Goal: Task Accomplishment & Management: Manage account settings

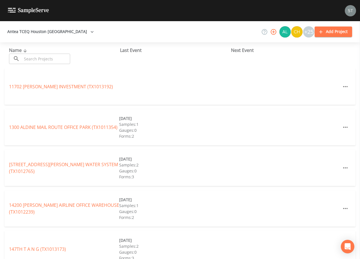
click at [47, 57] on input "text" at bounding box center [46, 59] width 48 height 10
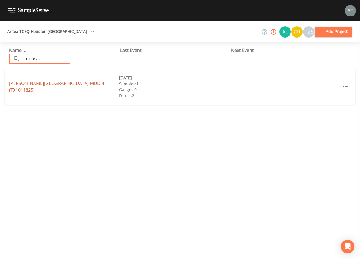
type input "1011825"
click at [78, 86] on link "[PERSON_NAME][GEOGRAPHIC_DATA] 4 (TX1011825)" at bounding box center [56, 86] width 95 height 13
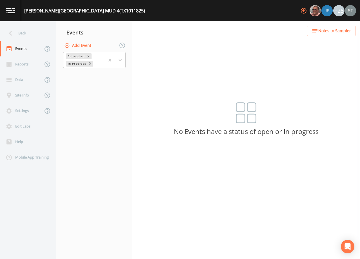
click at [84, 44] on button "Add Event" at bounding box center [78, 45] width 30 height 10
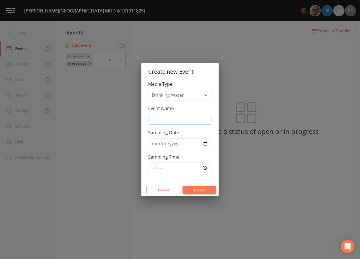
click at [169, 116] on input "Event Name" at bounding box center [180, 119] width 64 height 11
type input "3rd Qtr"
click at [155, 144] on input "Sampling Date" at bounding box center [180, 143] width 64 height 11
type input "[DATE]"
type input "12:30"
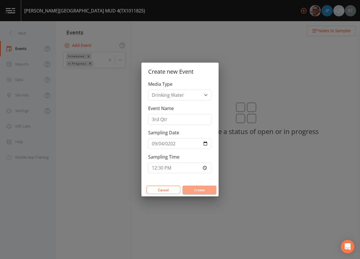
click at [198, 189] on button "Create" at bounding box center [200, 189] width 34 height 8
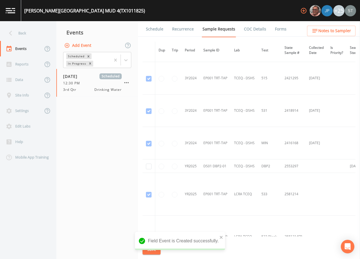
scroll to position [169, 0]
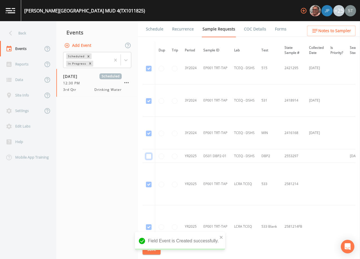
checkbox input "true"
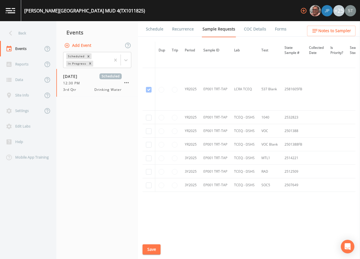
scroll to position [393, 0]
click at [147, 114] on input "checkbox" at bounding box center [149, 117] width 6 height 6
checkbox input "true"
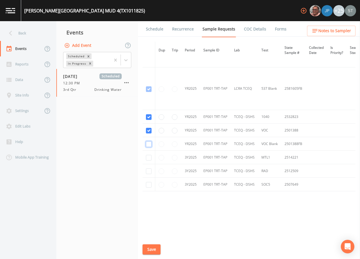
checkbox input "true"
click at [149, 155] on input "checkbox" at bounding box center [149, 158] width 6 height 6
checkbox input "true"
click at [150, 168] on input "checkbox" at bounding box center [149, 171] width 6 height 6
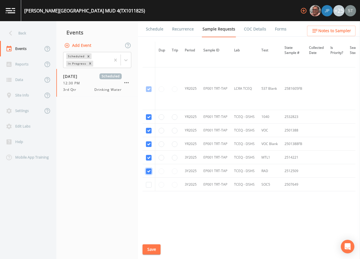
checkbox input "true"
click at [150, 183] on input "checkbox" at bounding box center [149, 185] width 6 height 6
checkbox input "true"
click at [151, 251] on button "Save" at bounding box center [152, 249] width 18 height 10
click at [154, 249] on button "Save" at bounding box center [152, 249] width 18 height 10
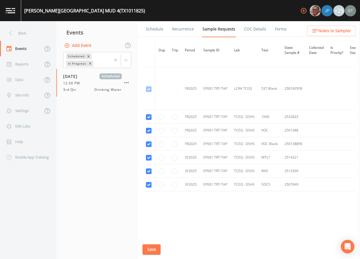
click at [152, 249] on button "Save" at bounding box center [152, 249] width 18 height 10
click at [156, 32] on link "Schedule" at bounding box center [154, 29] width 19 height 16
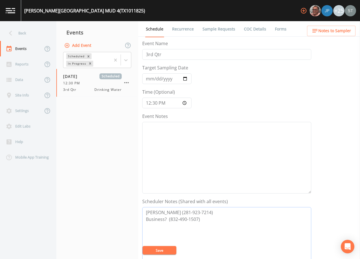
drag, startPoint x: 216, startPoint y: 220, endPoint x: 131, endPoint y: 207, distance: 86.6
click at [131, 207] on div "Back Events Reports Data Site Info Settings Edit Labs Help Mobile App Training …" at bounding box center [180, 140] width 360 height 238
type textarea "[PERSON_NAME] (SI) [PHONE_NUMBER] [EMAIL_ADDRESS][DOMAIN_NAME]"
click at [174, 143] on textarea "Event Notes" at bounding box center [226, 158] width 169 height 72
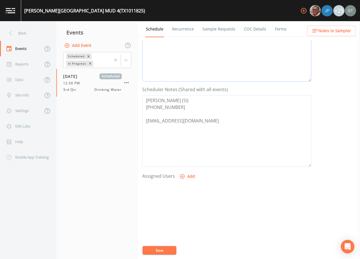
scroll to position [113, 0]
type textarea "[DATE]3:39 Email Sent [DATE]4:18 Confirmed Appt"
click at [188, 175] on button "Add" at bounding box center [187, 175] width 19 height 10
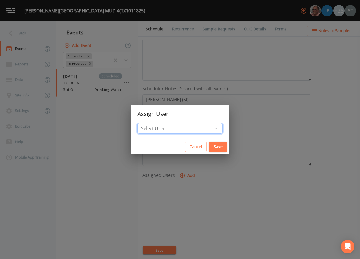
click at [183, 127] on select "Select User [PERSON_NAME] [PERSON_NAME] [PERSON_NAME] [PERSON_NAME] [PERSON_NAM…" at bounding box center [180, 128] width 85 height 11
select select "3585e269-5d1f-4d98-ab9d-4913da50343a"
click at [150, 123] on select "Select User [PERSON_NAME] [PERSON_NAME] [PERSON_NAME] [PERSON_NAME] [PERSON_NAM…" at bounding box center [180, 128] width 85 height 11
click at [209, 145] on button "Save" at bounding box center [218, 146] width 18 height 10
select select
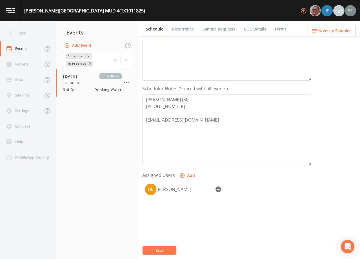
click at [162, 247] on button "Save" at bounding box center [160, 250] width 34 height 8
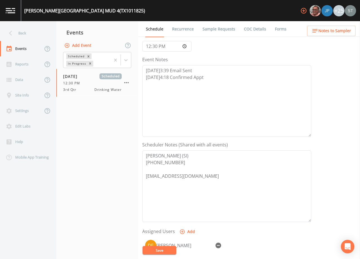
scroll to position [56, 0]
drag, startPoint x: 186, startPoint y: 164, endPoint x: 124, endPoint y: 153, distance: 62.4
click at [124, 153] on div "Back Events Reports Data Site Info Settings Edit Labs Help Mobile App Training …" at bounding box center [180, 140] width 360 height 238
click at [340, 32] on span "Notes to Sampler" at bounding box center [334, 30] width 33 height 7
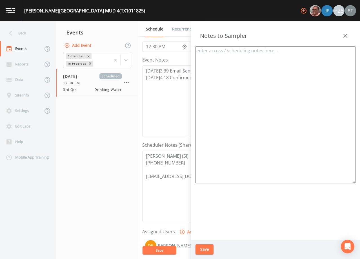
click at [265, 81] on textarea at bounding box center [276, 114] width 160 height 137
paste textarea "[PERSON_NAME] (SI) [PHONE_NUMBER]"
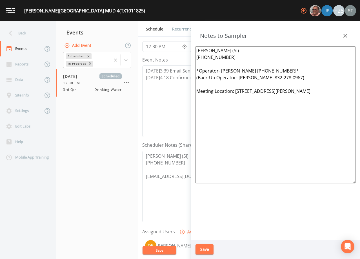
type textarea "[PERSON_NAME] (SI) [PHONE_NUMBER] *Operator- [PERSON_NAME] [PHONE_NUMBER]* (Bac…"
click at [207, 247] on button "Save" at bounding box center [205, 249] width 18 height 10
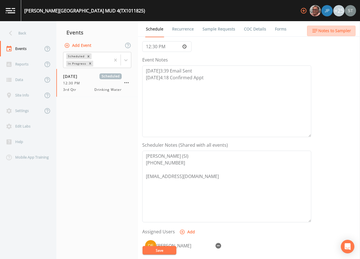
click at [339, 28] on span "Notes to Sampler" at bounding box center [334, 30] width 33 height 7
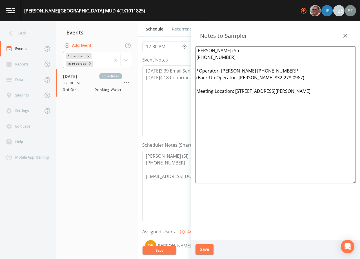
click at [346, 36] on icon "button" at bounding box center [346, 36] width 4 height 4
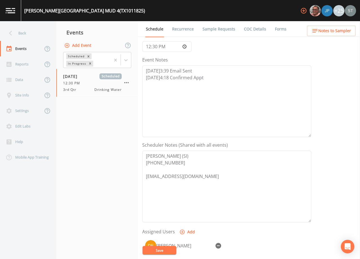
click at [217, 32] on link "Sample Requests" at bounding box center [219, 29] width 34 height 16
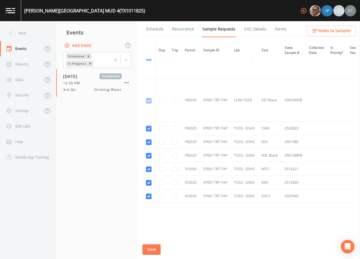
scroll to position [393, 0]
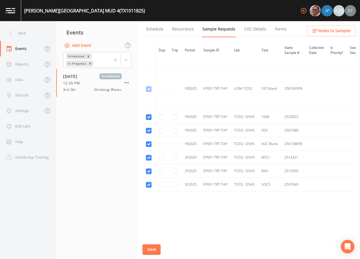
click at [154, 31] on link "Schedule" at bounding box center [154, 29] width 19 height 16
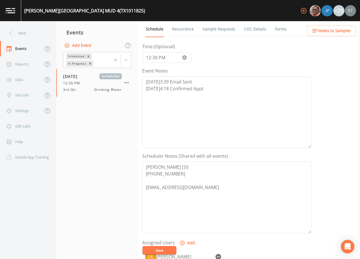
scroll to position [56, 0]
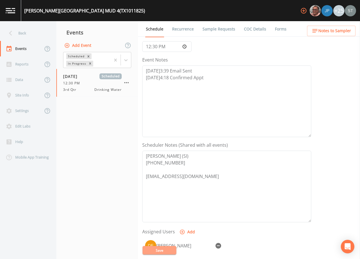
click at [167, 250] on button "Save" at bounding box center [160, 250] width 34 height 8
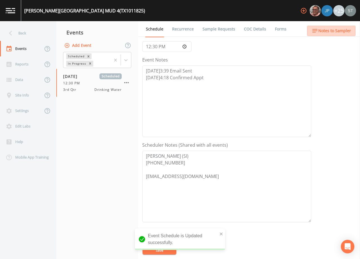
click at [343, 30] on span "Notes to Sampler" at bounding box center [334, 30] width 33 height 7
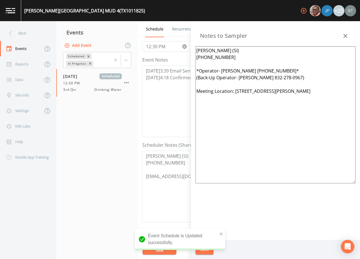
click at [344, 32] on icon "button" at bounding box center [345, 35] width 7 height 7
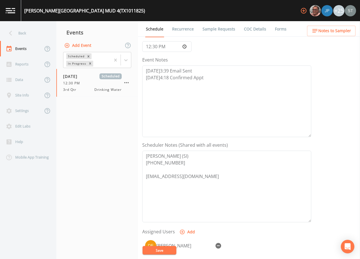
click at [340, 31] on span "Notes to Sampler" at bounding box center [334, 30] width 33 height 7
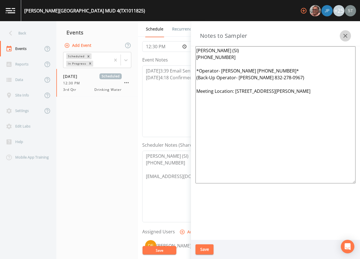
click at [340, 34] on button "button" at bounding box center [345, 35] width 11 height 11
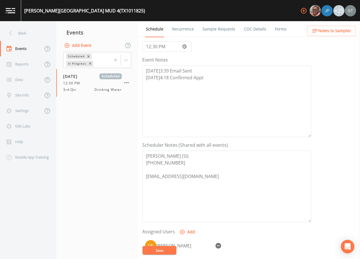
click at [228, 29] on link "Sample Requests" at bounding box center [219, 29] width 34 height 16
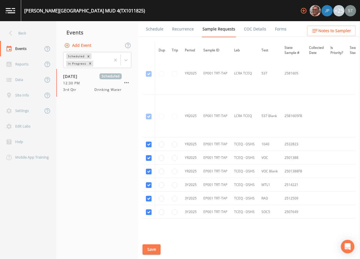
scroll to position [366, 0]
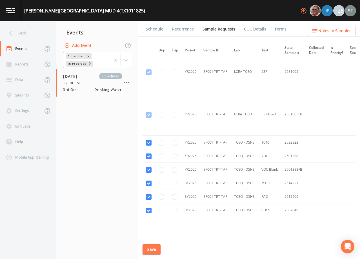
click at [155, 30] on link "Schedule" at bounding box center [154, 29] width 19 height 16
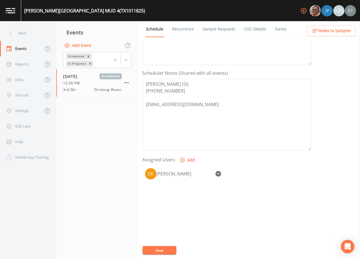
scroll to position [139, 0]
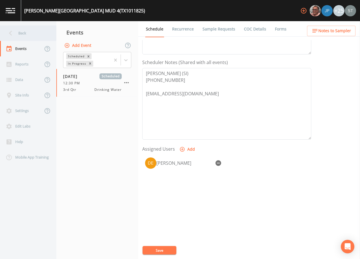
click at [22, 36] on div "Back" at bounding box center [25, 33] width 51 height 16
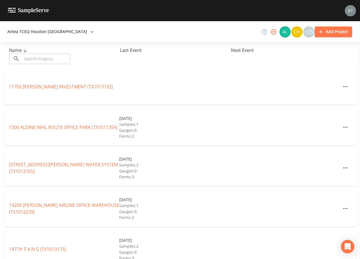
click at [41, 59] on input "text" at bounding box center [46, 59] width 48 height 10
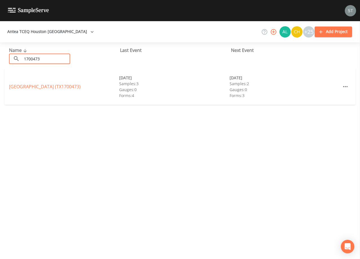
type input "1700473"
click at [49, 96] on div "[GEOGRAPHIC_DATA] (TX1700473) [DATE] Samples: 3 Gauges: 0 Forms: 4 [DATE] Sampl…" at bounding box center [180, 86] width 351 height 36
click at [54, 87] on link "[GEOGRAPHIC_DATA] (TX1700473)" at bounding box center [45, 86] width 72 height 6
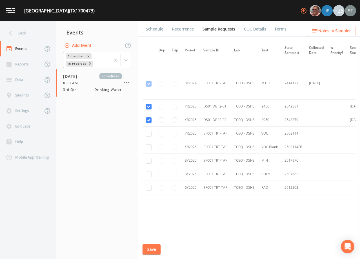
scroll to position [288, 0]
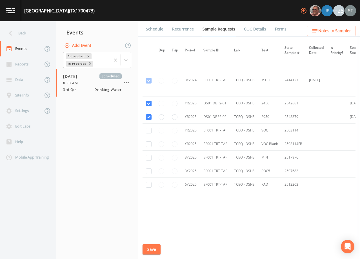
click at [153, 29] on link "Schedule" at bounding box center [154, 29] width 19 height 16
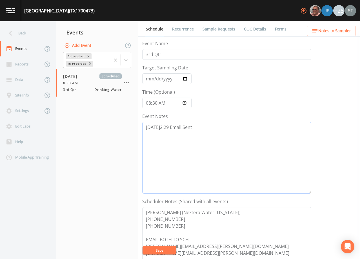
click at [222, 129] on textarea "[DATE]2:29 Email Sent" at bounding box center [226, 158] width 169 height 72
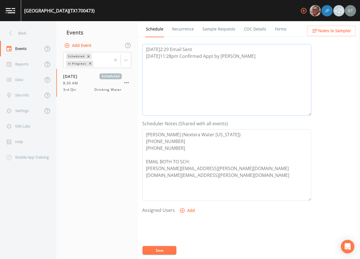
scroll to position [85, 0]
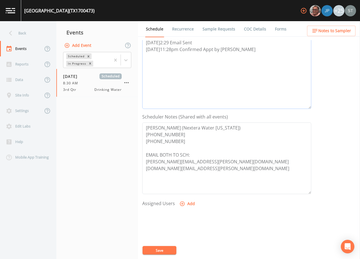
type textarea "[DATE]2:29 Email Sent [DATE]11:28pm Confirmed Appt by [PERSON_NAME]"
click at [189, 203] on button "Add" at bounding box center [187, 203] width 19 height 10
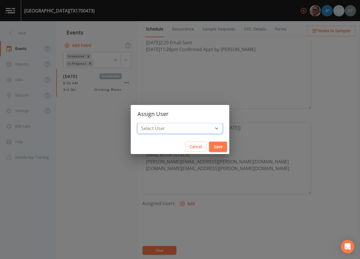
click at [186, 129] on select "Select User [PERSON_NAME] [PERSON_NAME] [PERSON_NAME] [PERSON_NAME] [PERSON_NAM…" at bounding box center [180, 128] width 85 height 11
select select "6dda6eef-c380-4015-b89d-b9b44b713005"
click at [150, 123] on select "Select User [PERSON_NAME] [PERSON_NAME] [PERSON_NAME] [PERSON_NAME] [PERSON_NAM…" at bounding box center [180, 128] width 85 height 11
click at [209, 145] on button "Save" at bounding box center [218, 146] width 18 height 10
select select
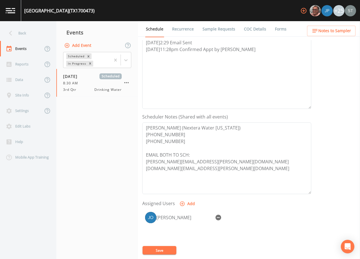
click at [164, 250] on button "Save" at bounding box center [160, 250] width 34 height 8
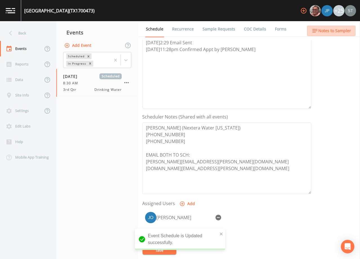
click at [340, 32] on span "Notes to Sampler" at bounding box center [334, 30] width 33 height 7
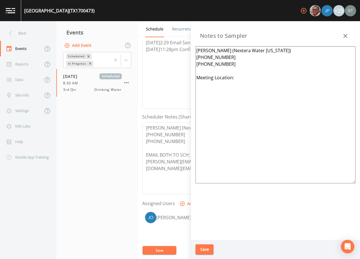
click at [251, 76] on textarea "[PERSON_NAME] (Nextera Water [US_STATE]) [PHONE_NUMBER] [PHONE_NUMBER] Meeting …" at bounding box center [276, 114] width 160 height 137
type textarea "[PERSON_NAME] (Nextera Water [US_STATE]) [PHONE_NUMBER] [PHONE_NUMBER] Meeting …"
click at [207, 249] on button "Save" at bounding box center [205, 249] width 18 height 10
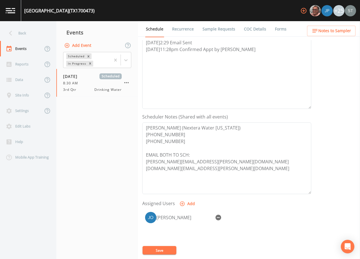
click at [212, 28] on link "Sample Requests" at bounding box center [219, 29] width 34 height 16
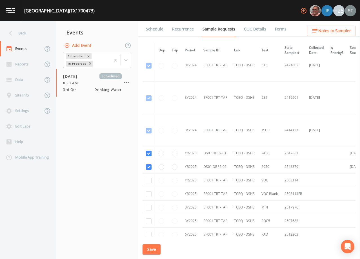
scroll to position [282, 0]
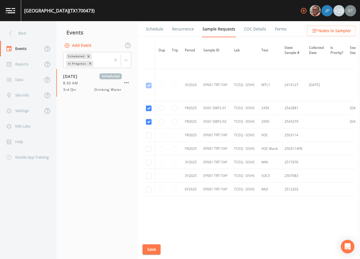
click at [156, 29] on link "Schedule" at bounding box center [154, 29] width 19 height 16
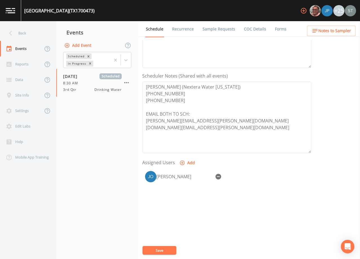
scroll to position [139, 0]
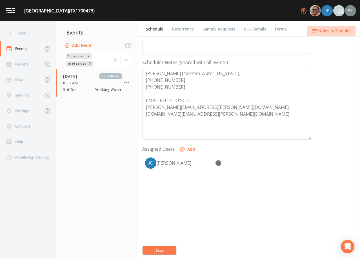
click at [345, 31] on span "Notes to Sampler" at bounding box center [334, 30] width 33 height 7
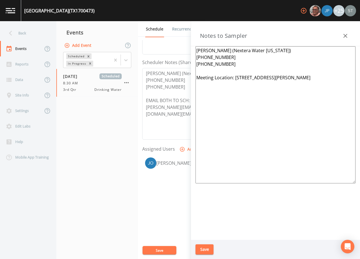
click at [344, 35] on icon "button" at bounding box center [345, 35] width 7 height 7
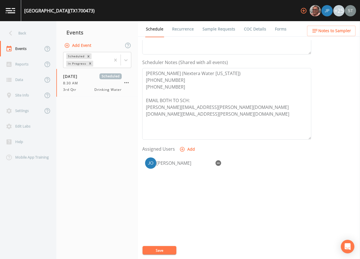
click at [177, 31] on link "Recurrence" at bounding box center [182, 29] width 23 height 16
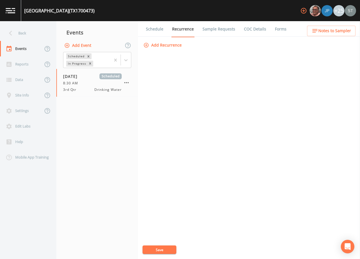
click at [160, 30] on link "Schedule" at bounding box center [154, 29] width 19 height 16
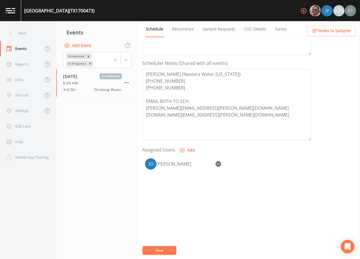
scroll to position [139, 0]
click at [338, 36] on button "Notes to Sampler" at bounding box center [331, 31] width 48 height 10
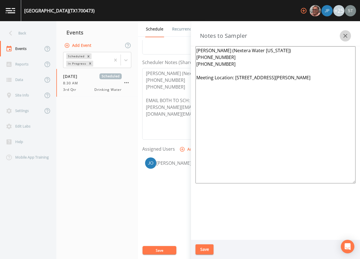
click at [344, 38] on icon "button" at bounding box center [345, 35] width 7 height 7
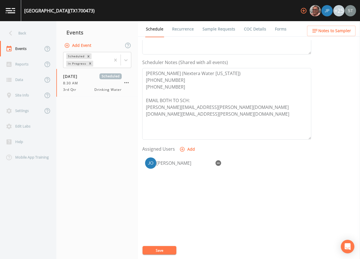
click at [343, 32] on span "Notes to Sampler" at bounding box center [334, 30] width 33 height 7
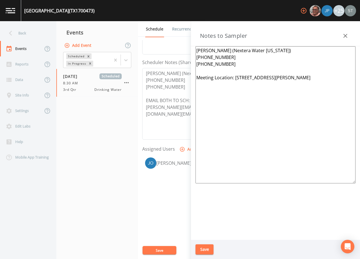
click at [344, 34] on icon "button" at bounding box center [345, 35] width 7 height 7
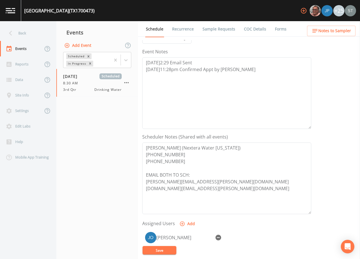
scroll to position [54, 0]
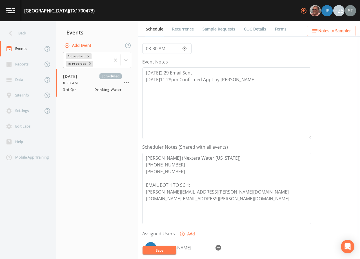
click at [181, 26] on link "Recurrence" at bounding box center [182, 29] width 23 height 16
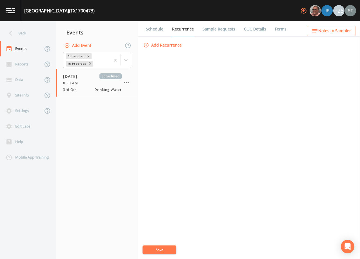
click at [225, 29] on link "Sample Requests" at bounding box center [219, 29] width 34 height 16
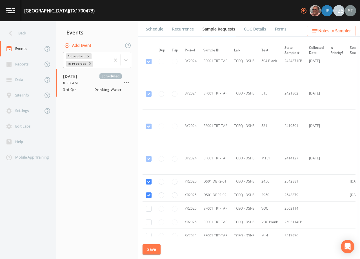
scroll to position [225, 0]
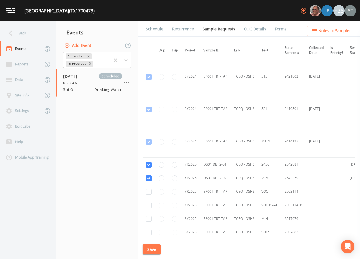
click at [152, 29] on link "Schedule" at bounding box center [154, 29] width 19 height 16
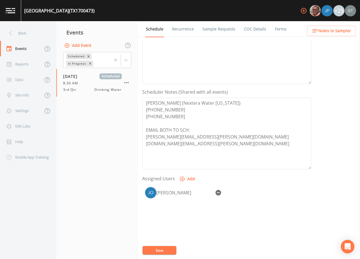
scroll to position [113, 0]
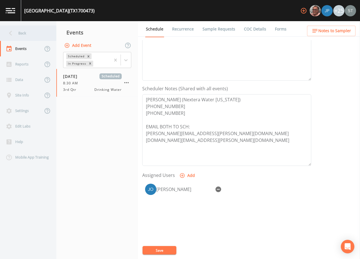
click at [29, 36] on div "Back" at bounding box center [25, 33] width 51 height 16
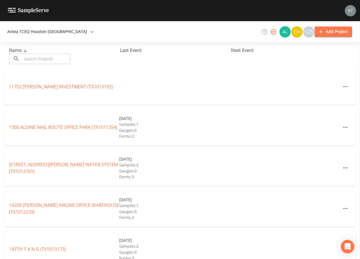
click at [46, 56] on input "text" at bounding box center [46, 59] width 48 height 10
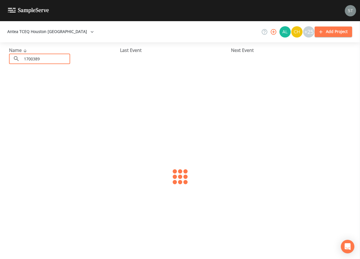
type input "1700389"
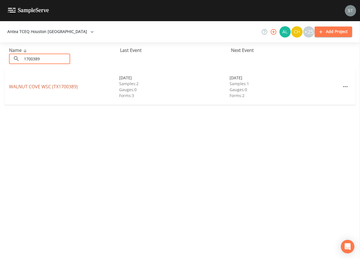
click at [66, 86] on link "[GEOGRAPHIC_DATA] (TX1700389)" at bounding box center [43, 86] width 69 height 6
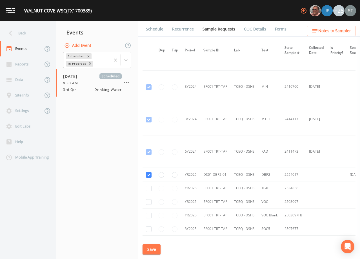
scroll to position [225, 0]
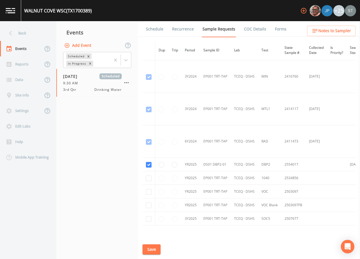
click at [156, 32] on link "Schedule" at bounding box center [154, 29] width 19 height 16
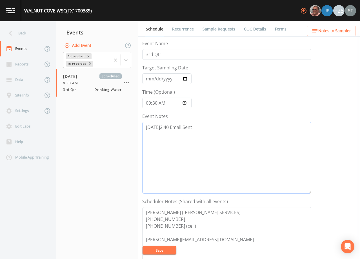
click at [204, 129] on textarea "[DATE]2:40 Email Sent" at bounding box center [226, 158] width 169 height 72
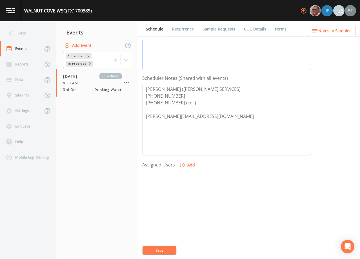
scroll to position [139, 0]
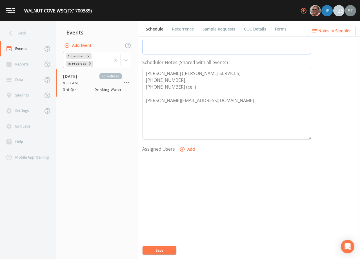
type textarea "[DATE]2:40 Email Sent [DATE]8:18 Confirmed Appt"
click at [190, 151] on button "Add" at bounding box center [187, 149] width 19 height 10
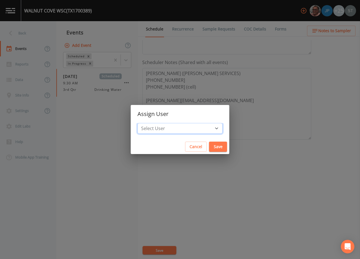
click at [188, 128] on select "Select User [PERSON_NAME] [PERSON_NAME] [PERSON_NAME] [PERSON_NAME] [PERSON_NAM…" at bounding box center [180, 128] width 85 height 11
select select "6dda6eef-c380-4015-b89d-b9b44b713005"
click at [150, 123] on select "Select User [PERSON_NAME] [PERSON_NAME] [PERSON_NAME] [PERSON_NAME] [PERSON_NAM…" at bounding box center [180, 128] width 85 height 11
click at [209, 146] on button "Save" at bounding box center [218, 146] width 18 height 10
select select
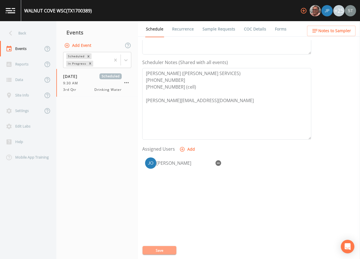
click at [167, 250] on button "Save" at bounding box center [160, 250] width 34 height 8
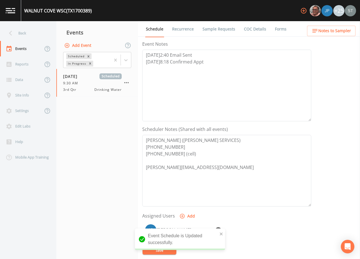
scroll to position [54, 0]
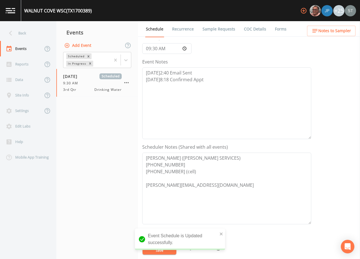
click at [334, 30] on span "Notes to Sampler" at bounding box center [334, 30] width 33 height 7
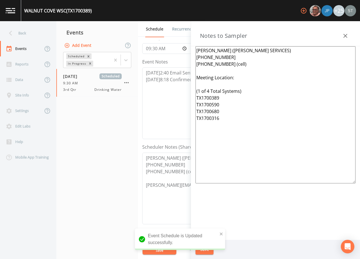
click at [247, 78] on textarea "[PERSON_NAME] ([PERSON_NAME] SERVICES) [PHONE_NUMBER] [PHONE_NUMBER] (cell) Mee…" at bounding box center [276, 114] width 160 height 137
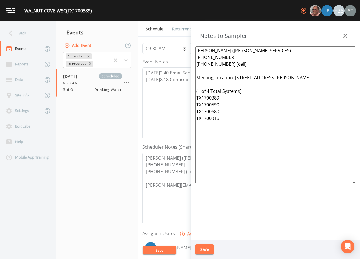
type textarea "[PERSON_NAME] ([PERSON_NAME] SERVICES) [PHONE_NUMBER] [PHONE_NUMBER] (cell) Mee…"
click at [208, 247] on button "Save" at bounding box center [205, 249] width 18 height 10
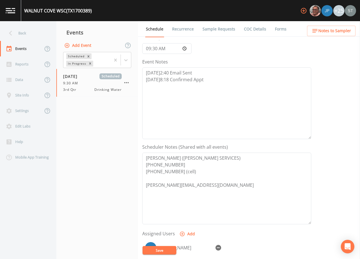
click at [214, 29] on link "Sample Requests" at bounding box center [219, 29] width 34 height 16
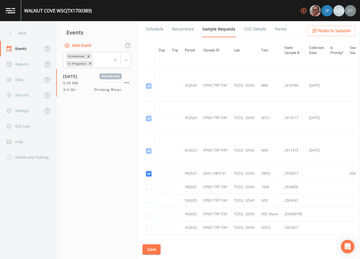
scroll to position [254, 0]
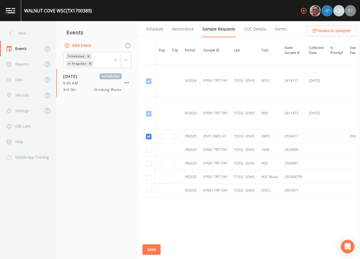
click at [160, 31] on link "Schedule" at bounding box center [154, 29] width 19 height 16
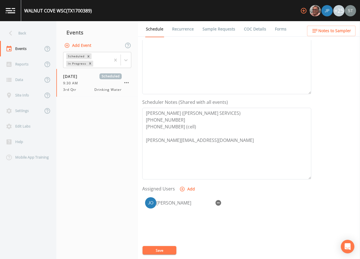
scroll to position [113, 0]
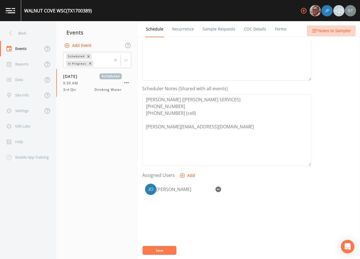
click at [338, 32] on span "Notes to Sampler" at bounding box center [334, 30] width 33 height 7
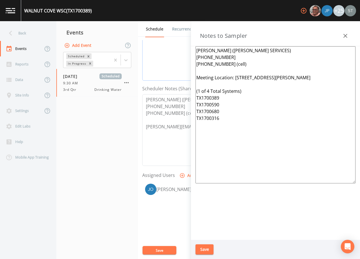
click at [174, 64] on textarea "[DATE]2:40 Email Sent [DATE]8:18 Confirmed Appt" at bounding box center [226, 45] width 169 height 72
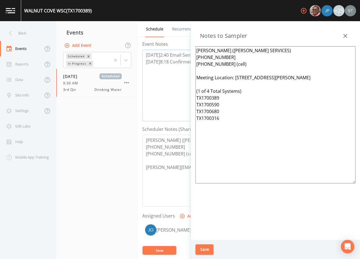
scroll to position [56, 0]
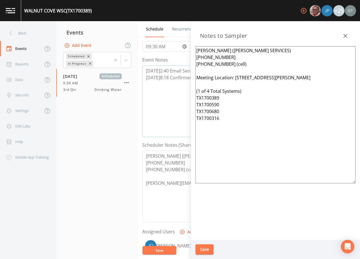
click at [146, 78] on textarea "[DATE]2:40 Email Sent [DATE]8:18 Confirmed Appt" at bounding box center [226, 101] width 169 height 72
click at [323, 78] on textarea "[PERSON_NAME] ([PERSON_NAME] SERVICES) [PHONE_NUMBER] [PHONE_NUMBER] (cell) Mee…" at bounding box center [276, 114] width 160 height 137
drag, startPoint x: 309, startPoint y: 78, endPoint x: 236, endPoint y: 76, distance: 73.0
click at [236, 76] on textarea "[PERSON_NAME] ([PERSON_NAME] SERVICES) [PHONE_NUMBER] [PHONE_NUMBER] (cell) Mee…" at bounding box center [276, 114] width 160 height 137
click at [345, 36] on icon "button" at bounding box center [345, 35] width 7 height 7
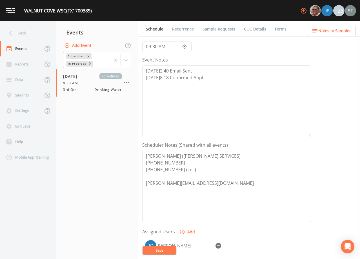
click at [347, 32] on span "Notes to Sampler" at bounding box center [334, 30] width 33 height 7
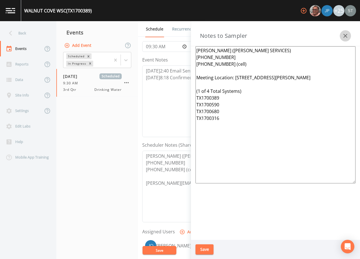
click at [347, 32] on button "button" at bounding box center [345, 35] width 11 height 11
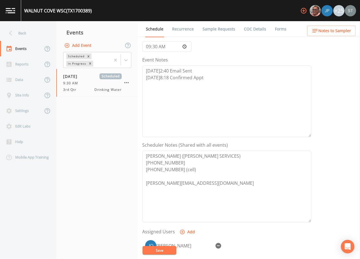
click at [178, 31] on link "Recurrence" at bounding box center [182, 29] width 23 height 16
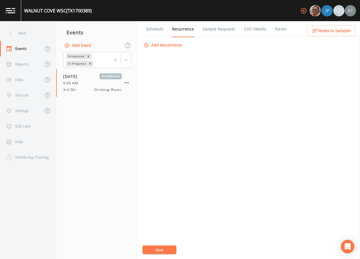
click at [155, 30] on link "Schedule" at bounding box center [154, 29] width 19 height 16
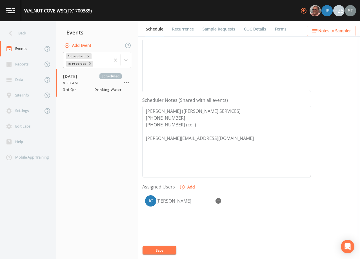
scroll to position [113, 0]
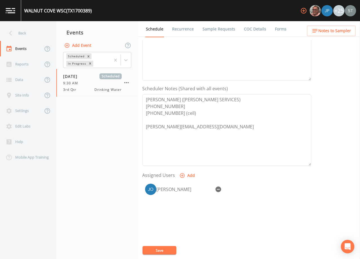
click at [343, 26] on button "Notes to Sampler" at bounding box center [331, 31] width 48 height 10
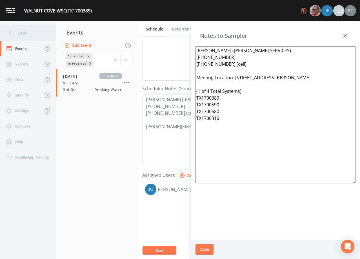
click at [24, 34] on div "Back" at bounding box center [25, 33] width 51 height 16
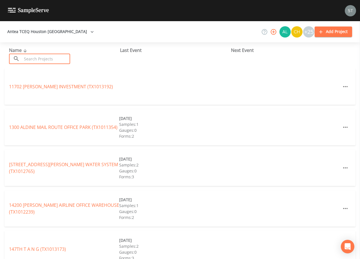
click at [46, 59] on input "text" at bounding box center [46, 59] width 48 height 10
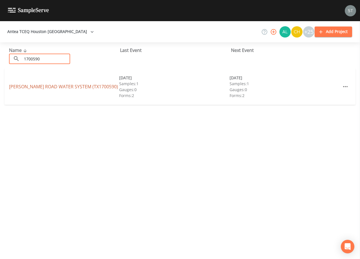
type input "1700590"
click at [33, 87] on link "[PERSON_NAME] ROAD WATER SYSTEM (TX1700590)" at bounding box center [63, 86] width 109 height 6
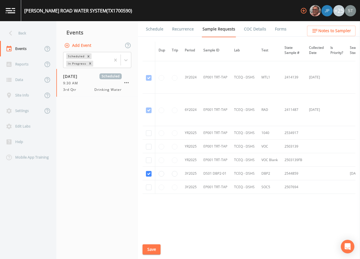
scroll to position [229, 0]
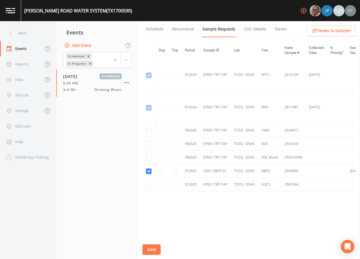
click at [150, 30] on link "Schedule" at bounding box center [154, 29] width 19 height 16
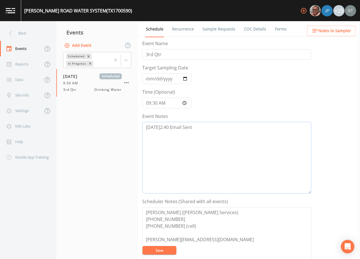
click at [202, 129] on textarea "[DATE]2:40 Email Sent" at bounding box center [226, 158] width 169 height 72
click at [196, 141] on textarea "[DATE]2:40 Email Sent" at bounding box center [226, 158] width 169 height 72
paste textarea "[DATE]8:18 Confirmed Appt"
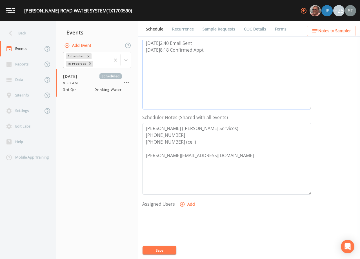
scroll to position [113, 0]
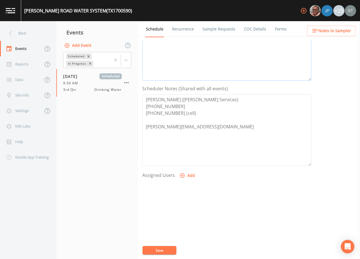
type textarea "[DATE]2:40 Email Sent [DATE]8:18 Confirmed Appt"
click at [190, 175] on button "Add" at bounding box center [187, 175] width 19 height 10
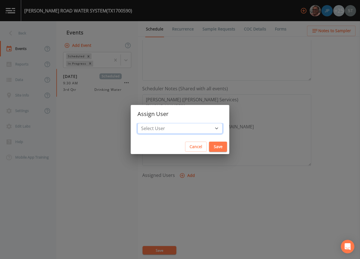
click at [185, 127] on select "Select User [PERSON_NAME] [PERSON_NAME] [PERSON_NAME] [PERSON_NAME] [PERSON_NAM…" at bounding box center [180, 128] width 85 height 11
select select "6dda6eef-c380-4015-b89d-b9b44b713005"
click at [150, 123] on select "Select User [PERSON_NAME] [PERSON_NAME] [PERSON_NAME] [PERSON_NAME] [PERSON_NAM…" at bounding box center [180, 128] width 85 height 11
click at [209, 146] on button "Save" at bounding box center [218, 146] width 18 height 10
select select
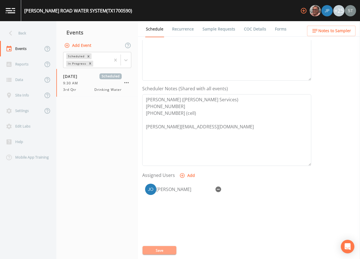
click at [162, 249] on button "Save" at bounding box center [160, 250] width 34 height 8
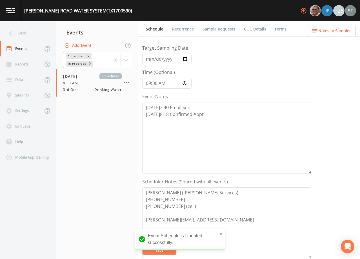
scroll to position [0, 0]
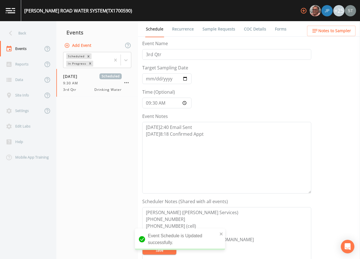
click at [340, 32] on span "Notes to Sampler" at bounding box center [334, 30] width 33 height 7
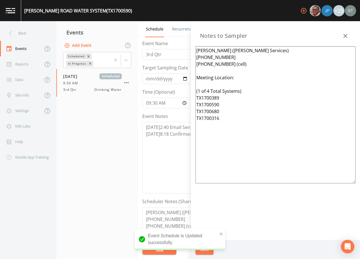
click at [260, 78] on textarea "[PERSON_NAME] ([PERSON_NAME] Services) [PHONE_NUMBER] [PHONE_NUMBER] (cell) Mee…" at bounding box center [276, 114] width 160 height 137
click at [239, 76] on textarea "[PERSON_NAME] ([PERSON_NAME] Services) [PHONE_NUMBER] [PHONE_NUMBER] (cell) Mee…" at bounding box center [276, 114] width 160 height 137
paste textarea "[STREET_ADDRESS][PERSON_NAME]"
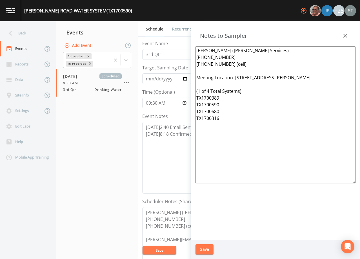
type textarea "[PERSON_NAME] ([PERSON_NAME] Services) [PHONE_NUMBER] [PHONE_NUMBER] (cell) Mee…"
click at [210, 249] on button "Save" at bounding box center [205, 249] width 18 height 10
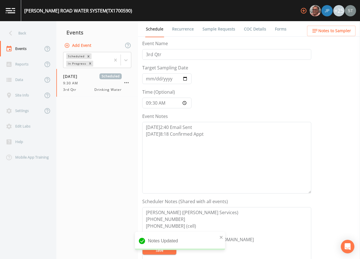
click at [216, 29] on link "Sample Requests" at bounding box center [219, 29] width 34 height 16
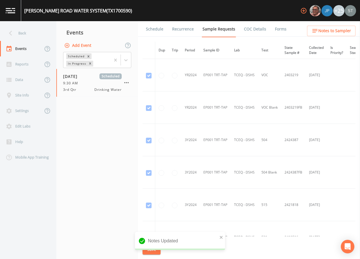
click at [160, 31] on link "Schedule" at bounding box center [154, 29] width 19 height 16
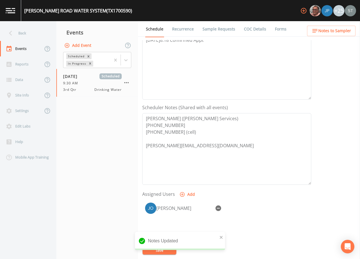
scroll to position [139, 0]
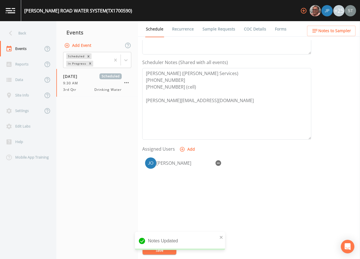
click at [338, 32] on span "Notes to Sampler" at bounding box center [334, 30] width 33 height 7
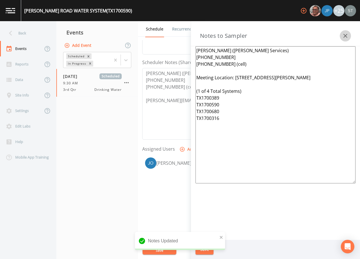
click at [347, 34] on icon "button" at bounding box center [346, 36] width 4 height 4
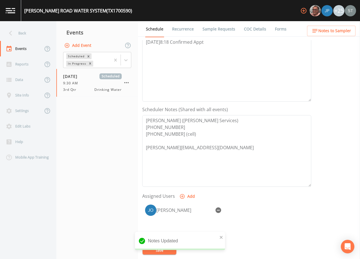
scroll to position [54, 0]
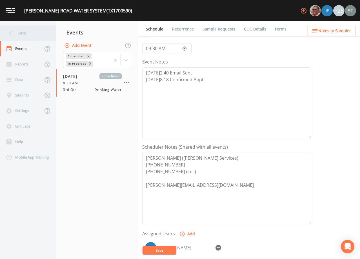
click at [37, 34] on div "Back" at bounding box center [25, 33] width 51 height 16
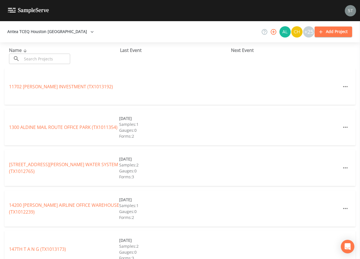
click at [44, 57] on input "text" at bounding box center [46, 59] width 48 height 10
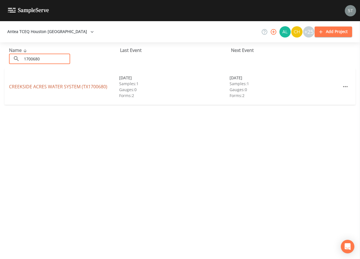
type input "1700680"
click at [53, 85] on link "CREEKSIDE ACRES WATER SYSTEM (TX1700680)" at bounding box center [58, 86] width 98 height 6
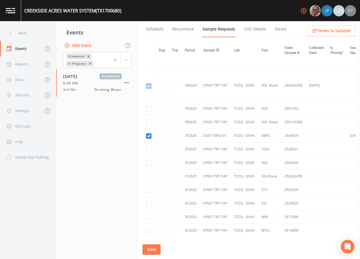
scroll to position [56, 0]
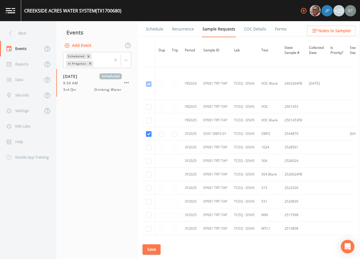
click at [152, 28] on link "Schedule" at bounding box center [154, 29] width 19 height 16
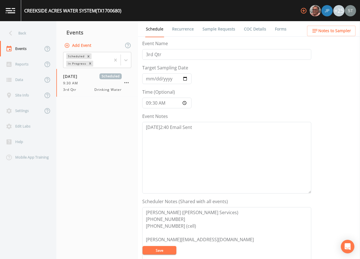
click at [349, 29] on span "Notes to Sampler" at bounding box center [334, 30] width 33 height 7
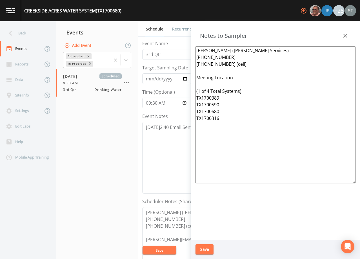
click at [250, 76] on textarea "[PERSON_NAME] ([PERSON_NAME] Services) [PHONE_NUMBER] [PHONE_NUMBER] (cell) Mee…" at bounding box center [276, 114] width 160 height 137
paste textarea "[STREET_ADDRESS][PERSON_NAME]"
type textarea "[PERSON_NAME] ([PERSON_NAME] Services) [PHONE_NUMBER] [PHONE_NUMBER] (cell) Mee…"
click at [207, 246] on button "Save" at bounding box center [205, 249] width 18 height 10
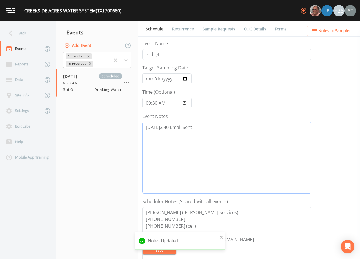
click at [239, 126] on textarea "[DATE]2:40 Email Sent" at bounding box center [226, 158] width 169 height 72
paste textarea "[DATE]8:18 Confirmed Appt"
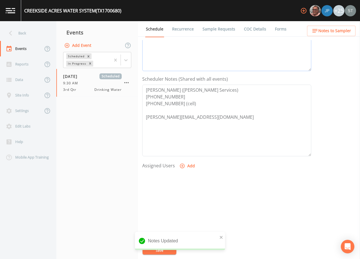
scroll to position [139, 0]
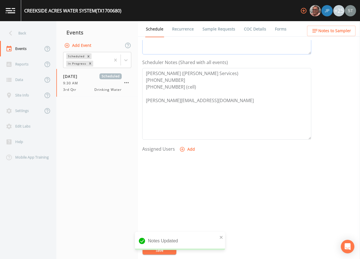
type textarea "[DATE]2:40 Email Sent [DATE]8:18 Confirmed Appt"
click at [189, 149] on button "Add" at bounding box center [187, 149] width 19 height 10
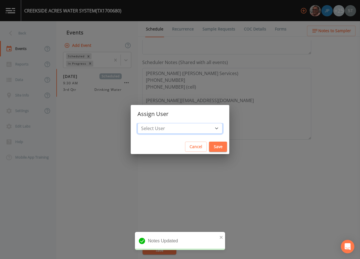
click at [186, 127] on select "Select User [PERSON_NAME] [PERSON_NAME] [PERSON_NAME] [PERSON_NAME] [PERSON_NAM…" at bounding box center [180, 128] width 85 height 11
select select "6dda6eef-c380-4015-b89d-b9b44b713005"
click at [150, 123] on select "Select User [PERSON_NAME] [PERSON_NAME] [PERSON_NAME] [PERSON_NAME] [PERSON_NAM…" at bounding box center [180, 128] width 85 height 11
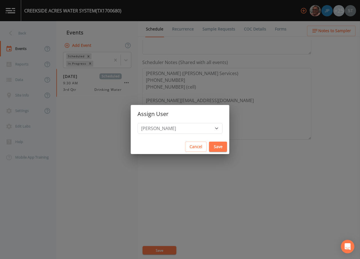
click at [209, 145] on button "Save" at bounding box center [218, 146] width 18 height 10
select select
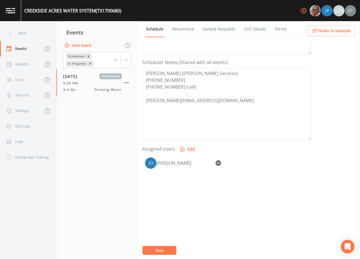
click at [162, 249] on button "Save" at bounding box center [160, 250] width 34 height 8
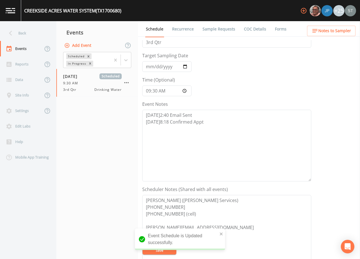
scroll to position [0, 0]
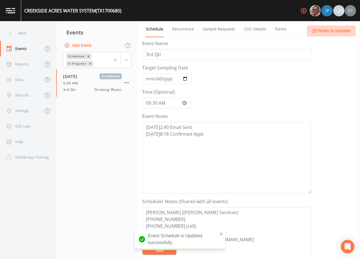
click at [348, 30] on span "Notes to Sampler" at bounding box center [334, 30] width 33 height 7
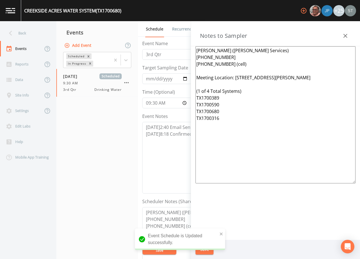
click at [347, 32] on button "button" at bounding box center [345, 35] width 11 height 11
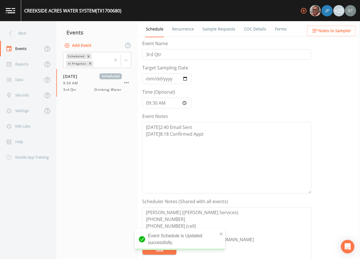
click at [219, 28] on link "Sample Requests" at bounding box center [219, 29] width 34 height 16
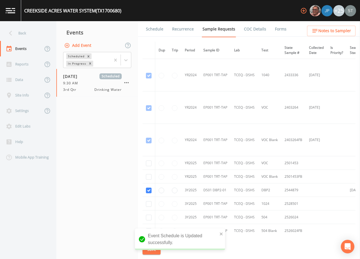
click at [156, 30] on link "Schedule" at bounding box center [154, 29] width 19 height 16
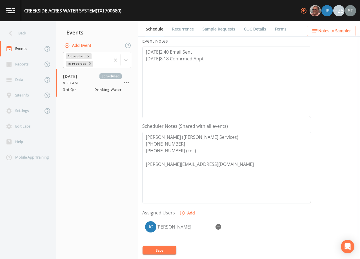
scroll to position [54, 0]
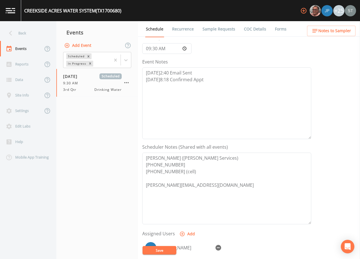
click at [188, 30] on link "Recurrence" at bounding box center [182, 29] width 23 height 16
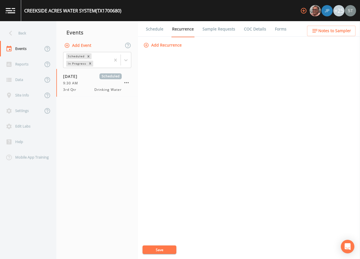
click at [155, 30] on link "Schedule" at bounding box center [154, 29] width 19 height 16
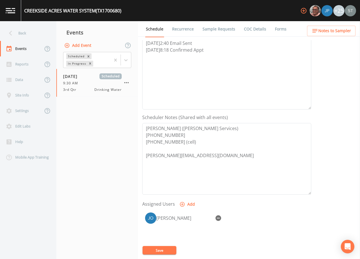
scroll to position [113, 0]
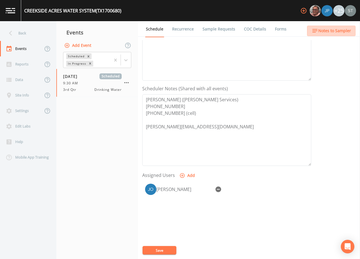
click at [339, 30] on span "Notes to Sampler" at bounding box center [334, 30] width 33 height 7
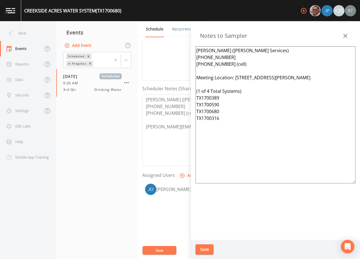
click at [345, 34] on icon "button" at bounding box center [345, 35] width 7 height 7
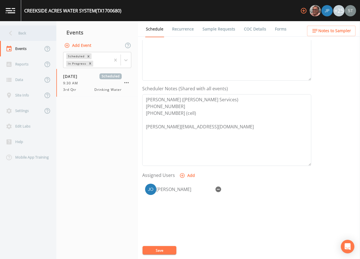
click at [25, 33] on div "Back" at bounding box center [25, 33] width 51 height 16
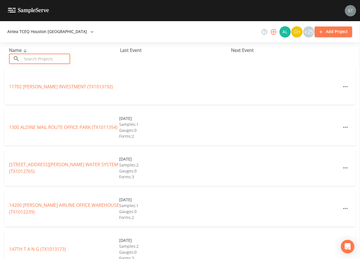
click at [37, 55] on input "text" at bounding box center [46, 59] width 48 height 10
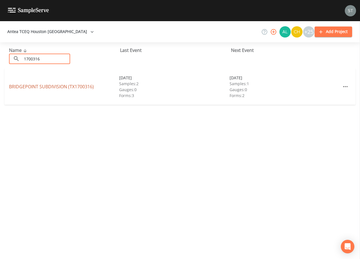
type input "1700316"
click at [65, 87] on link "BRIDGEPOINT SUBDIVISION (TX1700316)" at bounding box center [51, 86] width 85 height 6
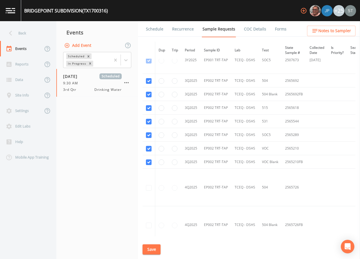
scroll to position [451, 0]
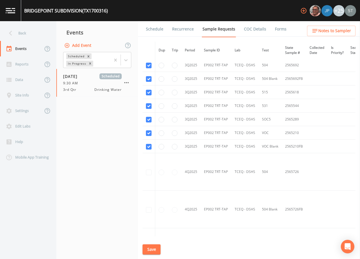
click at [153, 29] on link "Schedule" at bounding box center [154, 29] width 19 height 16
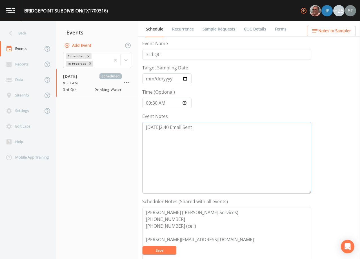
click at [214, 134] on textarea "[DATE]2:40 Email Sent" at bounding box center [226, 158] width 169 height 72
paste textarea "[DATE]8:18 Confirmed Appt"
type textarea "[DATE]2:40 Email Sent [DATE]8:18 Confirmed Appt"
click at [338, 34] on span "Notes to Sampler" at bounding box center [334, 30] width 33 height 7
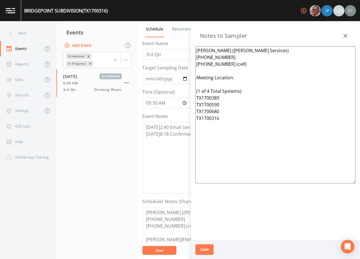
click at [250, 75] on textarea "[PERSON_NAME] ([PERSON_NAME] Services) [PHONE_NUMBER] [PHONE_NUMBER] (cell) Mee…" at bounding box center [276, 114] width 160 height 137
paste textarea "[STREET_ADDRESS][PERSON_NAME]"
type textarea "[PERSON_NAME] ([PERSON_NAME] Services) [PHONE_NUMBER] [PHONE_NUMBER] (cell) Mee…"
click at [207, 249] on button "Save" at bounding box center [205, 249] width 18 height 10
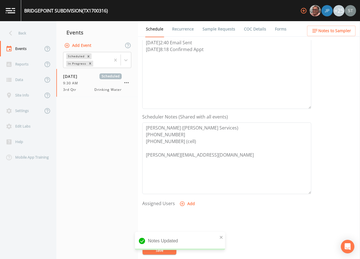
scroll to position [113, 0]
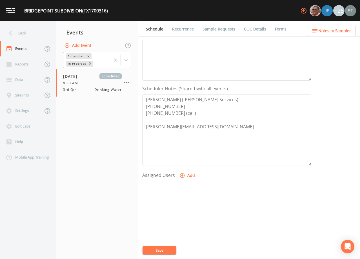
click at [187, 177] on button "Add" at bounding box center [187, 175] width 19 height 10
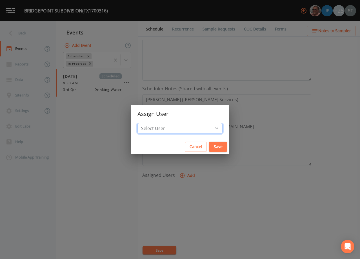
drag, startPoint x: 188, startPoint y: 130, endPoint x: 191, endPoint y: 132, distance: 4.2
click at [188, 129] on select "Select User [PERSON_NAME] [PERSON_NAME] [PERSON_NAME] [PERSON_NAME] [PERSON_NAM…" at bounding box center [180, 128] width 85 height 11
select select "6dda6eef-c380-4015-b89d-b9b44b713005"
click at [150, 123] on select "Select User [PERSON_NAME] [PERSON_NAME] [PERSON_NAME] [PERSON_NAME] [PERSON_NAM…" at bounding box center [180, 128] width 85 height 11
click at [209, 143] on button "Save" at bounding box center [218, 146] width 18 height 10
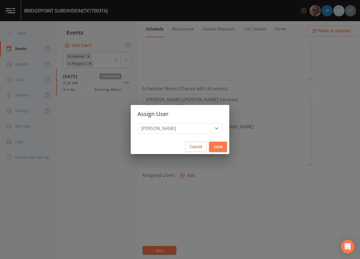
select select
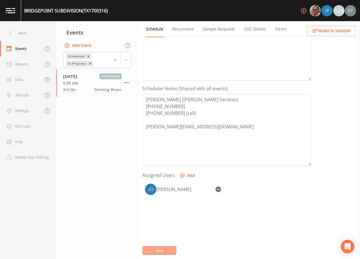
click at [159, 248] on button "Save" at bounding box center [160, 250] width 34 height 8
click at [158, 250] on button "Save" at bounding box center [160, 250] width 34 height 8
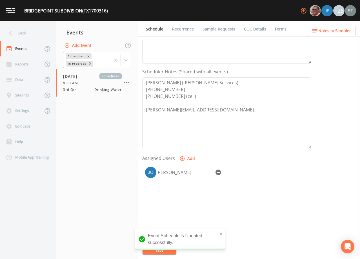
scroll to position [139, 0]
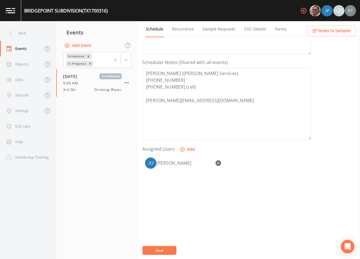
click at [208, 30] on link "Sample Requests" at bounding box center [219, 29] width 34 height 16
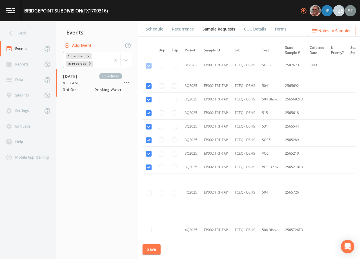
scroll to position [451, 0]
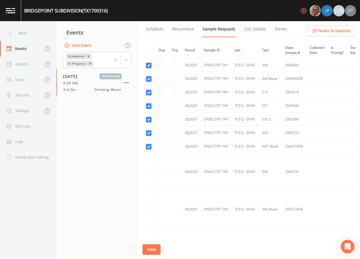
click at [152, 29] on link "Schedule" at bounding box center [154, 29] width 19 height 16
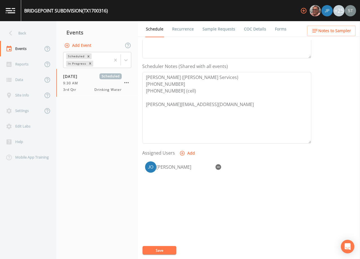
scroll to position [139, 0]
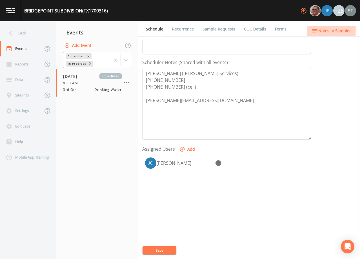
click at [343, 30] on span "Notes to Sampler" at bounding box center [334, 30] width 33 height 7
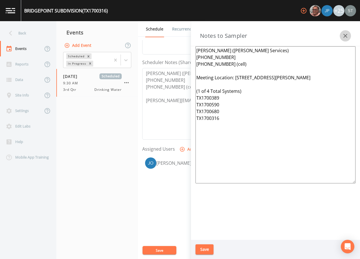
click at [345, 33] on icon "button" at bounding box center [345, 35] width 7 height 7
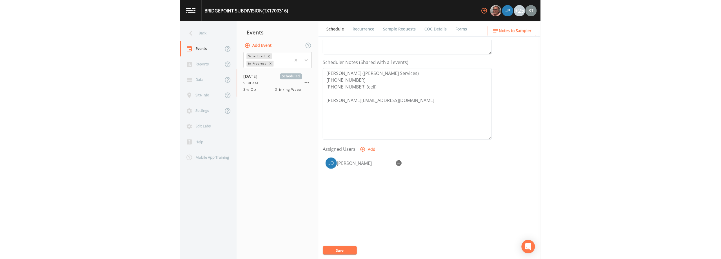
scroll to position [26, 0]
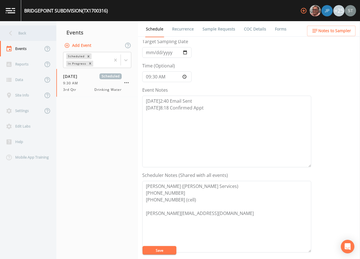
click at [28, 36] on div "Back" at bounding box center [25, 33] width 51 height 16
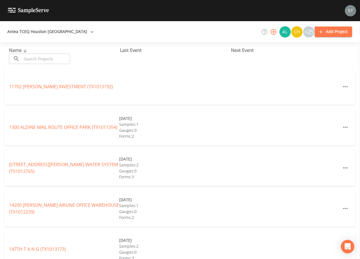
click at [57, 57] on input "text" at bounding box center [46, 59] width 48 height 10
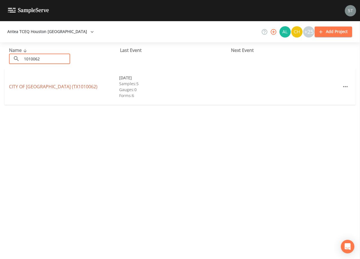
type input "1010062"
click at [66, 88] on link "[GEOGRAPHIC_DATA] (TX1010062)" at bounding box center [53, 86] width 88 height 6
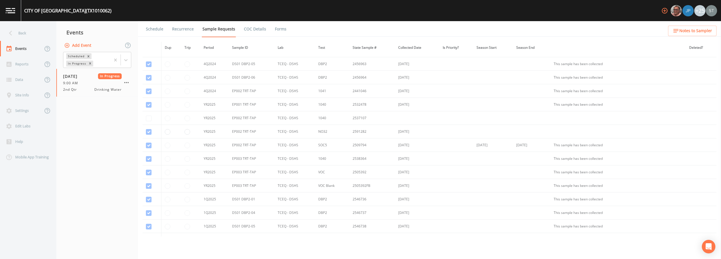
scroll to position [423, 0]
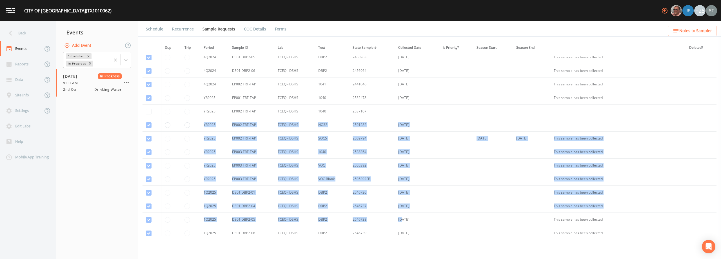
drag, startPoint x: 204, startPoint y: 127, endPoint x: 412, endPoint y: 216, distance: 226.2
click at [360, 220] on tbody "YR2024 EP002 TRT-TAP TCEQ - DSHS NO32 2494021 [DATE] This sample has been colle…" at bounding box center [430, 43] width 574 height 825
click at [360, 203] on td at bounding box center [457, 206] width 34 height 14
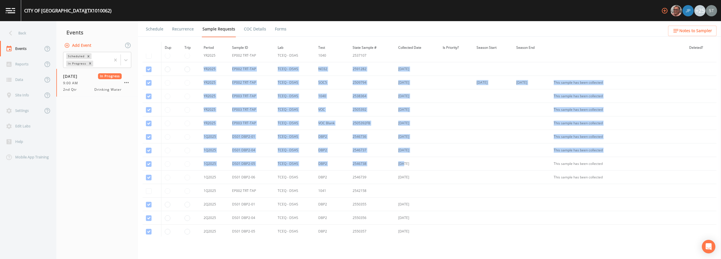
scroll to position [507, 0]
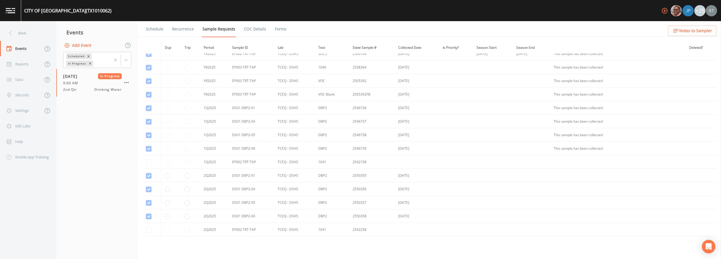
click at [360, 161] on td at bounding box center [457, 162] width 34 height 14
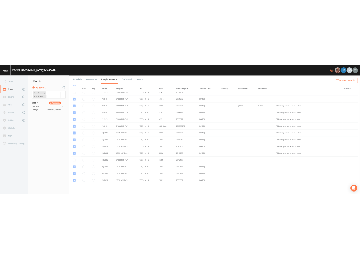
scroll to position [451, 0]
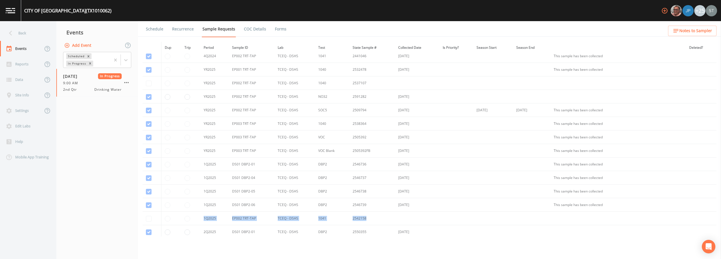
drag, startPoint x: 254, startPoint y: 216, endPoint x: 429, endPoint y: 215, distance: 174.4
click at [360, 215] on tr "1Q2025 EP002 TRT-TAP TCEQ - DSHS [PHONE_NUMBER]" at bounding box center [430, 219] width 574 height 14
drag, startPoint x: 205, startPoint y: 83, endPoint x: 430, endPoint y: 76, distance: 225.6
click at [360, 76] on tbody "YR2024 EP002 TRT-TAP TCEQ - DSHS NO32 2494021 [DATE] This sample has been colle…" at bounding box center [430, 15] width 574 height 825
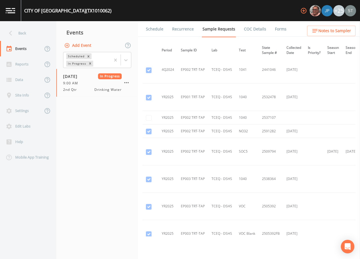
scroll to position [905, 25]
click at [21, 31] on div "Back" at bounding box center [25, 33] width 51 height 16
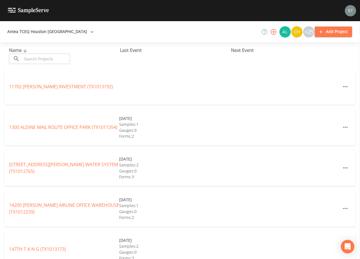
click at [62, 59] on input "text" at bounding box center [46, 59] width 48 height 10
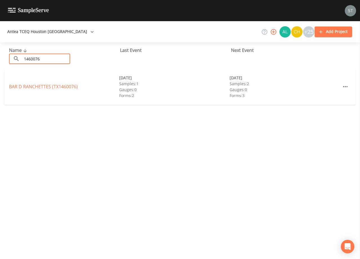
type input "1460076"
click at [53, 90] on div "[GEOGRAPHIC_DATA] (TX1460076) [DATE] Samples: 1 Gauges: 0 Forms: 2 [DATE] Sampl…" at bounding box center [180, 86] width 351 height 36
click at [54, 87] on link "[GEOGRAPHIC_DATA] (TX1460076)" at bounding box center [43, 86] width 69 height 6
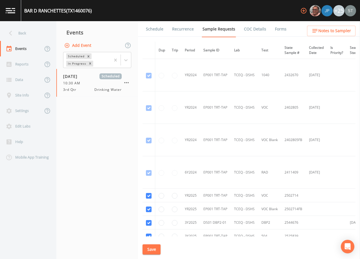
click at [154, 33] on link "Schedule" at bounding box center [154, 29] width 19 height 16
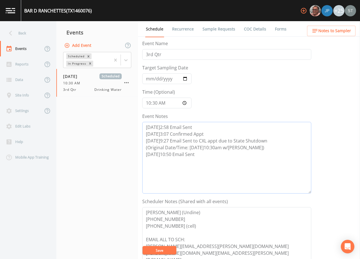
click at [207, 155] on textarea "[DATE]2:58 Email Sent [DATE]3:07 Confirmed Appt [DATE]9:27 Email Sent to CXL ap…" at bounding box center [226, 158] width 169 height 72
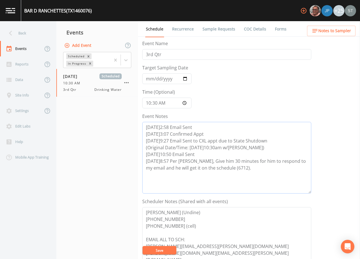
type textarea "[DATE]2:58 Email Sent [DATE]3:07 Confirmed Appt [DATE]9:27 Email Sent to CXL ap…"
click at [163, 253] on button "Save" at bounding box center [160, 250] width 34 height 8
click at [161, 249] on button "Save" at bounding box center [160, 250] width 34 height 8
drag, startPoint x: 244, startPoint y: 171, endPoint x: 118, endPoint y: 163, distance: 126.2
click at [118, 163] on div "Back Events Reports Data Site Info Settings Edit Labs Help Mobile App Training …" at bounding box center [180, 140] width 360 height 238
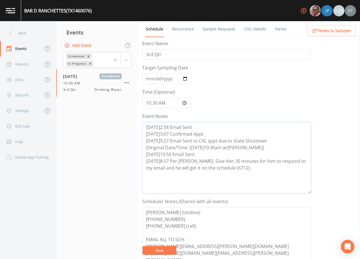
click at [271, 178] on textarea "[DATE]2:58 Email Sent [DATE]3:07 Confirmed Appt [DATE]9:27 Email Sent to CXL ap…" at bounding box center [226, 158] width 169 height 72
click at [170, 250] on button "Save" at bounding box center [160, 250] width 34 height 8
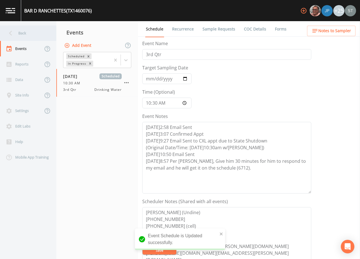
click at [27, 37] on div "Back" at bounding box center [25, 33] width 51 height 16
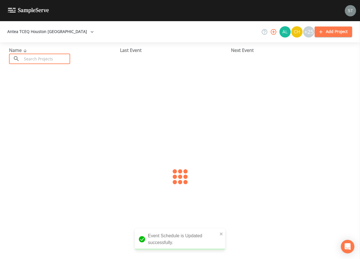
click at [43, 59] on input "text" at bounding box center [46, 59] width 48 height 10
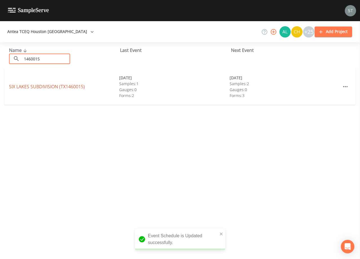
type input "1460015"
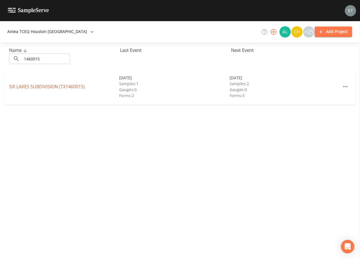
click at [70, 86] on link "[GEOGRAPHIC_DATA] (TX1460015)" at bounding box center [47, 86] width 76 height 6
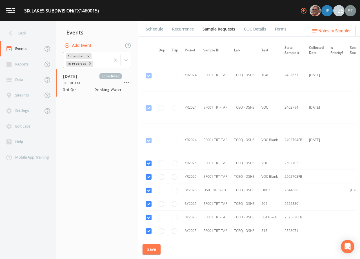
click at [153, 32] on link "Schedule" at bounding box center [154, 29] width 19 height 16
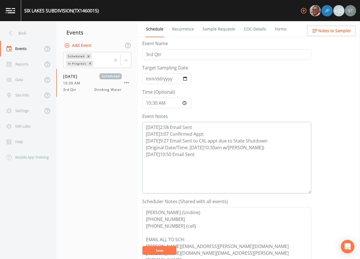
click at [218, 155] on textarea "[DATE]2:58 Email Sent [DATE]3:07 Confirmed Appt [DATE]9:27 Email Sent to CXL ap…" at bounding box center [226, 158] width 169 height 72
paste textarea "[DATE]8:57 Per [PERSON_NAME], Give him 30 minutes for him to respond to my emai…"
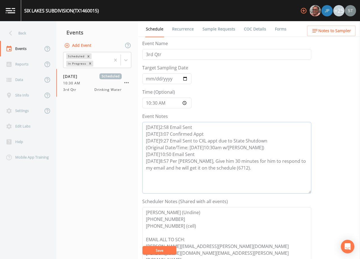
type textarea "[DATE]2:58 Email Sent [DATE]3:07 Confirmed Appt [DATE]9:27 Email Sent to CXL ap…"
click at [163, 248] on button "Save" at bounding box center [160, 250] width 34 height 8
click at [18, 31] on div "Back" at bounding box center [25, 33] width 51 height 16
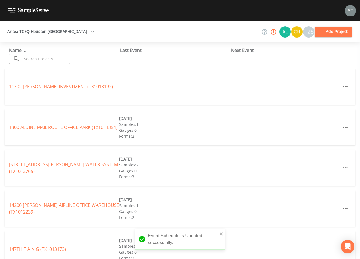
drag, startPoint x: 38, startPoint y: 58, endPoint x: 47, endPoint y: 63, distance: 10.6
click at [46, 62] on input "text" at bounding box center [46, 59] width 48 height 10
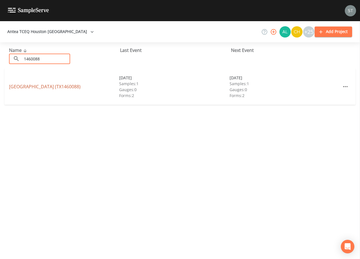
type input "1460088"
drag, startPoint x: 57, startPoint y: 89, endPoint x: 60, endPoint y: 88, distance: 3.6
click at [57, 88] on link "[GEOGRAPHIC_DATA] (TX1460088)" at bounding box center [45, 86] width 72 height 6
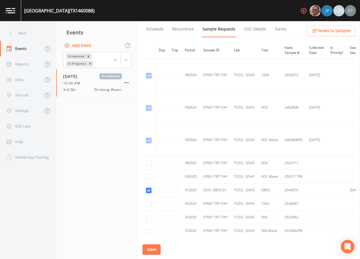
click at [156, 34] on link "Schedule" at bounding box center [154, 29] width 19 height 16
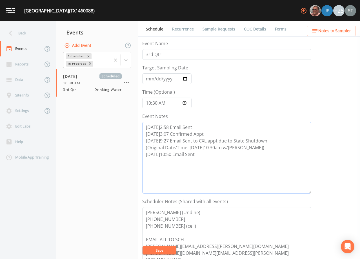
click at [205, 156] on textarea "[DATE]2:58 Email Sent [DATE]3:07 Confirmed Appt [DATE]9:27 Email Sent to CXL ap…" at bounding box center [226, 158] width 169 height 72
paste textarea "[DATE]8:57 Per [PERSON_NAME], Give him 30 minutes for him to respond to my emai…"
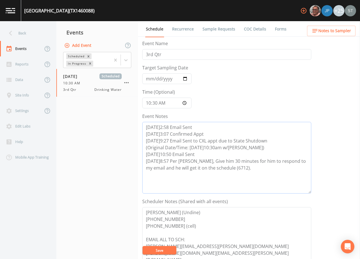
type textarea "[DATE]2:58 Email Sent [DATE]3:07 Confirmed Appt [DATE]9:27 Email Sent to CXL ap…"
click at [167, 249] on button "Save" at bounding box center [160, 250] width 34 height 8
click at [183, 31] on link "Recurrence" at bounding box center [182, 29] width 23 height 16
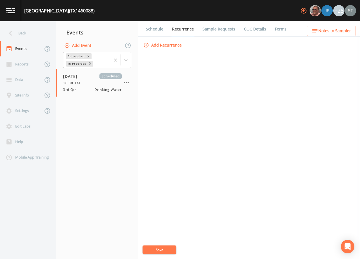
click at [158, 30] on link "Schedule" at bounding box center [154, 29] width 19 height 16
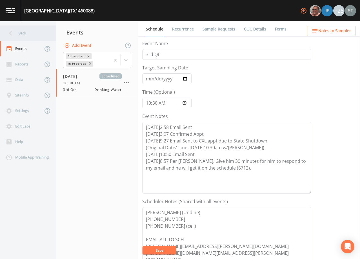
click at [29, 36] on div "Back" at bounding box center [25, 33] width 51 height 16
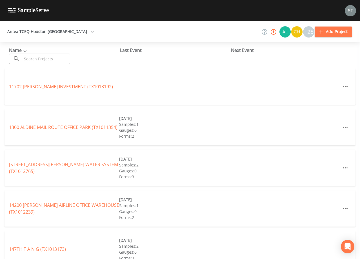
click at [65, 57] on input "text" at bounding box center [46, 59] width 48 height 10
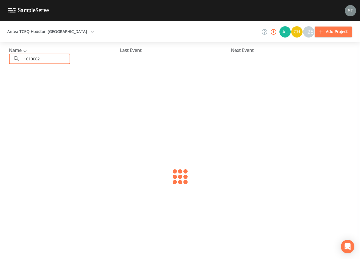
type input "1010062"
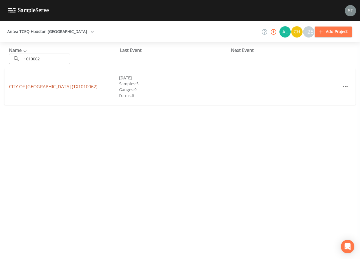
click at [56, 87] on link "[GEOGRAPHIC_DATA] (TX1010062)" at bounding box center [53, 86] width 88 height 6
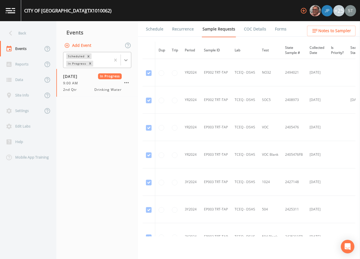
click at [128, 62] on icon at bounding box center [126, 60] width 6 height 6
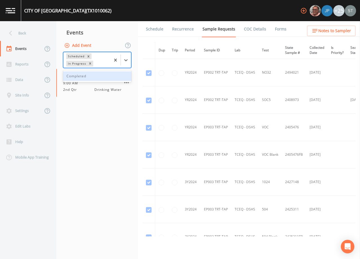
click at [107, 74] on div "Completed" at bounding box center [97, 76] width 68 height 10
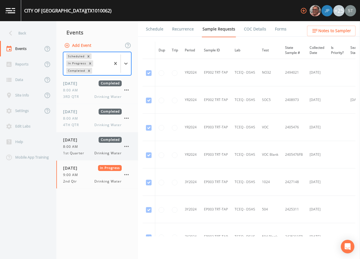
click at [89, 146] on div "8:00 AM" at bounding box center [92, 146] width 59 height 5
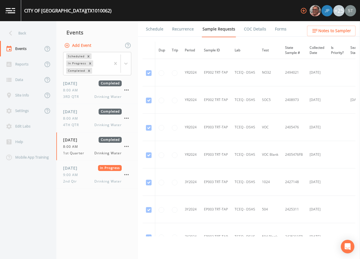
click at [280, 28] on link "Forms" at bounding box center [280, 29] width 13 height 16
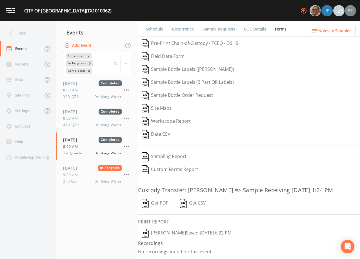
click at [164, 233] on button "[PERSON_NAME]  Saved: [DATE] 6:22 PM" at bounding box center [186, 233] width 97 height 13
click at [226, 30] on link "Sample Requests" at bounding box center [219, 29] width 34 height 16
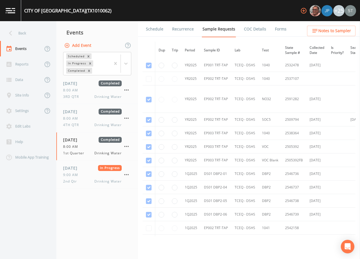
scroll to position [958, 0]
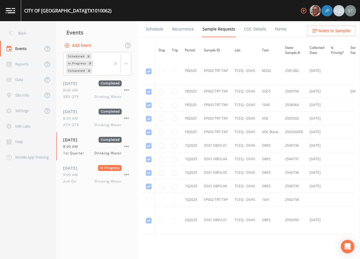
click at [150, 27] on link "Schedule" at bounding box center [154, 29] width 19 height 16
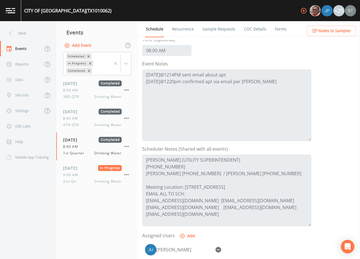
scroll to position [85, 0]
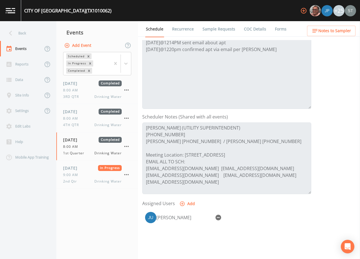
click at [217, 30] on link "Sample Requests" at bounding box center [219, 29] width 34 height 16
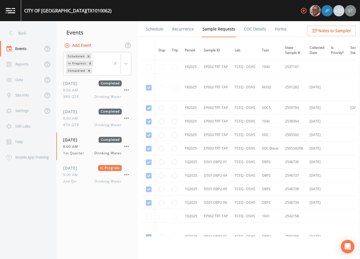
scroll to position [951, 0]
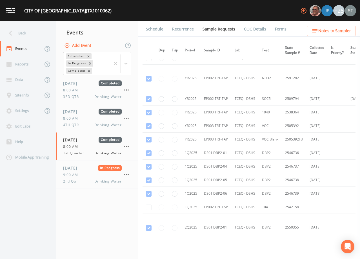
click at [158, 30] on link "Schedule" at bounding box center [154, 29] width 19 height 16
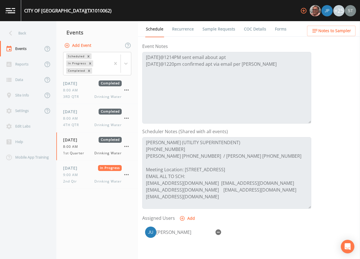
scroll to position [56, 0]
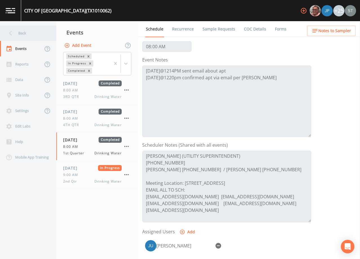
click at [35, 32] on div "Back" at bounding box center [25, 33] width 51 height 16
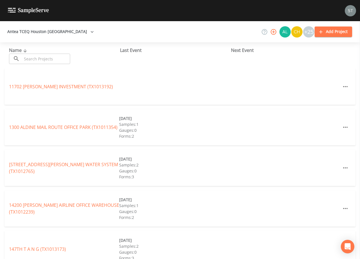
click at [60, 56] on input "text" at bounding box center [46, 59] width 48 height 10
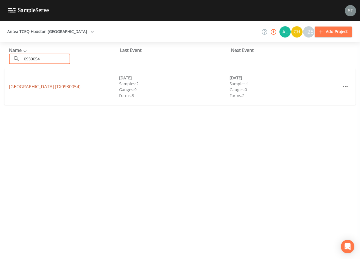
type input "0930054"
click at [26, 87] on link "[GEOGRAPHIC_DATA] (TX0930054)" at bounding box center [45, 86] width 72 height 6
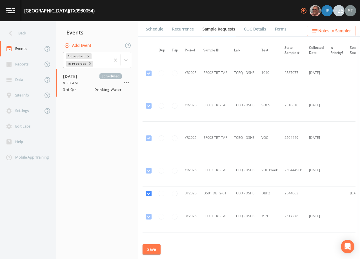
scroll to position [845, 0]
click at [154, 29] on link "Schedule" at bounding box center [154, 29] width 19 height 16
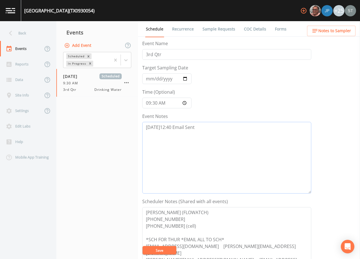
click at [218, 128] on textarea "[DATE]12:40 Email Sent" at bounding box center [226, 158] width 169 height 72
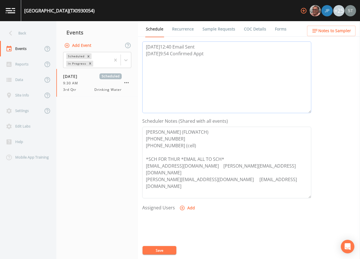
scroll to position [113, 0]
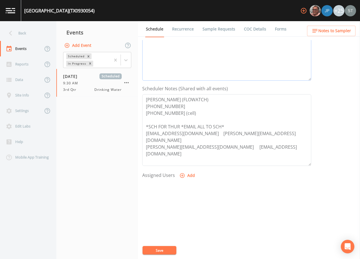
type textarea "[DATE]12:40 Email Sent [DATE]9:54 Confirmed Appt"
click at [186, 174] on button "Add" at bounding box center [187, 175] width 19 height 10
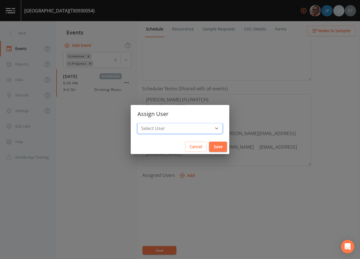
click at [191, 129] on select "Select User [PERSON_NAME] [PERSON_NAME] [PERSON_NAME] [PERSON_NAME] [PERSON_NAM…" at bounding box center [180, 128] width 85 height 11
select select "3585e269-5d1f-4d98-ab9d-4913da50343a"
click at [150, 123] on select "Select User [PERSON_NAME] [PERSON_NAME] [PERSON_NAME] [PERSON_NAME] [PERSON_NAM…" at bounding box center [180, 128] width 85 height 11
click at [209, 147] on button "Save" at bounding box center [218, 146] width 18 height 10
select select
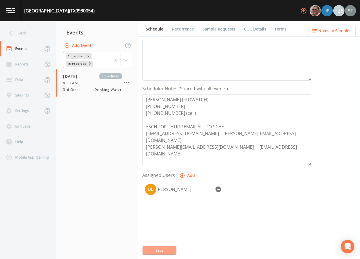
drag, startPoint x: 163, startPoint y: 252, endPoint x: 229, endPoint y: 231, distance: 69.3
click at [163, 251] on button "Save" at bounding box center [160, 250] width 34 height 8
click at [172, 248] on button "Save" at bounding box center [160, 250] width 34 height 8
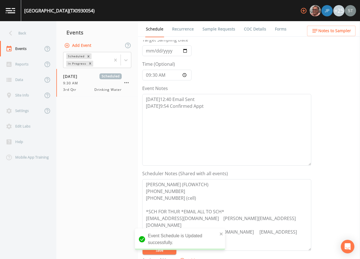
scroll to position [0, 0]
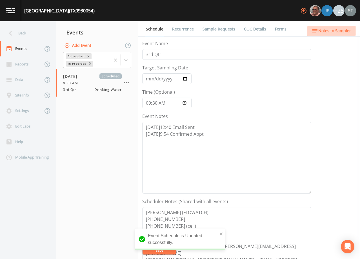
click at [346, 32] on span "Notes to Sampler" at bounding box center [334, 30] width 33 height 7
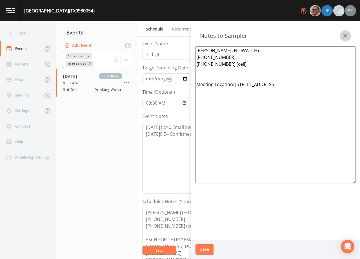
click at [344, 36] on icon "button" at bounding box center [345, 35] width 7 height 7
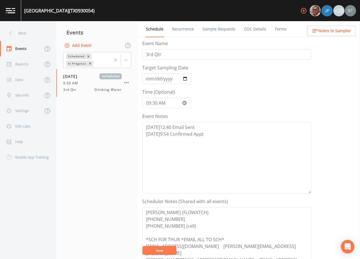
click at [213, 32] on link "Sample Requests" at bounding box center [219, 29] width 34 height 16
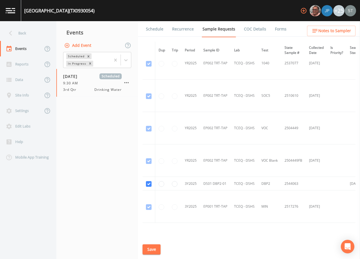
scroll to position [854, 0]
click at [156, 22] on link "Schedule" at bounding box center [154, 29] width 19 height 16
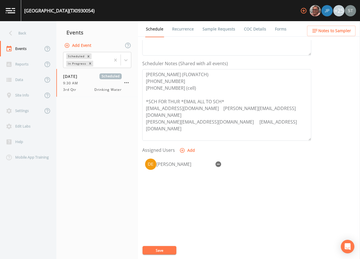
scroll to position [139, 0]
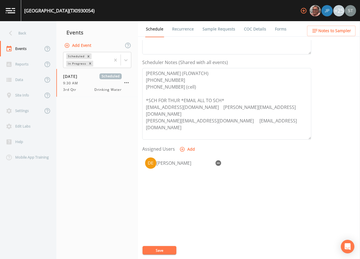
click at [178, 30] on link "Recurrence" at bounding box center [182, 29] width 23 height 16
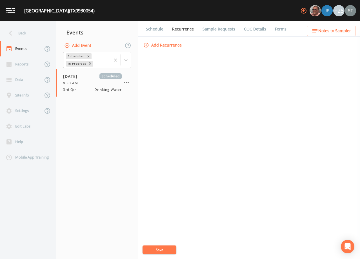
click at [154, 29] on link "Schedule" at bounding box center [154, 29] width 19 height 16
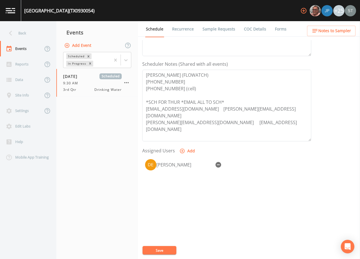
scroll to position [139, 0]
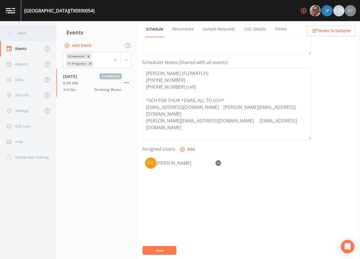
click at [20, 34] on div "Back" at bounding box center [25, 33] width 51 height 16
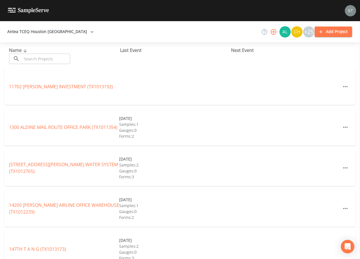
click at [51, 59] on input "text" at bounding box center [46, 59] width 48 height 10
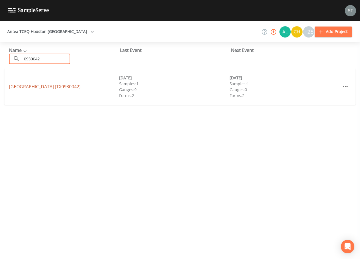
type input "0930042"
drag, startPoint x: 57, startPoint y: 85, endPoint x: 62, endPoint y: 84, distance: 4.8
click at [57, 85] on link "[GEOGRAPHIC_DATA] (TX0930042)" at bounding box center [45, 86] width 72 height 6
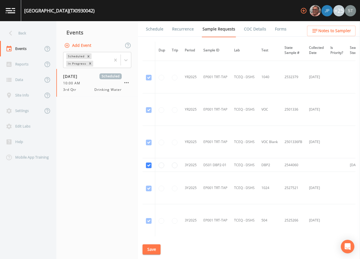
scroll to position [254, 0]
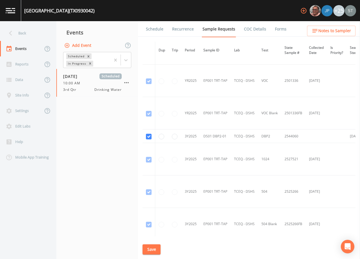
click at [158, 31] on link "Schedule" at bounding box center [154, 29] width 19 height 16
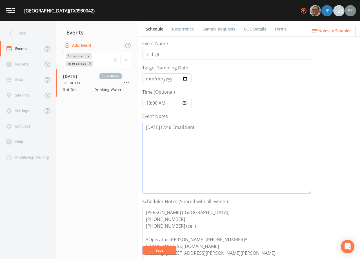
click at [218, 129] on textarea "[DATE]12:46 Email Sent" at bounding box center [226, 158] width 169 height 72
type textarea "[DATE]12:46 Email Sent [DATE]9:56 Confirmed Appt by [PERSON_NAME] (6467)"
drag, startPoint x: 203, startPoint y: 240, endPoint x: 209, endPoint y: 239, distance: 5.9
click at [209, 239] on textarea "[PERSON_NAME] ([GEOGRAPHIC_DATA]) [PHONE_NUMBER] [PHONE_NUMBER] (cell) *Operato…" at bounding box center [226, 243] width 169 height 72
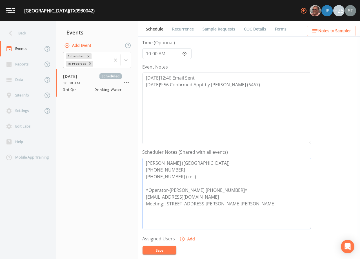
scroll to position [56, 0]
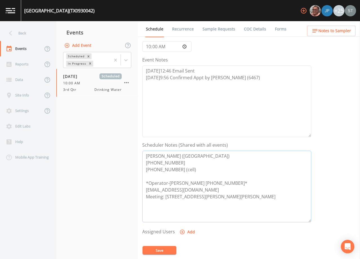
type textarea "[PERSON_NAME] ([GEOGRAPHIC_DATA]) [PHONE_NUMBER] [PHONE_NUMBER] (cell) *Operato…"
click at [190, 231] on button "Add" at bounding box center [187, 232] width 19 height 10
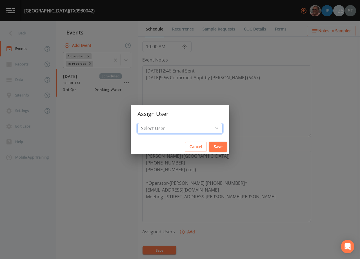
click at [185, 131] on select "Select User [PERSON_NAME] [PERSON_NAME] [PERSON_NAME] [PERSON_NAME] [PERSON_NAM…" at bounding box center [180, 128] width 85 height 11
select select "3585e269-5d1f-4d98-ab9d-4913da50343a"
click at [150, 123] on select "Select User [PERSON_NAME] [PERSON_NAME] [PERSON_NAME] [PERSON_NAME] [PERSON_NAM…" at bounding box center [180, 128] width 85 height 11
click at [209, 147] on button "Save" at bounding box center [218, 146] width 18 height 10
select select
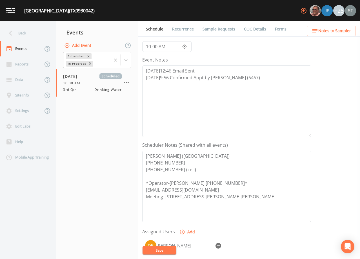
click at [164, 253] on button "Save" at bounding box center [160, 250] width 34 height 8
click at [335, 30] on span "Notes to Sampler" at bounding box center [334, 30] width 33 height 7
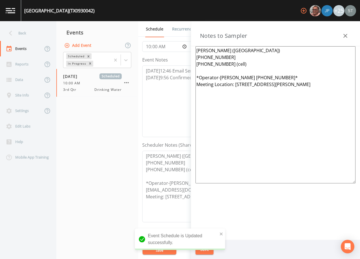
drag, startPoint x: 258, startPoint y: 74, endPoint x: 271, endPoint y: 76, distance: 13.6
click at [271, 76] on textarea "[PERSON_NAME] ([GEOGRAPHIC_DATA]) [PHONE_NUMBER] [PHONE_NUMBER] (cell) *Operato…" at bounding box center [276, 114] width 160 height 137
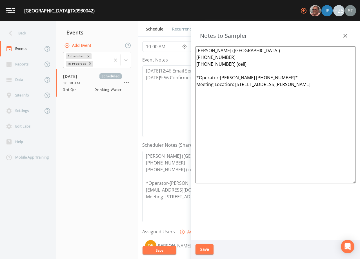
type textarea "[PERSON_NAME] ([GEOGRAPHIC_DATA]) [PHONE_NUMBER] [PHONE_NUMBER] (cell) *Operato…"
click at [208, 247] on button "Save" at bounding box center [205, 249] width 18 height 10
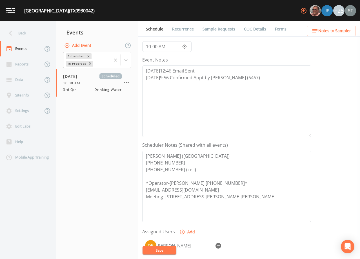
click at [164, 250] on button "Save" at bounding box center [160, 250] width 34 height 8
drag, startPoint x: 221, startPoint y: 33, endPoint x: 227, endPoint y: 35, distance: 6.6
click at [221, 32] on link "Sample Requests" at bounding box center [219, 29] width 34 height 16
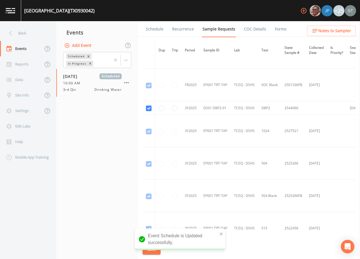
scroll to position [310, 0]
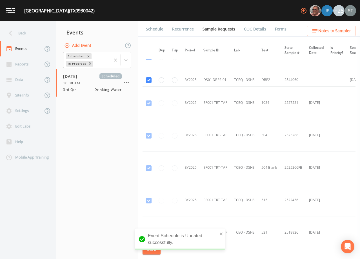
click at [147, 28] on link "Schedule" at bounding box center [154, 29] width 19 height 16
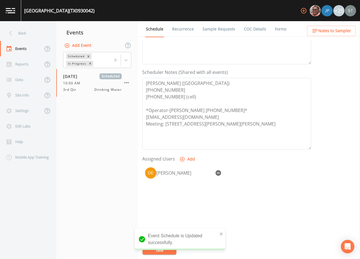
scroll to position [139, 0]
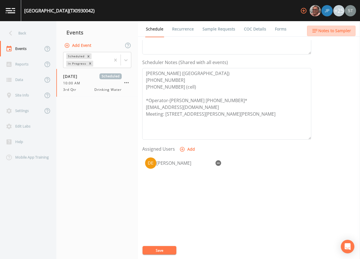
click at [342, 28] on span "Notes to Sampler" at bounding box center [334, 30] width 33 height 7
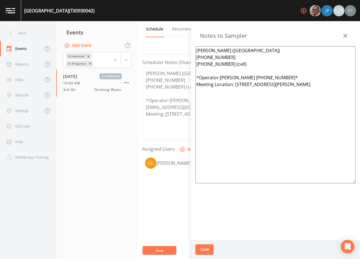
click at [345, 34] on icon "button" at bounding box center [345, 35] width 7 height 7
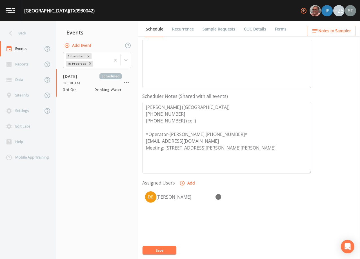
scroll to position [0, 0]
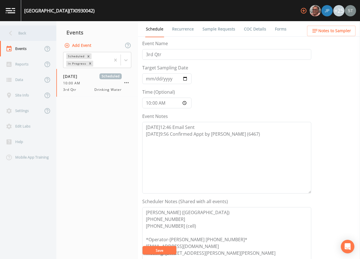
click at [26, 33] on div "Back" at bounding box center [25, 33] width 51 height 16
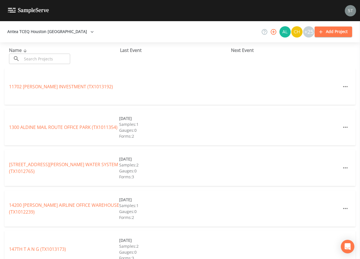
click at [52, 58] on input "text" at bounding box center [46, 59] width 48 height 10
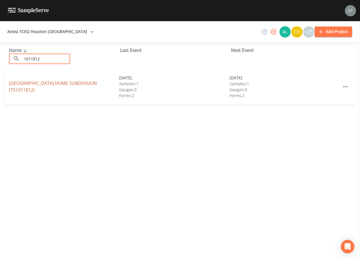
type input "1011812"
click at [85, 84] on link "[GEOGRAPHIC_DATA] (TX1011812)" at bounding box center [53, 86] width 88 height 13
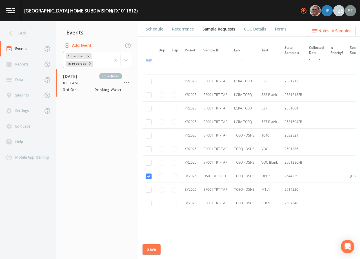
scroll to position [225, 0]
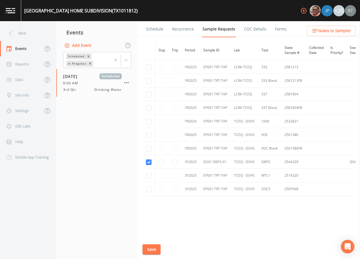
click at [152, 30] on link "Schedule" at bounding box center [154, 29] width 19 height 16
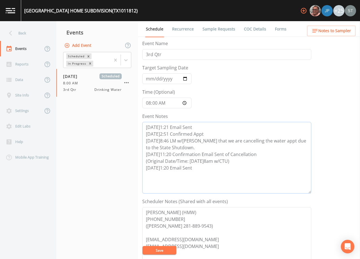
click at [209, 166] on textarea "[DATE]1:21 Email Sent [DATE]2:51 Confirmed Appt [DATE]8:46 LM w/[PERSON_NAME] t…" at bounding box center [226, 158] width 169 height 72
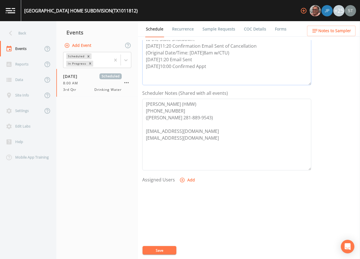
scroll to position [113, 0]
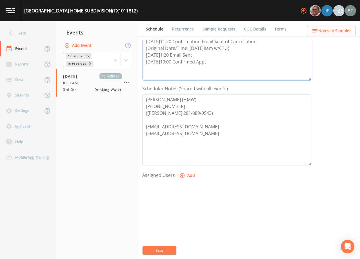
type textarea "[DATE]1:21 Email Sent [DATE]2:51 Confirmed Appt [DATE]8:46 LM w/[PERSON_NAME] t…"
click at [190, 175] on button "Add" at bounding box center [187, 175] width 19 height 10
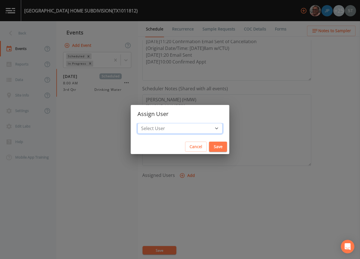
click at [183, 129] on select "Select User [PERSON_NAME] [PERSON_NAME] [PERSON_NAME] [PERSON_NAME] [PERSON_NAM…" at bounding box center [180, 128] width 85 height 11
select select "7dc39629-d690-4ad7-981f-00477f03d06a"
click at [150, 123] on select "Select User [PERSON_NAME] [PERSON_NAME] [PERSON_NAME] [PERSON_NAME] [PERSON_NAM…" at bounding box center [180, 128] width 85 height 11
click at [209, 146] on button "Save" at bounding box center [218, 146] width 18 height 10
select select
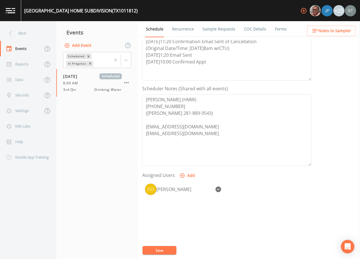
click at [160, 250] on button "Save" at bounding box center [160, 250] width 34 height 8
drag, startPoint x: 222, startPoint y: 63, endPoint x: 145, endPoint y: 61, distance: 77.2
click at [145, 61] on textarea "[DATE]1:21 Email Sent [DATE]2:51 Confirmed Appt [DATE]8:46 LM w/[PERSON_NAME] t…" at bounding box center [226, 45] width 169 height 72
click at [167, 250] on button "Save" at bounding box center [160, 250] width 34 height 8
click at [339, 33] on span "Notes to Sampler" at bounding box center [334, 30] width 33 height 7
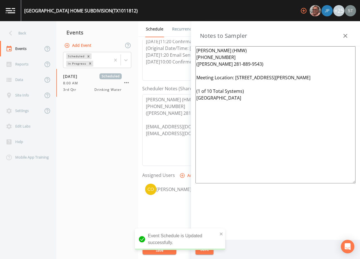
click at [339, 33] on div "Notes to Sampler" at bounding box center [275, 33] width 169 height 25
click at [16, 32] on div "Back" at bounding box center [25, 33] width 51 height 16
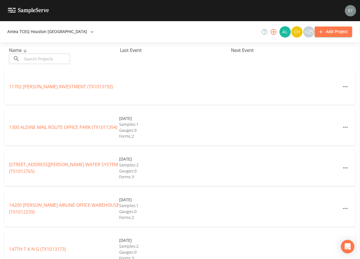
click at [53, 56] on input "text" at bounding box center [46, 59] width 48 height 10
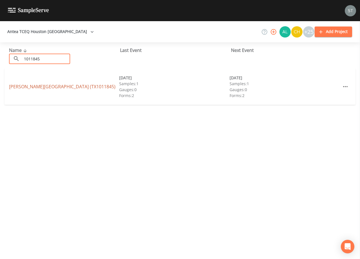
type input "1011845"
click at [47, 86] on link "[PERSON_NAME][GEOGRAPHIC_DATA] (TX1011845)" at bounding box center [62, 86] width 107 height 6
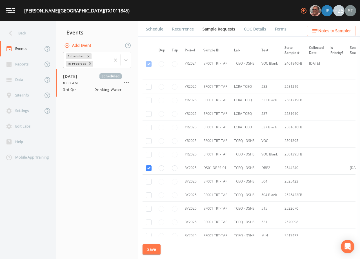
scroll to position [113, 0]
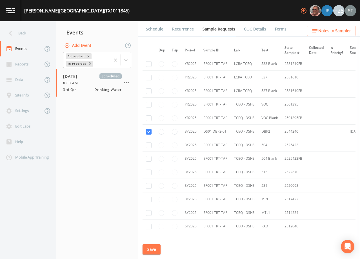
click at [149, 28] on link "Schedule" at bounding box center [154, 29] width 19 height 16
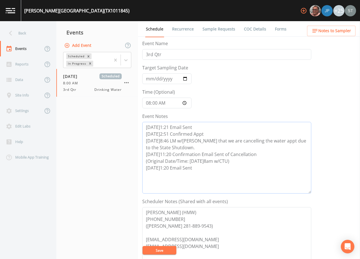
click at [206, 167] on textarea "[DATE]1:21 Email Sent [DATE]2:51 Confirmed Appt [DATE]8:46 LM w/[PERSON_NAME] t…" at bounding box center [226, 158] width 169 height 72
paste textarea "[DATE]10:00 Confirmed Appt"
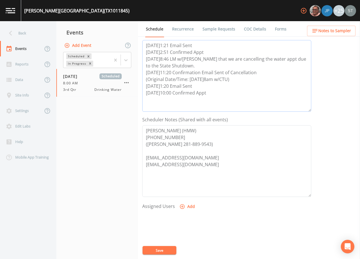
scroll to position [85, 0]
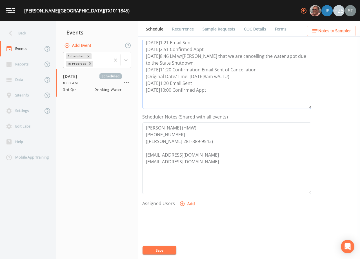
type textarea "[DATE]1:21 Email Sent [DATE]2:51 Confirmed Appt [DATE]8:46 LM w/[PERSON_NAME] t…"
click at [190, 203] on button "Add" at bounding box center [187, 203] width 19 height 10
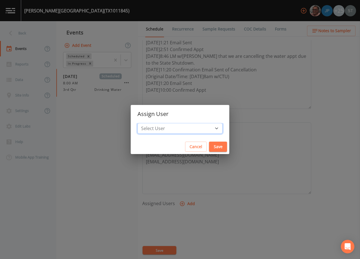
click at [181, 128] on select "Select User [PERSON_NAME] [PERSON_NAME] [PERSON_NAME] [PERSON_NAME] [PERSON_NAM…" at bounding box center [180, 128] width 85 height 11
select select "7dc39629-d690-4ad7-981f-00477f03d06a"
click at [150, 123] on select "Select User [PERSON_NAME] [PERSON_NAME] [PERSON_NAME] [PERSON_NAME] [PERSON_NAM…" at bounding box center [180, 128] width 85 height 11
click at [209, 147] on button "Save" at bounding box center [218, 146] width 18 height 10
select select
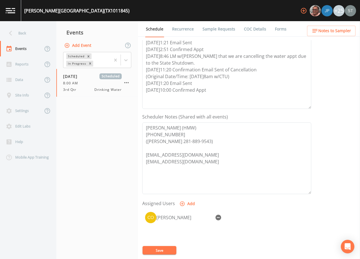
click at [161, 249] on button "Save" at bounding box center [160, 250] width 34 height 8
click at [343, 28] on span "Notes to Sampler" at bounding box center [334, 30] width 33 height 7
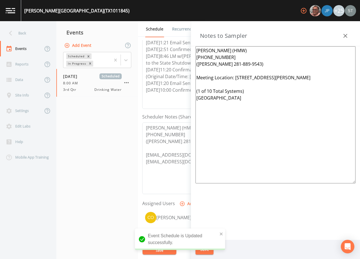
click at [347, 36] on icon "button" at bounding box center [345, 35] width 7 height 7
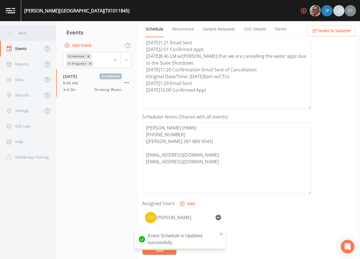
click at [28, 36] on div "Back" at bounding box center [25, 33] width 51 height 16
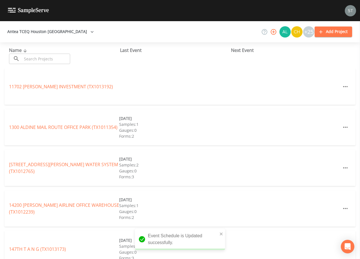
click at [46, 59] on input "text" at bounding box center [46, 59] width 48 height 10
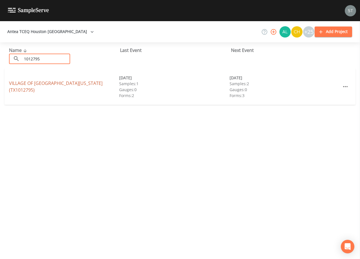
type input "1012795"
click at [56, 87] on link "VILLAGE OF [GEOGRAPHIC_DATA][US_STATE] (TX1012795)" at bounding box center [56, 86] width 94 height 13
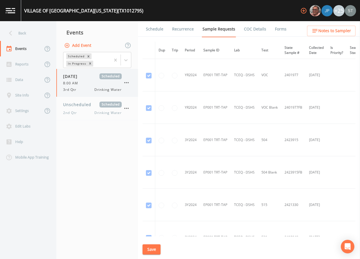
click at [86, 87] on div "3rd Qtr Drinking Water" at bounding box center [92, 89] width 59 height 5
click at [158, 30] on link "Schedule" at bounding box center [154, 29] width 19 height 16
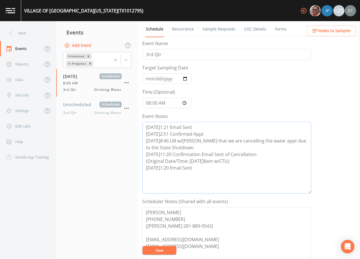
click at [211, 166] on textarea "[DATE]1:21 Email Sent [DATE]2:51 Confirmed Appt [DATE]8:46 LM w/[PERSON_NAME] t…" at bounding box center [226, 158] width 169 height 72
paste textarea "[DATE]10:00 Confirmed Appt"
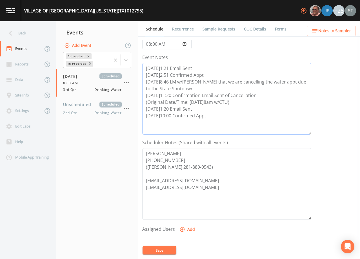
scroll to position [139, 0]
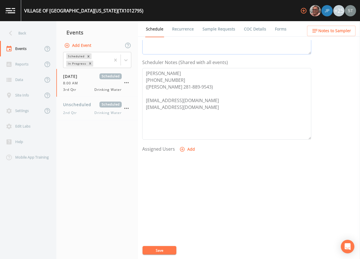
type textarea "[DATE]1:21 Email Sent [DATE]2:51 Confirmed Appt [DATE]8:46 LM w/[PERSON_NAME] t…"
click at [191, 148] on button "Add" at bounding box center [187, 149] width 19 height 10
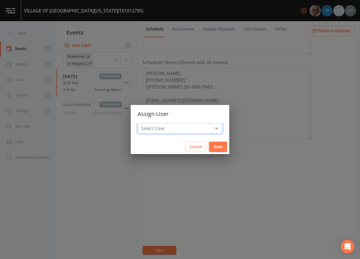
click at [192, 128] on select "Select User [PERSON_NAME] [PERSON_NAME] [PERSON_NAME] [PERSON_NAME] [PERSON_NAM…" at bounding box center [180, 128] width 85 height 11
select select "7dc39629-d690-4ad7-981f-00477f03d06a"
click at [150, 123] on select "Select User [PERSON_NAME] [PERSON_NAME] [PERSON_NAME] [PERSON_NAME] [PERSON_NAM…" at bounding box center [180, 128] width 85 height 11
click at [209, 150] on button "Save" at bounding box center [218, 146] width 18 height 10
select select
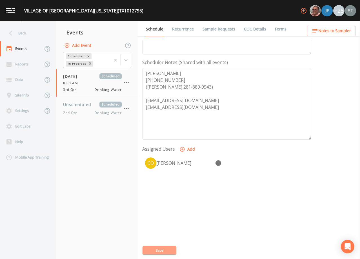
click at [166, 249] on button "Save" at bounding box center [160, 250] width 34 height 8
click at [168, 248] on button "Save" at bounding box center [160, 250] width 34 height 8
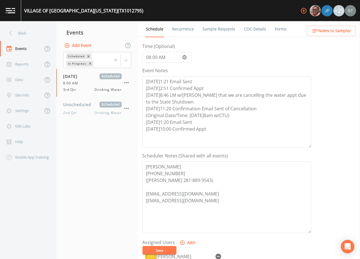
scroll to position [54, 0]
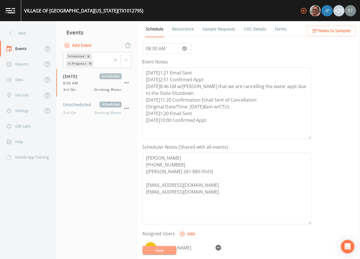
click at [167, 250] on button "Save" at bounding box center [160, 250] width 34 height 8
click at [220, 30] on link "Sample Requests" at bounding box center [219, 29] width 34 height 16
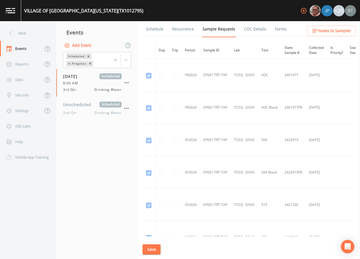
click at [154, 30] on link "Schedule" at bounding box center [154, 29] width 19 height 16
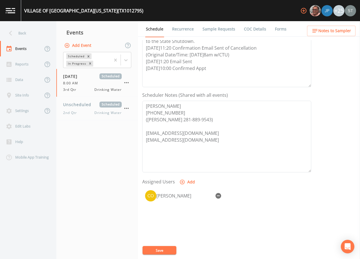
scroll to position [113, 0]
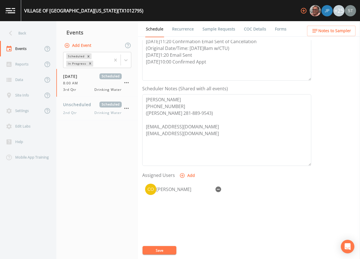
click at [343, 33] on span "Notes to Sampler" at bounding box center [334, 30] width 33 height 7
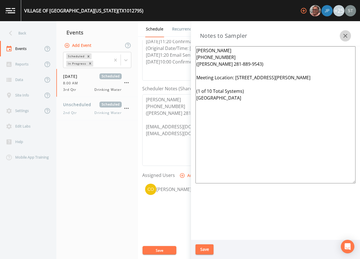
drag, startPoint x: 344, startPoint y: 34, endPoint x: 314, endPoint y: 45, distance: 31.6
click at [344, 34] on icon "button" at bounding box center [345, 35] width 7 height 7
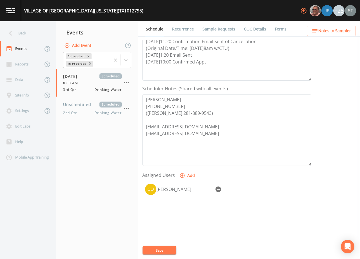
click at [209, 27] on link "Sample Requests" at bounding box center [219, 29] width 34 height 16
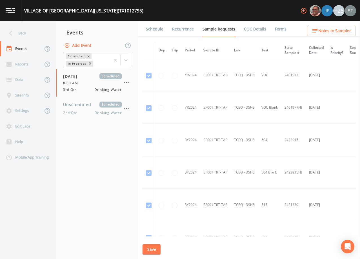
click at [155, 29] on link "Schedule" at bounding box center [154, 29] width 19 height 16
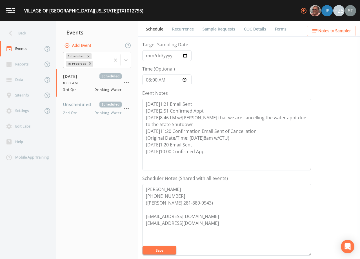
scroll to position [113, 0]
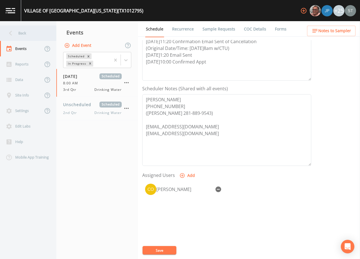
click at [30, 36] on div "Back" at bounding box center [25, 33] width 51 height 16
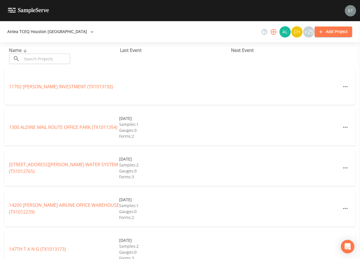
click at [46, 59] on input "text" at bounding box center [46, 59] width 48 height 10
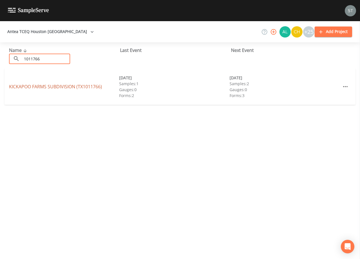
type input "1011766"
click at [72, 86] on link "KICKAPOO FARMS SUBDIVISION (TX1011766)" at bounding box center [55, 86] width 93 height 6
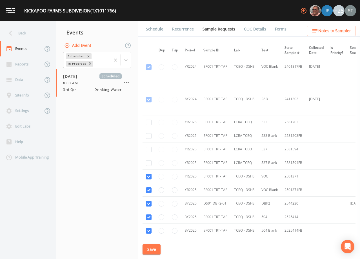
scroll to position [56, 0]
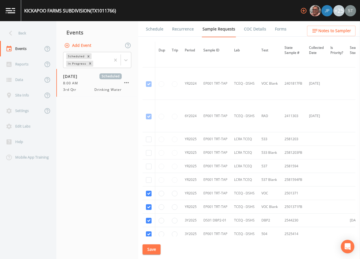
click at [156, 32] on link "Schedule" at bounding box center [154, 29] width 19 height 16
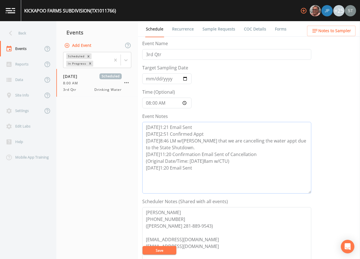
click at [206, 170] on textarea "[DATE]1:21 Email Sent [DATE]2:51 Confirmed Appt [DATE]8:46 LM w/[PERSON_NAME] t…" at bounding box center [226, 158] width 169 height 72
paste textarea "[DATE]10:00 Confirmed Appt"
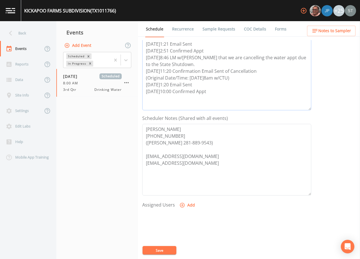
scroll to position [85, 0]
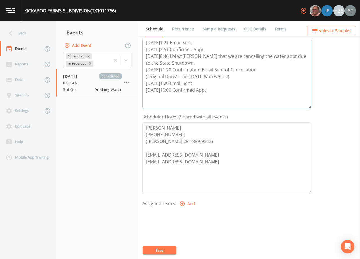
type textarea "[DATE]1:21 Email Sent [DATE]2:51 Confirmed Appt [DATE]8:46 LM w/[PERSON_NAME] t…"
click at [188, 206] on button "Add" at bounding box center [187, 203] width 19 height 10
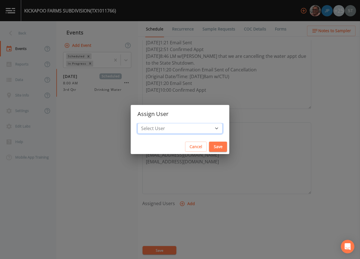
click at [185, 127] on select "Select User [PERSON_NAME] [PERSON_NAME] [PERSON_NAME] [PERSON_NAME] [PERSON_NAM…" at bounding box center [180, 128] width 85 height 11
select select "7dc39629-d690-4ad7-981f-00477f03d06a"
click at [150, 123] on select "Select User [PERSON_NAME] [PERSON_NAME] [PERSON_NAME] [PERSON_NAME] [PERSON_NAM…" at bounding box center [180, 128] width 85 height 11
click at [209, 147] on button "Save" at bounding box center [218, 146] width 18 height 10
select select
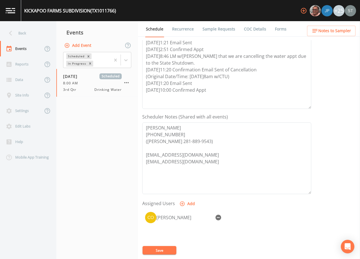
click at [342, 33] on span "Notes to Sampler" at bounding box center [334, 30] width 33 height 7
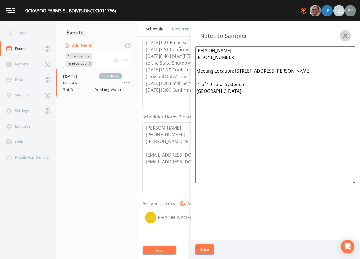
drag, startPoint x: 346, startPoint y: 32, endPoint x: 338, endPoint y: 39, distance: 10.8
click at [346, 32] on button "button" at bounding box center [345, 35] width 11 height 11
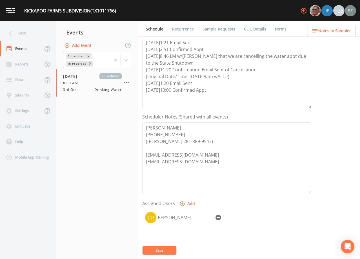
click at [170, 249] on button "Save" at bounding box center [160, 250] width 34 height 8
click at [185, 33] on link "Recurrence" at bounding box center [182, 29] width 23 height 16
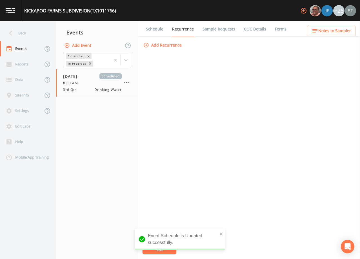
click at [153, 29] on link "Schedule" at bounding box center [154, 29] width 19 height 16
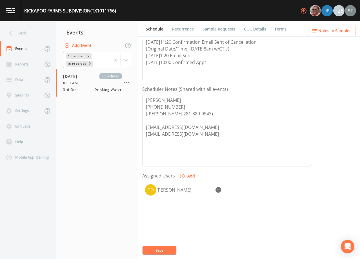
scroll to position [113, 0]
click at [35, 37] on div "Back" at bounding box center [25, 33] width 51 height 16
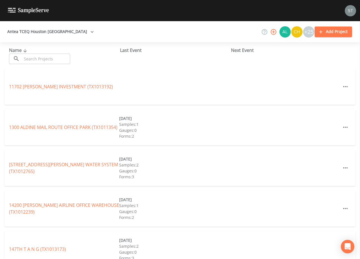
click at [45, 59] on input "text" at bounding box center [46, 59] width 48 height 10
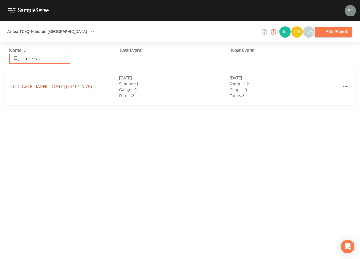
type input "1012276"
click at [57, 87] on link "[GEOGRAPHIC_DATA] (TX1012276)" at bounding box center [50, 86] width 83 height 6
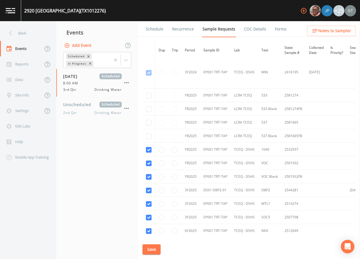
scroll to position [225, 0]
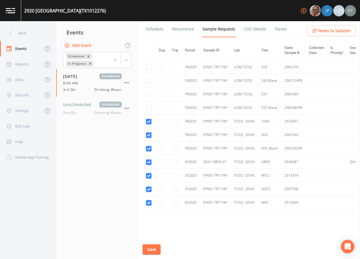
drag, startPoint x: 152, startPoint y: 31, endPoint x: 161, endPoint y: 35, distance: 9.2
click at [153, 31] on link "Schedule" at bounding box center [154, 29] width 19 height 16
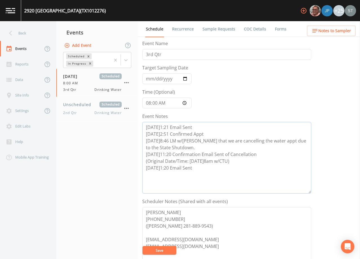
click at [202, 165] on textarea "[DATE]1:21 Email Sent [DATE]2:51 Confirmed Appt [DATE]8:46 LM w/[PERSON_NAME] t…" at bounding box center [226, 158] width 169 height 72
paste textarea "[DATE]10:00 Confirmed Appt"
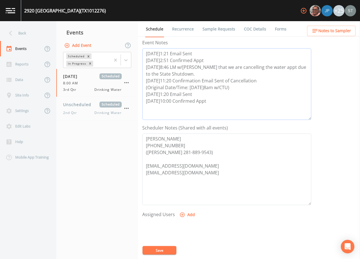
scroll to position [113, 0]
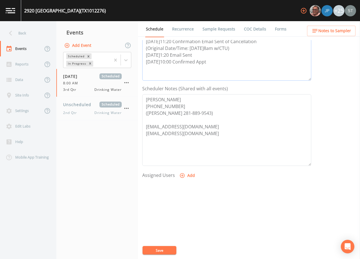
type textarea "[DATE]1:21 Email Sent [DATE]2:51 Confirmed Appt [DATE]8:46 LM w/[PERSON_NAME] t…"
click at [187, 175] on button "Add" at bounding box center [187, 175] width 19 height 10
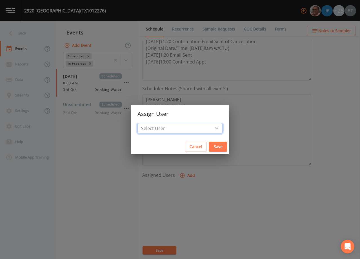
click at [185, 128] on select "Select User [PERSON_NAME] [PERSON_NAME] [PERSON_NAME] [PERSON_NAME] [PERSON_NAM…" at bounding box center [180, 128] width 85 height 11
select select "7dc39629-d690-4ad7-981f-00477f03d06a"
click at [150, 123] on select "Select User [PERSON_NAME] [PERSON_NAME] [PERSON_NAME] [PERSON_NAME] [PERSON_NAM…" at bounding box center [180, 128] width 85 height 11
click at [209, 147] on button "Save" at bounding box center [218, 146] width 18 height 10
select select
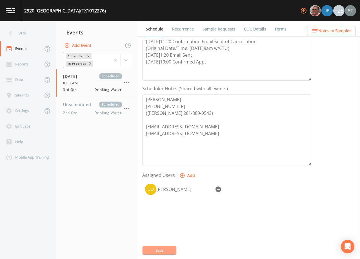
drag, startPoint x: 161, startPoint y: 250, endPoint x: 200, endPoint y: 218, distance: 49.3
click at [161, 249] on button "Save" at bounding box center [160, 250] width 34 height 8
click at [347, 30] on span "Notes to Sampler" at bounding box center [334, 30] width 33 height 7
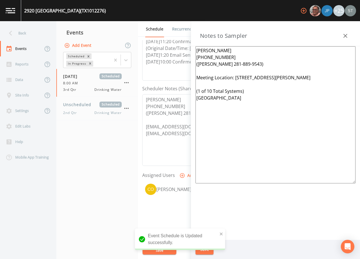
click at [348, 31] on button "button" at bounding box center [345, 35] width 11 height 11
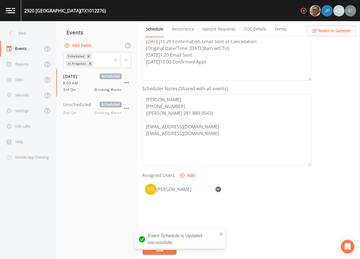
click at [183, 27] on link "Recurrence" at bounding box center [182, 29] width 23 height 16
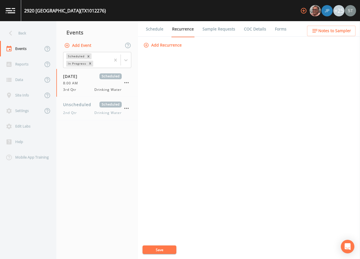
click at [154, 31] on link "Schedule" at bounding box center [154, 29] width 19 height 16
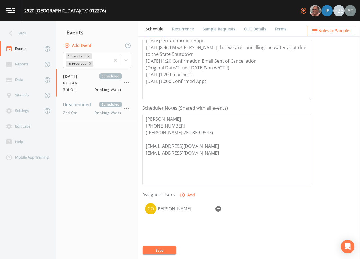
scroll to position [113, 0]
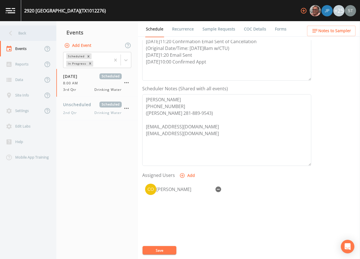
click at [27, 33] on div "Back" at bounding box center [25, 33] width 51 height 16
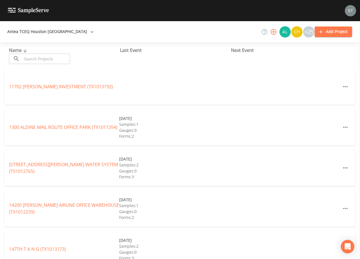
click at [38, 58] on input "text" at bounding box center [46, 59] width 48 height 10
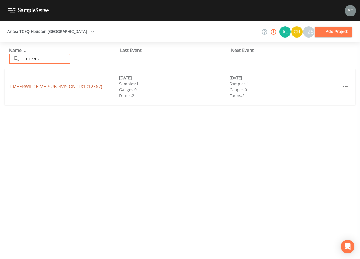
type input "1012367"
click at [58, 87] on link "TIMBERWILDE MH SUBDIVISION (TX1012367)" at bounding box center [55, 86] width 93 height 6
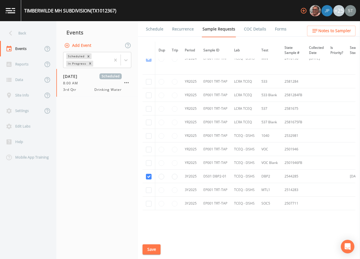
scroll to position [225, 0]
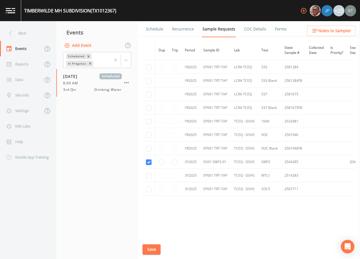
click at [156, 27] on link "Schedule" at bounding box center [154, 29] width 19 height 16
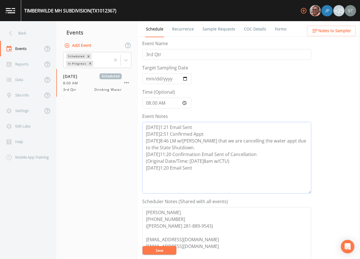
click at [197, 168] on textarea "[DATE]1:21 Email Sent [DATE]2:51 Confirmed Appt [DATE]8:46 LM w/[PERSON_NAME] t…" at bounding box center [226, 158] width 169 height 72
paste textarea "[DATE]10:00 Confirmed Appt"
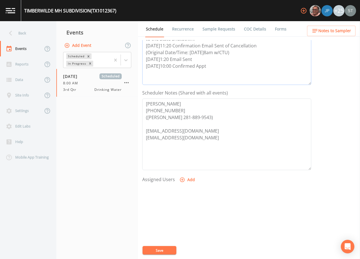
scroll to position [113, 0]
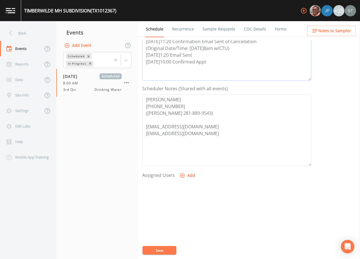
type textarea "[DATE]1:21 Email Sent [DATE]2:51 Confirmed Appt [DATE]8:46 LM w/[PERSON_NAME] t…"
click at [191, 176] on button "Add" at bounding box center [187, 175] width 19 height 10
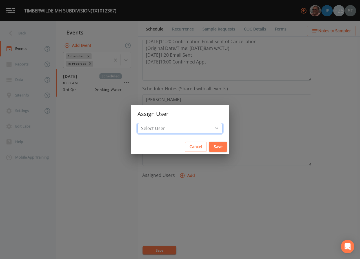
click at [187, 129] on select "Select User [PERSON_NAME] [PERSON_NAME] [PERSON_NAME] [PERSON_NAME] [PERSON_NAM…" at bounding box center [180, 128] width 85 height 11
select select "7dc39629-d690-4ad7-981f-00477f03d06a"
click at [150, 123] on select "Select User [PERSON_NAME] [PERSON_NAME] [PERSON_NAME] [PERSON_NAME] [PERSON_NAM…" at bounding box center [180, 128] width 85 height 11
click at [209, 146] on button "Save" at bounding box center [218, 146] width 18 height 10
select select
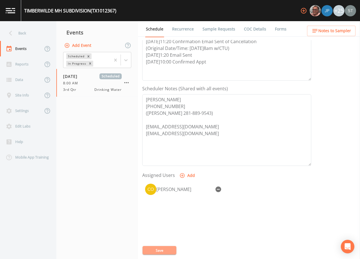
click at [158, 249] on button "Save" at bounding box center [160, 250] width 34 height 8
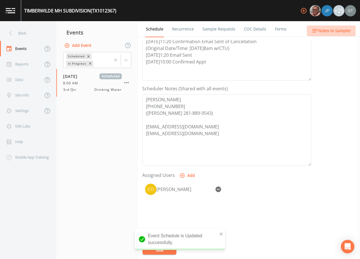
click at [344, 31] on span "Notes to Sampler" at bounding box center [334, 30] width 33 height 7
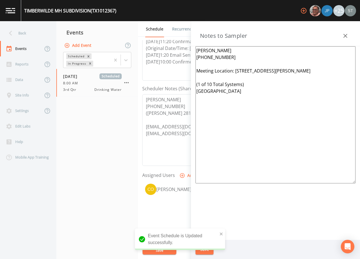
click at [345, 35] on icon "button" at bounding box center [345, 35] width 7 height 7
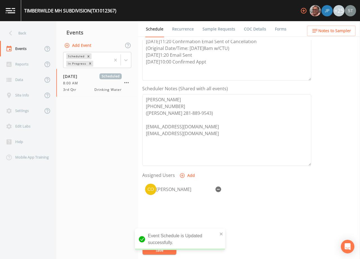
click at [179, 29] on link "Recurrence" at bounding box center [182, 29] width 23 height 16
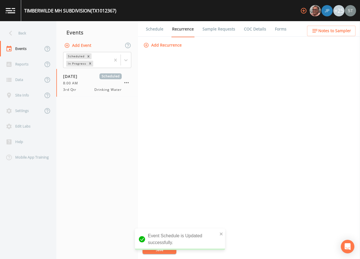
click at [150, 30] on link "Schedule" at bounding box center [154, 29] width 19 height 16
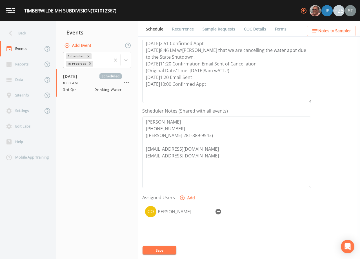
scroll to position [113, 0]
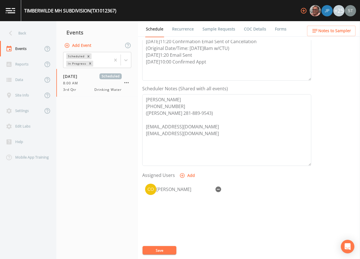
click at [187, 28] on link "Recurrence" at bounding box center [182, 29] width 23 height 16
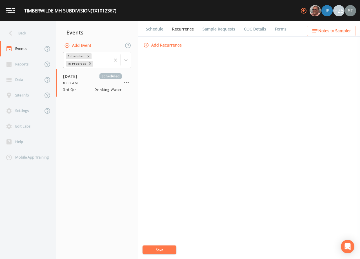
drag, startPoint x: 159, startPoint y: 28, endPoint x: 173, endPoint y: 37, distance: 16.5
click at [159, 29] on link "Schedule" at bounding box center [154, 29] width 19 height 16
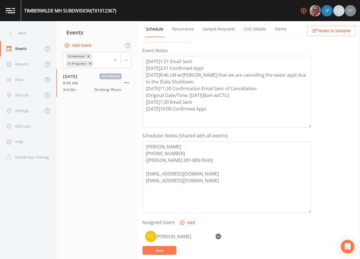
scroll to position [85, 0]
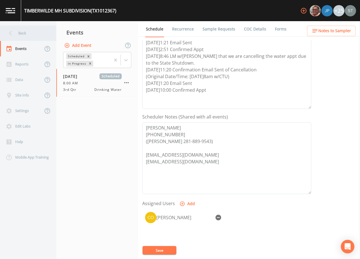
click at [23, 33] on div "Back" at bounding box center [25, 33] width 51 height 16
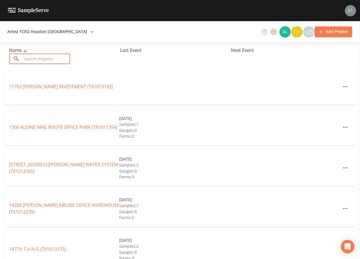
click at [53, 59] on input "text" at bounding box center [46, 59] width 48 height 10
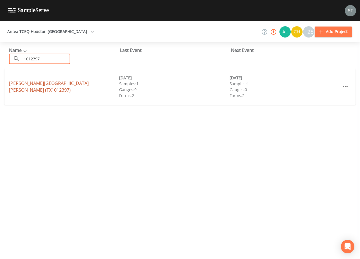
type input "1012397"
click at [73, 86] on link "[PERSON_NAME][GEOGRAPHIC_DATA][PERSON_NAME] (TX1012397)" at bounding box center [49, 86] width 80 height 13
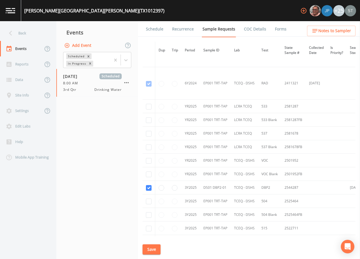
scroll to position [169, 0]
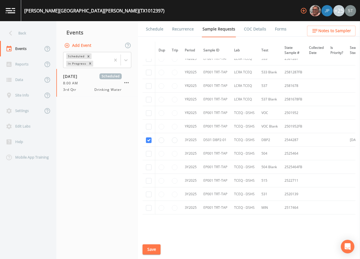
click at [154, 29] on link "Schedule" at bounding box center [154, 29] width 19 height 16
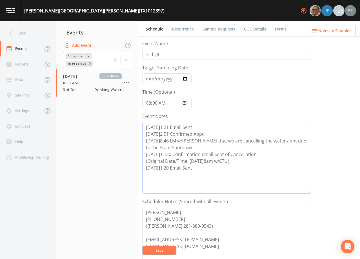
click at [201, 167] on textarea "[DATE]1:21 Email Sent [DATE]2:51 Confirmed Appt [DATE]8:46 LM w/[PERSON_NAME] t…" at bounding box center [226, 158] width 169 height 72
paste textarea "[DATE]10:00 Confirmed Appt"
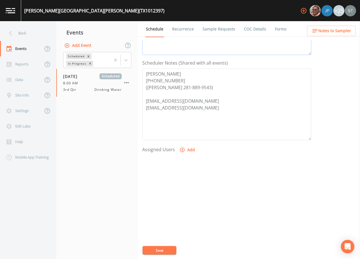
scroll to position [139, 0]
type textarea "[DATE]1:21 Email Sent [DATE]2:51 Confirmed Appt [DATE]8:46 LM w/[PERSON_NAME] t…"
click at [190, 147] on button "Add" at bounding box center [187, 149] width 19 height 10
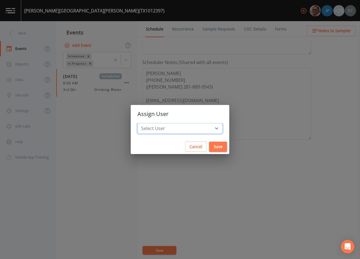
click at [186, 128] on select "Select User [PERSON_NAME] [PERSON_NAME] [PERSON_NAME] [PERSON_NAME] [PERSON_NAM…" at bounding box center [180, 128] width 85 height 11
select select "7dc39629-d690-4ad7-981f-00477f03d06a"
click at [150, 123] on select "Select User [PERSON_NAME] [PERSON_NAME] [PERSON_NAME] [PERSON_NAME] [PERSON_NAM…" at bounding box center [180, 128] width 85 height 11
drag, startPoint x: 204, startPoint y: 147, endPoint x: 175, endPoint y: 223, distance: 82.2
click at [209, 147] on button "Save" at bounding box center [218, 146] width 18 height 10
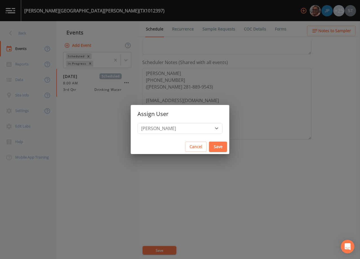
select select
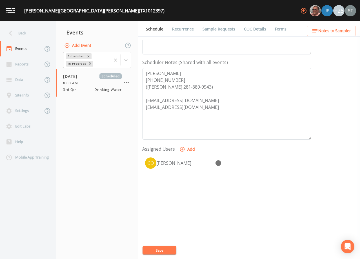
click at [162, 250] on button "Save" at bounding box center [160, 250] width 34 height 8
click at [349, 30] on span "Notes to Sampler" at bounding box center [334, 30] width 33 height 7
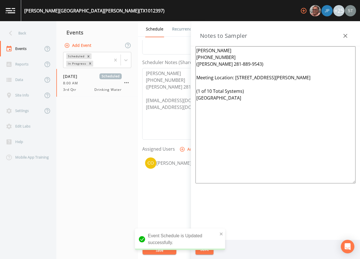
click at [347, 31] on button "button" at bounding box center [345, 35] width 11 height 11
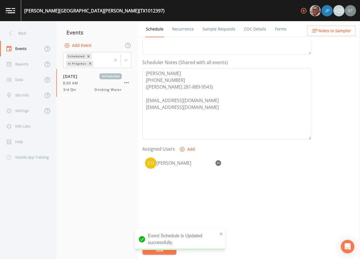
click at [190, 30] on link "Recurrence" at bounding box center [182, 29] width 23 height 16
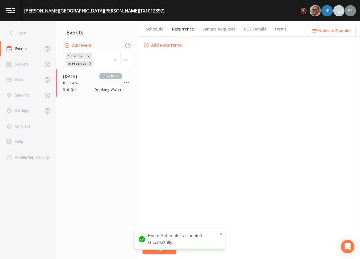
click at [157, 31] on link "Schedule" at bounding box center [154, 29] width 19 height 16
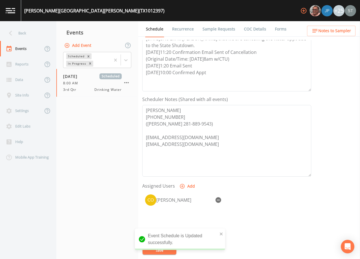
scroll to position [113, 0]
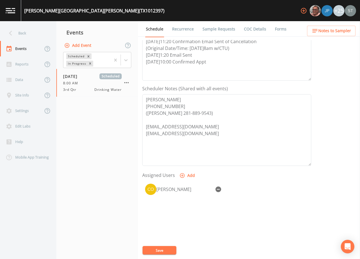
click at [184, 29] on link "Recurrence" at bounding box center [182, 29] width 23 height 16
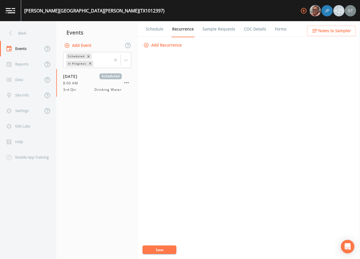
click at [160, 28] on link "Schedule" at bounding box center [154, 29] width 19 height 16
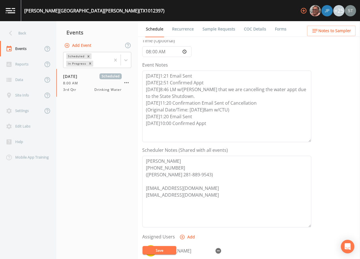
scroll to position [85, 0]
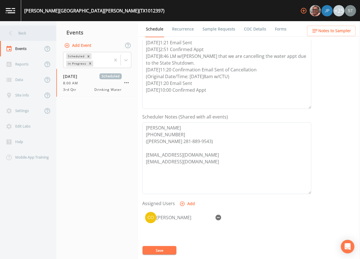
click at [25, 32] on div "Back" at bounding box center [25, 33] width 51 height 16
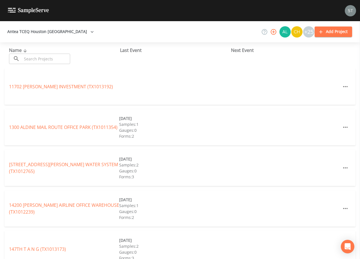
click at [40, 57] on input "text" at bounding box center [46, 59] width 48 height 10
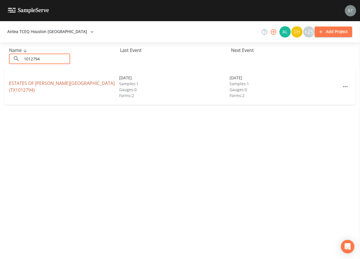
type input "1012794"
click at [58, 86] on link "ESTATES OF [PERSON_NAME][GEOGRAPHIC_DATA] (TX1012794)" at bounding box center [62, 86] width 106 height 13
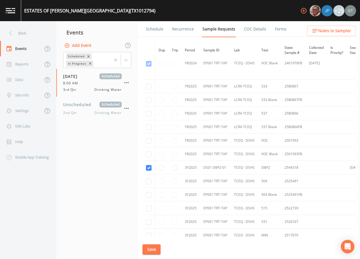
scroll to position [85, 0]
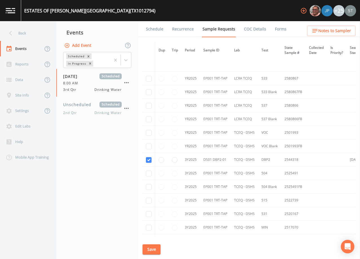
click at [153, 31] on link "Schedule" at bounding box center [154, 29] width 19 height 16
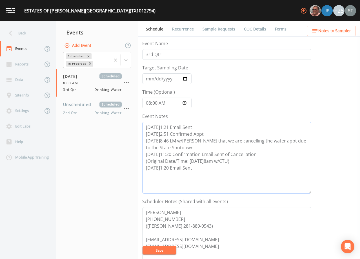
click at [201, 168] on textarea "[DATE]1:21 Email Sent [DATE]2:51 Confirmed Appt [DATE]8:46 LM w/[PERSON_NAME] t…" at bounding box center [226, 158] width 169 height 72
paste textarea "[DATE]10:00 Confirmed Appt"
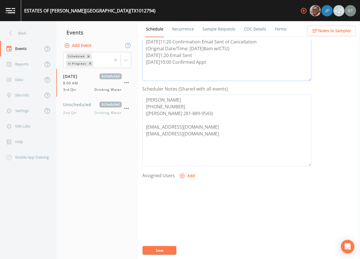
scroll to position [113, 0]
type textarea "[DATE]1:21 Email Sent [DATE]2:51 Confirmed Appt [DATE]8:46 LM w/[PERSON_NAME] t…"
click at [187, 175] on button "Add" at bounding box center [187, 175] width 19 height 10
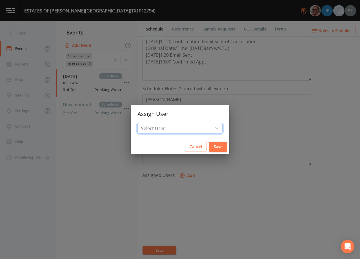
click at [188, 127] on select "Select User [PERSON_NAME] [PERSON_NAME] [PERSON_NAME] [PERSON_NAME] [PERSON_NAM…" at bounding box center [180, 128] width 85 height 11
select select "7dc39629-d690-4ad7-981f-00477f03d06a"
click at [150, 123] on select "Select User [PERSON_NAME] [PERSON_NAME] [PERSON_NAME] [PERSON_NAME] [PERSON_NAM…" at bounding box center [180, 128] width 85 height 11
click at [209, 144] on button "Save" at bounding box center [218, 146] width 18 height 10
select select
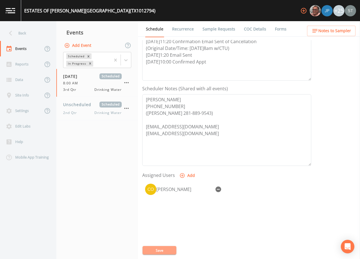
click at [166, 250] on button "Save" at bounding box center [160, 250] width 34 height 8
click at [337, 35] on button "Notes to Sampler" at bounding box center [331, 31] width 48 height 10
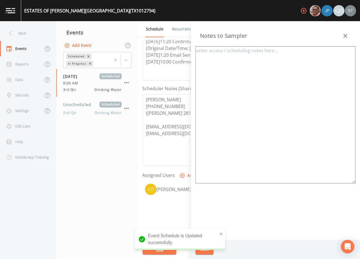
type textarea "[PERSON_NAME] [PHONE_NUMBER] ([PERSON_NAME] 281-889-9543) Meeting Location: [ST…"
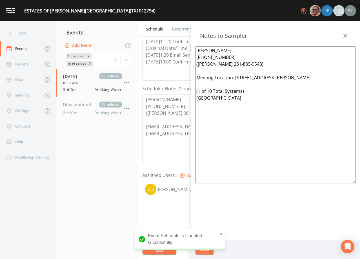
click at [347, 37] on icon "button" at bounding box center [346, 36] width 4 height 4
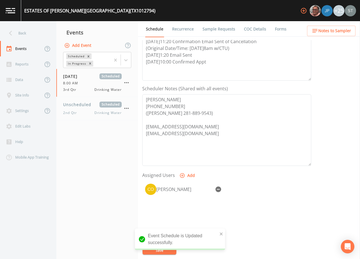
click at [217, 29] on link "Sample Requests" at bounding box center [219, 29] width 34 height 16
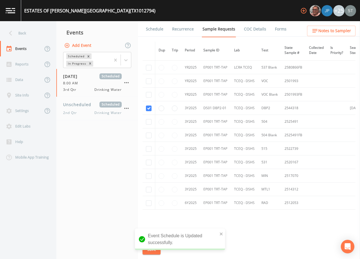
scroll to position [141, 0]
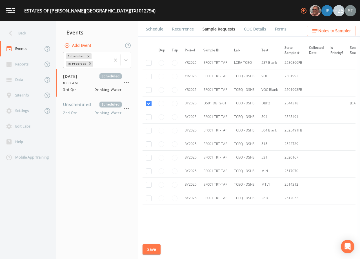
click at [152, 32] on link "Schedule" at bounding box center [154, 29] width 19 height 16
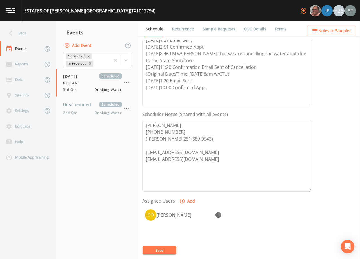
scroll to position [113, 0]
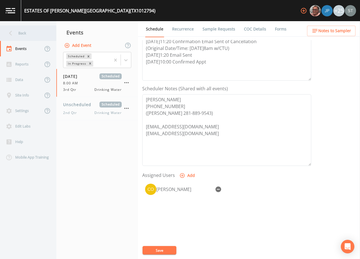
click at [32, 36] on div "Back" at bounding box center [25, 33] width 51 height 16
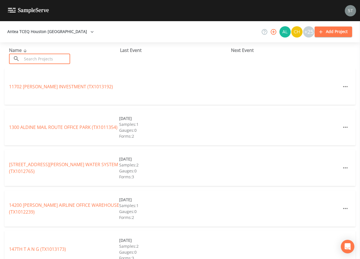
click at [46, 58] on input "text" at bounding box center [46, 59] width 48 height 10
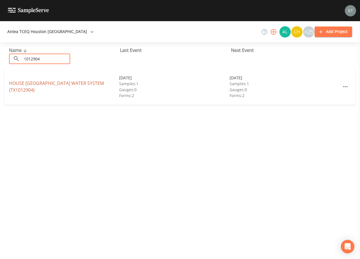
type input "1012904"
click at [72, 83] on link "HOUSE [GEOGRAPHIC_DATA] WATER SYSTEM (TX1012904)" at bounding box center [56, 86] width 95 height 13
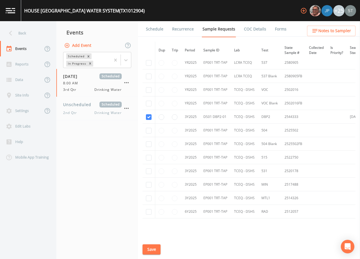
scroll to position [141, 0]
click at [153, 30] on link "Schedule" at bounding box center [154, 29] width 19 height 16
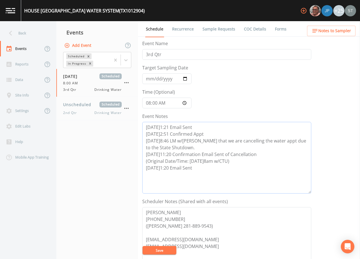
click at [212, 170] on textarea "[DATE]1:21 Email Sent [DATE]2:51 Confirmed Appt [DATE]8:46 LM w/[PERSON_NAME] t…" at bounding box center [226, 158] width 169 height 72
paste textarea "[DATE]10:00 Confirmed Appt"
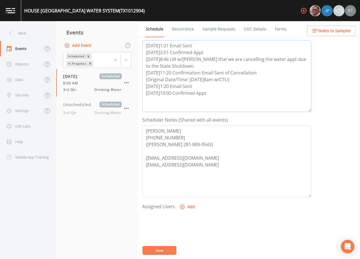
scroll to position [85, 0]
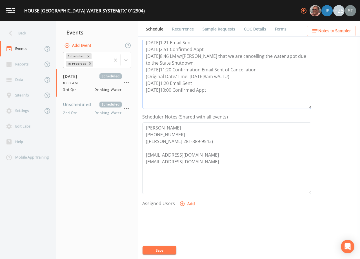
type textarea "[DATE]1:21 Email Sent [DATE]2:51 Confirmed Appt [DATE]8:46 LM w/[PERSON_NAME] t…"
click at [189, 205] on button "Add" at bounding box center [187, 203] width 19 height 10
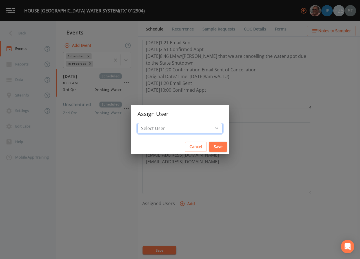
click at [180, 129] on select "Select User [PERSON_NAME] [PERSON_NAME] [PERSON_NAME] [PERSON_NAME] [PERSON_NAM…" at bounding box center [180, 128] width 85 height 11
select select "7dc39629-d690-4ad7-981f-00477f03d06a"
click at [150, 123] on select "Select User [PERSON_NAME] [PERSON_NAME] [PERSON_NAME] [PERSON_NAME] [PERSON_NAM…" at bounding box center [180, 128] width 85 height 11
click at [209, 145] on button "Save" at bounding box center [218, 146] width 18 height 10
select select
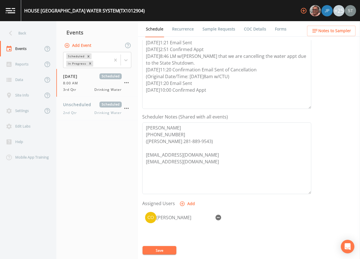
click at [164, 248] on button "Save" at bounding box center [160, 250] width 34 height 8
click at [341, 31] on span "Notes to Sampler" at bounding box center [334, 30] width 33 height 7
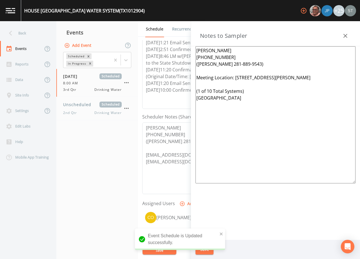
click at [344, 35] on icon "button" at bounding box center [345, 35] width 7 height 7
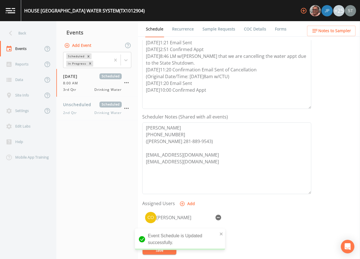
click at [183, 28] on link "Recurrence" at bounding box center [182, 29] width 23 height 16
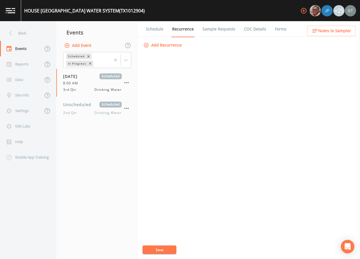
click at [155, 31] on link "Schedule" at bounding box center [154, 29] width 19 height 16
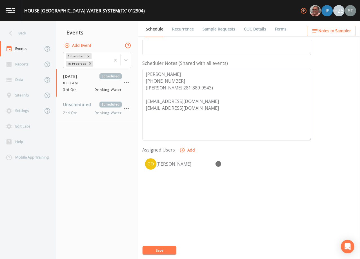
scroll to position [139, 0]
click at [29, 37] on div "Back" at bounding box center [25, 33] width 51 height 16
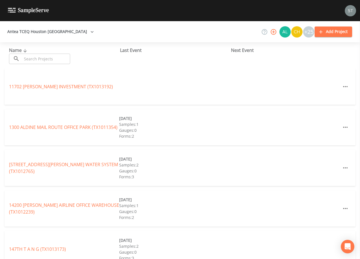
click at [39, 59] on input "text" at bounding box center [46, 59] width 48 height 10
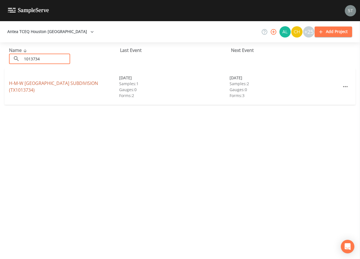
type input "1013734"
click at [49, 86] on link "H-M-W [GEOGRAPHIC_DATA] (TX1013734)" at bounding box center [53, 86] width 89 height 13
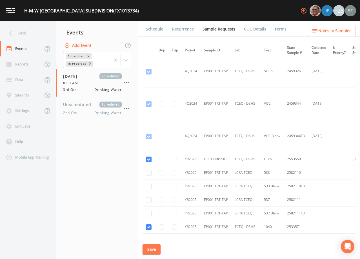
scroll to position [982, 0]
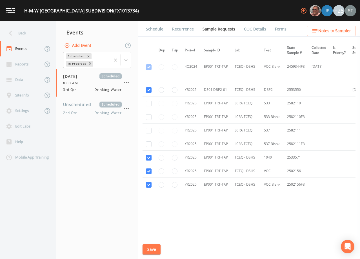
drag, startPoint x: 152, startPoint y: 26, endPoint x: 156, endPoint y: 32, distance: 7.2
click at [152, 27] on link "Schedule" at bounding box center [154, 29] width 19 height 16
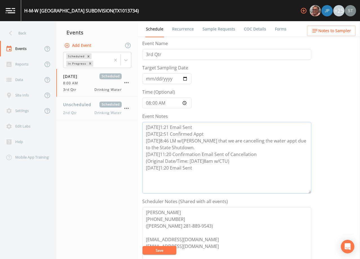
click at [211, 165] on textarea "[DATE]1:21 Email Sent [DATE]2:51 Confirmed Appt [DATE]8:46 LM w/[PERSON_NAME] t…" at bounding box center [226, 158] width 169 height 72
paste textarea "[DATE]10:00 Confirmed Appt"
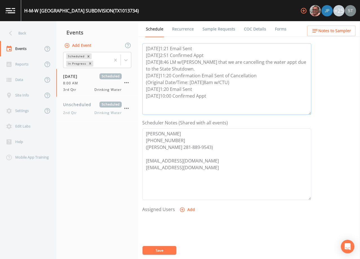
scroll to position [85, 0]
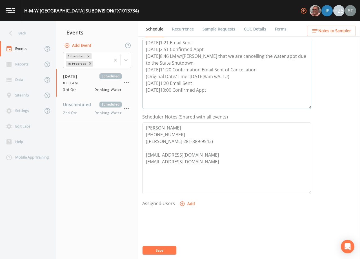
type textarea "[DATE]1:21 Email Sent [DATE]2:51 Confirmed Appt [DATE]8:46 LM w/[PERSON_NAME] t…"
click at [189, 203] on button "Add" at bounding box center [187, 203] width 19 height 10
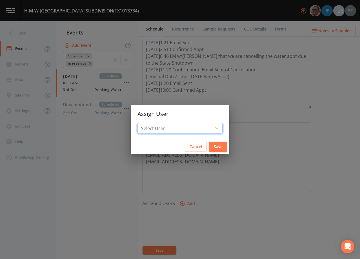
click at [184, 125] on select "Select User [PERSON_NAME] [PERSON_NAME] [PERSON_NAME] [PERSON_NAME] [PERSON_NAM…" at bounding box center [180, 128] width 85 height 11
select select "7dc39629-d690-4ad7-981f-00477f03d06a"
click at [150, 123] on select "Select User [PERSON_NAME] [PERSON_NAME] [PERSON_NAME] [PERSON_NAME] [PERSON_NAM…" at bounding box center [180, 128] width 85 height 11
click at [209, 147] on button "Save" at bounding box center [218, 146] width 18 height 10
select select
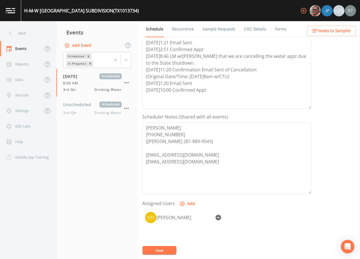
click at [163, 250] on button "Save" at bounding box center [160, 250] width 34 height 8
click at [181, 29] on link "Recurrence" at bounding box center [182, 29] width 23 height 16
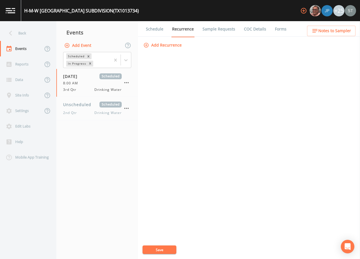
click at [156, 29] on link "Schedule" at bounding box center [154, 29] width 19 height 16
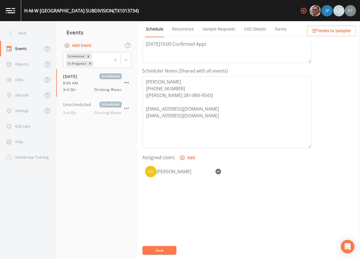
scroll to position [139, 0]
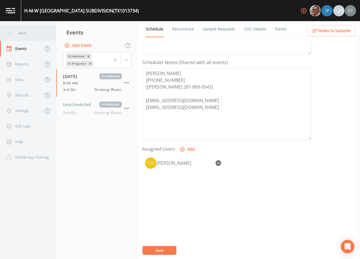
click at [26, 33] on div "Back" at bounding box center [25, 33] width 51 height 16
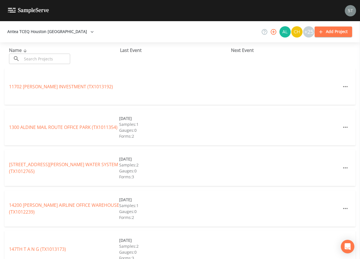
click at [59, 56] on input "text" at bounding box center [46, 59] width 48 height 10
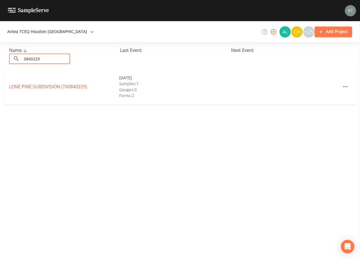
type input "0840229"
click at [67, 87] on link "[GEOGRAPHIC_DATA] (TX0840229)" at bounding box center [48, 86] width 78 height 6
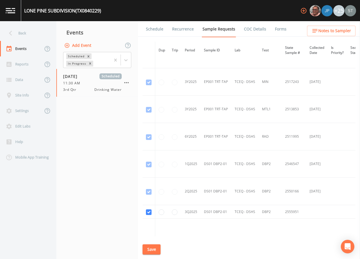
scroll to position [395, 0]
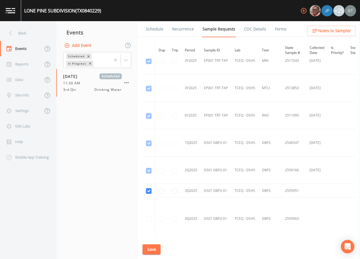
drag, startPoint x: 154, startPoint y: 31, endPoint x: 161, endPoint y: 34, distance: 8.5
click at [154, 31] on link "Schedule" at bounding box center [154, 29] width 19 height 16
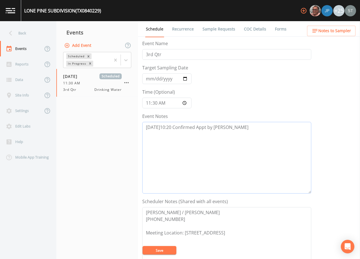
click at [257, 130] on textarea "[DATE]10:20 Confirmed Appt by [PERSON_NAME]" at bounding box center [226, 158] width 169 height 72
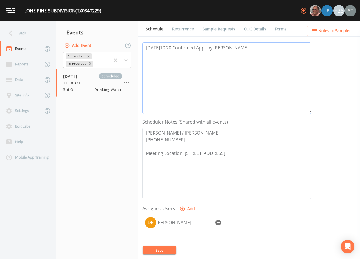
scroll to position [85, 0]
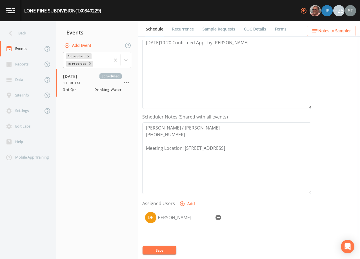
click at [275, 29] on link "Forms" at bounding box center [280, 29] width 13 height 16
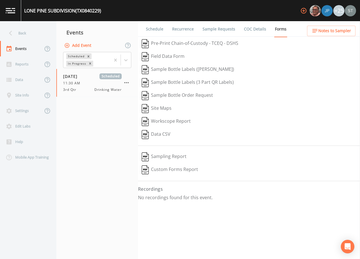
click at [155, 29] on link "Schedule" at bounding box center [154, 29] width 19 height 16
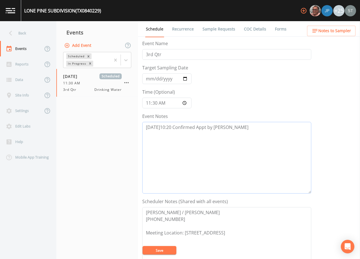
click at [243, 126] on textarea "[DATE]10:20 Confirmed Appt by [PERSON_NAME]" at bounding box center [226, 158] width 169 height 72
click at [215, 32] on link "Sample Requests" at bounding box center [219, 29] width 34 height 16
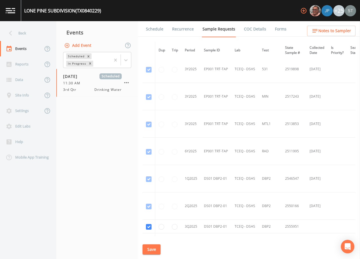
scroll to position [395, 0]
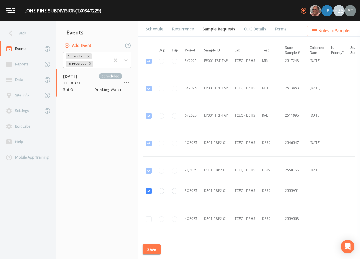
click at [160, 29] on link "Schedule" at bounding box center [154, 29] width 19 height 16
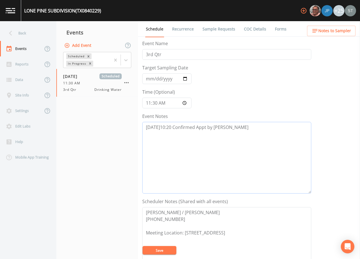
click at [245, 128] on textarea "[DATE]10:20 Confirmed Appt by [PERSON_NAME]" at bounding box center [226, 158] width 169 height 72
type textarea "[DATE]10:20 Confirmed Appt by [PERSON_NAME] DID NOT COLLECT ON ORIG. 7/31 APPT …"
click at [149, 80] on input "[DATE]" at bounding box center [166, 78] width 49 height 11
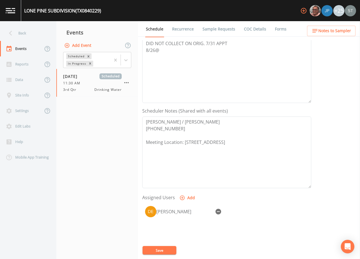
scroll to position [139, 0]
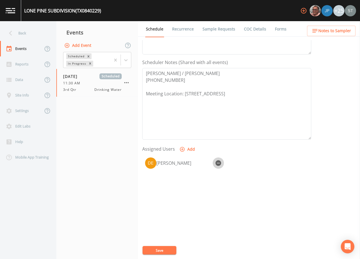
click at [219, 162] on icon "button" at bounding box center [219, 163] width 6 height 6
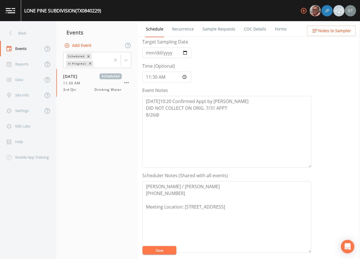
scroll to position [0, 0]
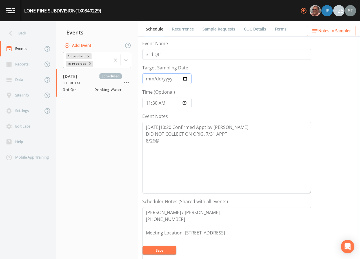
click at [146, 79] on input "[DATE]" at bounding box center [166, 78] width 49 height 11
type input "[DATE]"
type input "08:30"
click at [173, 142] on textarea "[DATE]10:20 Confirmed Appt by [PERSON_NAME] DID NOT COLLECT ON ORIG. 7/31 APPT …" at bounding box center [226, 158] width 169 height 72
click at [165, 249] on button "Save" at bounding box center [160, 250] width 34 height 8
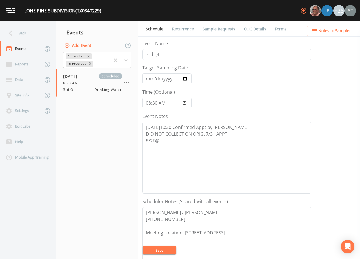
click at [342, 33] on span "Notes to Sampler" at bounding box center [334, 30] width 33 height 7
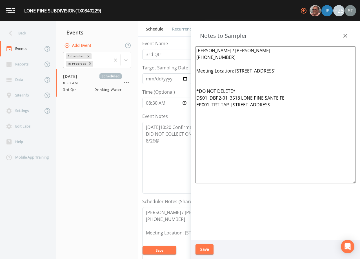
click at [251, 103] on textarea "[PERSON_NAME] / [PERSON_NAME] [PHONE_NUMBER] Meeting Location: [STREET_ADDRESS]…" at bounding box center [276, 114] width 160 height 137
click at [264, 97] on textarea "[PERSON_NAME] / [PERSON_NAME] [PHONE_NUMBER] Meeting Location: [STREET_ADDRESS]…" at bounding box center [276, 114] width 160 height 137
type textarea "[PERSON_NAME] / [PERSON_NAME] [PHONE_NUMBER] Meeting Location: [STREET_ADDRESS]…"
click at [210, 250] on button "Save" at bounding box center [205, 249] width 18 height 10
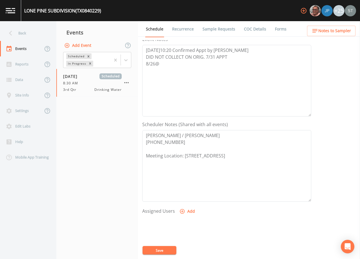
scroll to position [85, 0]
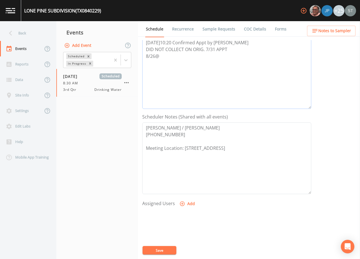
click at [177, 58] on textarea "[DATE]10:20 Confirmed Appt by [PERSON_NAME] DID NOT COLLECT ON ORIG. 7/31 APPT …" at bounding box center [226, 73] width 169 height 72
type textarea "[DATE]10:20 Confirmed Appt by [PERSON_NAME] DID NOT COLLECT ON ORIG. 7/31 APPT …"
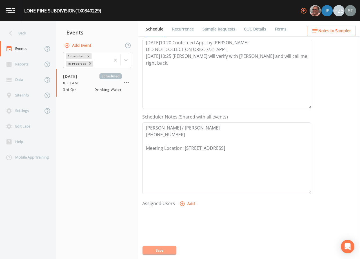
click at [162, 249] on button "Save" at bounding box center [160, 250] width 34 height 8
click at [164, 250] on button "Save" at bounding box center [160, 250] width 34 height 8
click at [185, 31] on link "Recurrence" at bounding box center [182, 29] width 23 height 16
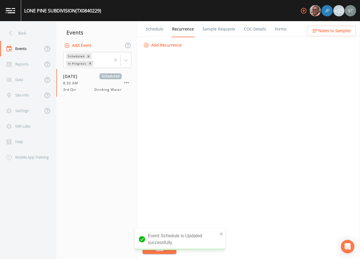
click at [159, 30] on link "Schedule" at bounding box center [154, 29] width 19 height 16
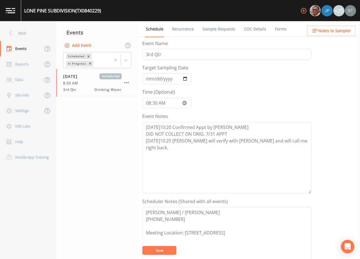
click at [165, 247] on button "Save" at bounding box center [160, 250] width 34 height 8
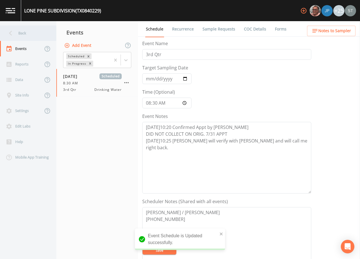
click at [31, 36] on div "Back" at bounding box center [25, 33] width 51 height 16
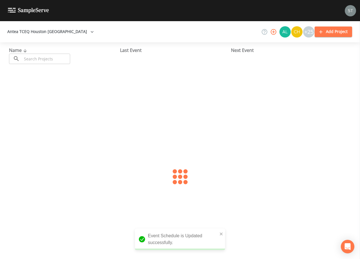
click at [49, 58] on input "text" at bounding box center [46, 59] width 48 height 10
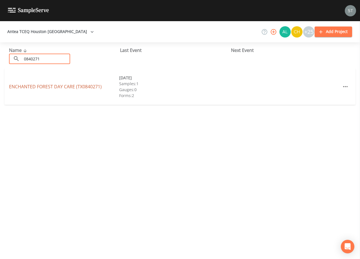
type input "0840271"
click at [63, 86] on link "ENCHANTED FOREST DAY CARE (TX0840271)" at bounding box center [55, 86] width 93 height 6
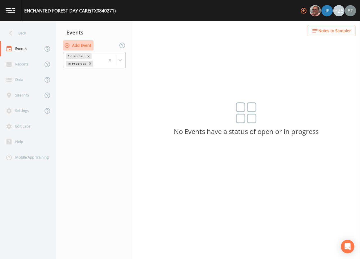
click at [82, 45] on button "Add Event" at bounding box center [78, 45] width 30 height 10
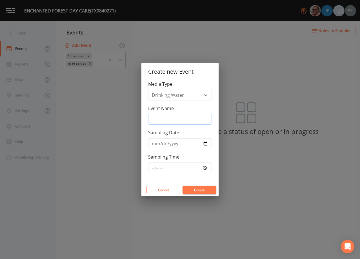
click at [170, 120] on input "Event Name" at bounding box center [180, 119] width 64 height 11
type input "3rd Qtr"
click at [156, 144] on input "Sampling Date" at bounding box center [180, 143] width 64 height 11
type input "0001-01-09"
type input "[DATE]"
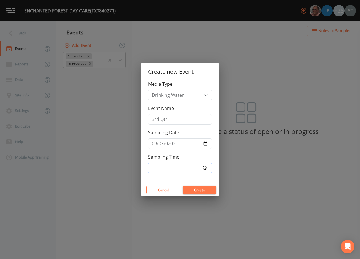
type input "10:00"
click at [199, 189] on button "Create" at bounding box center [200, 189] width 34 height 8
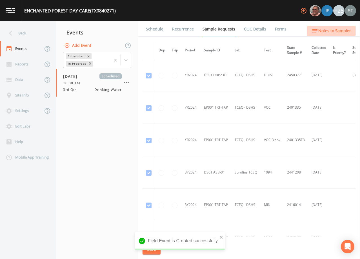
click at [345, 32] on span "Notes to Sampler" at bounding box center [334, 30] width 33 height 7
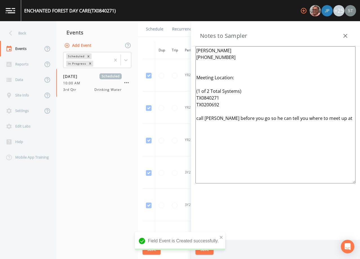
drag, startPoint x: 231, startPoint y: 107, endPoint x: 190, endPoint y: 91, distance: 44.6
click at [190, 91] on div "Back Events Reports Data Site Info Settings Edit Labs Help Mobile App Training …" at bounding box center [180, 140] width 360 height 238
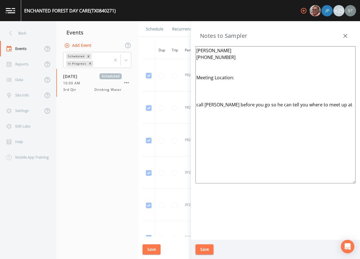
drag, startPoint x: 329, startPoint y: 104, endPoint x: 186, endPoint y: 102, distance: 142.9
click at [186, 102] on div "Back Events Reports Data Site Info Settings Edit Labs Help Mobile App Training …" at bounding box center [180, 140] width 360 height 238
click at [243, 80] on textarea "[PERSON_NAME] [PHONE_NUMBER] Meeting Location:" at bounding box center [276, 114] width 160 height 137
type textarea "[PERSON_NAME] [PHONE_NUMBER] Meeting Location: 351 FM 646"
click at [209, 247] on button "Save" at bounding box center [205, 249] width 18 height 10
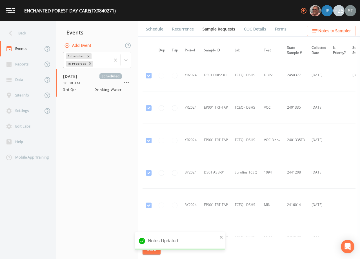
click at [155, 29] on link "Schedule" at bounding box center [154, 29] width 19 height 16
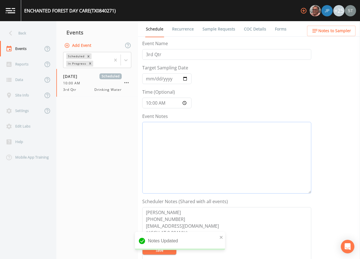
click at [193, 145] on textarea "Event Notes" at bounding box center [226, 158] width 169 height 72
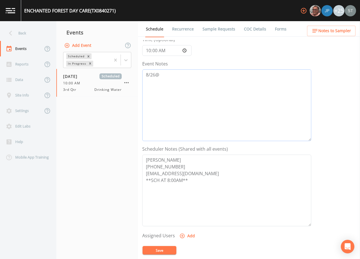
scroll to position [56, 0]
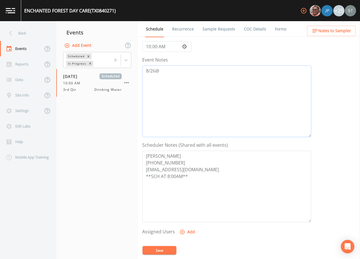
type textarea "8/26@"
click at [184, 161] on textarea "[PERSON_NAME] [PHONE_NUMBER] [EMAIL_ADDRESS][DOMAIN_NAME] **SCH AT 8:00AM**" at bounding box center [226, 186] width 169 height 72
click at [194, 186] on textarea "[PERSON_NAME] [PHONE_NUMBER] [EMAIL_ADDRESS][DOMAIN_NAME] **SCH AT 8:00AM**" at bounding box center [226, 186] width 169 height 72
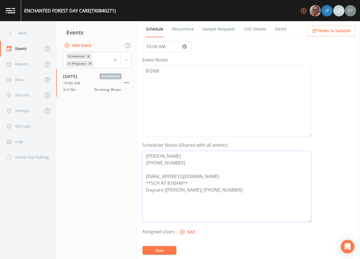
type textarea "[PERSON_NAME] [PHONE_NUMBER] [EMAIL_ADDRESS][DOMAIN_NAME] **SCH AT 8:00AM** Day…"
click at [187, 80] on textarea "8/26@" at bounding box center [226, 101] width 169 height 72
click at [164, 250] on button "Save" at bounding box center [160, 250] width 34 height 8
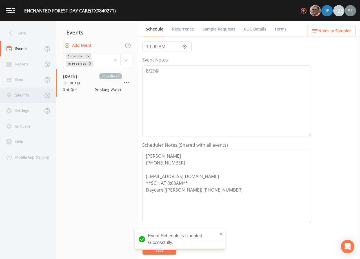
click at [31, 97] on div "Site Info" at bounding box center [21, 95] width 43 height 16
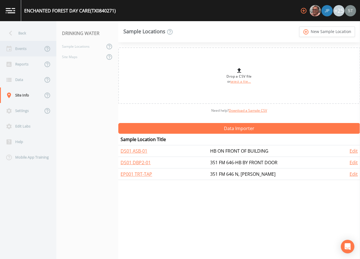
click at [24, 52] on div "Events" at bounding box center [21, 49] width 43 height 16
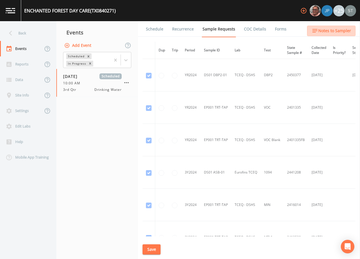
click at [340, 32] on span "Notes to Sampler" at bounding box center [334, 30] width 33 height 7
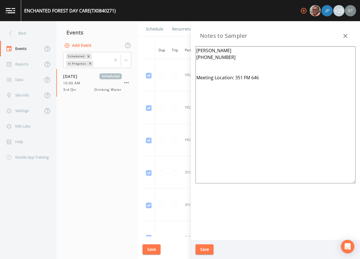
click at [279, 79] on textarea "[PERSON_NAME] [PHONE_NUMBER] Meeting Location: 351 FM 646" at bounding box center [276, 114] width 160 height 137
click at [264, 76] on textarea "[PERSON_NAME] [PHONE_NUMBER] Meeting Location: 351 FM 646 N, [GEOGRAPHIC_DATA]" at bounding box center [276, 114] width 160 height 137
click at [297, 80] on textarea "[PERSON_NAME] [PHONE_NUMBER] Meeting Location: [STREET_ADDRESS]" at bounding box center [276, 114] width 160 height 137
type textarea "[PERSON_NAME] [PHONE_NUMBER] Meeting Location: [STREET_ADDRESS][PERSON_NAME]"
click at [207, 247] on button "Save" at bounding box center [205, 249] width 18 height 10
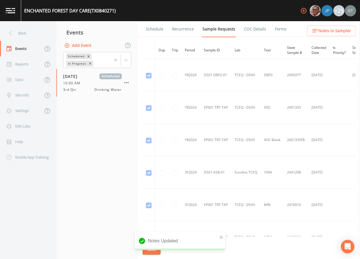
click at [153, 31] on link "Schedule" at bounding box center [154, 29] width 19 height 16
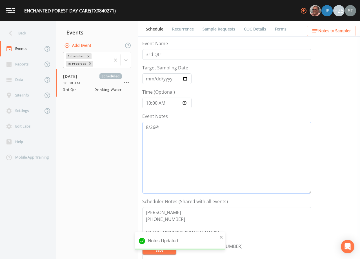
click at [187, 132] on textarea "8/26@" at bounding box center [226, 158] width 169 height 72
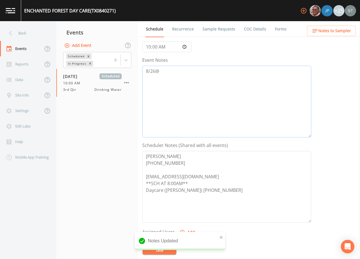
scroll to position [56, 0]
click at [181, 73] on textarea "8/26@" at bounding box center [226, 101] width 169 height 72
click at [163, 247] on button "Save" at bounding box center [160, 250] width 34 height 8
click at [29, 38] on div "Back" at bounding box center [25, 33] width 51 height 16
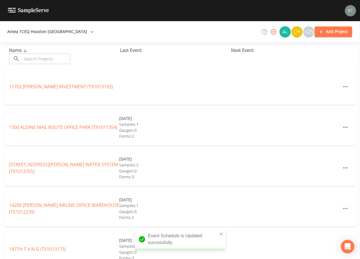
click at [44, 57] on input "text" at bounding box center [46, 59] width 48 height 10
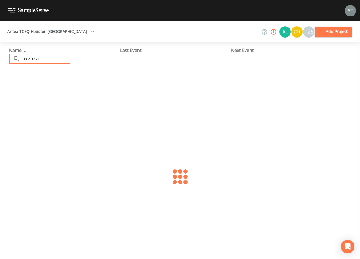
type input "0840271"
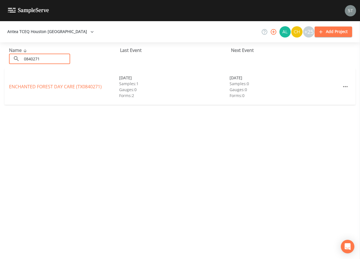
click at [51, 84] on link "ENCHANTED FOREST DAY CARE (TX0840271)" at bounding box center [55, 86] width 93 height 6
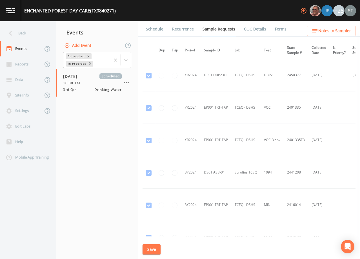
drag, startPoint x: 153, startPoint y: 30, endPoint x: 158, endPoint y: 39, distance: 10.7
click at [153, 30] on link "Schedule" at bounding box center [154, 29] width 19 height 16
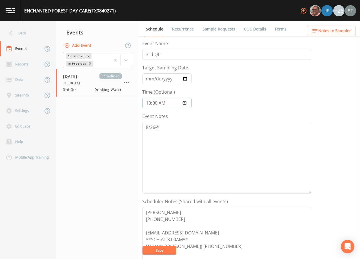
click at [155, 103] on input "10:00:00" at bounding box center [166, 103] width 49 height 11
type input "10:30"
click at [167, 249] on button "Save" at bounding box center [160, 250] width 34 height 8
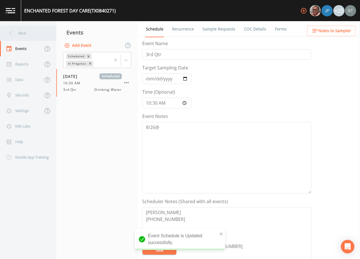
click at [26, 35] on div "Back" at bounding box center [25, 33] width 51 height 16
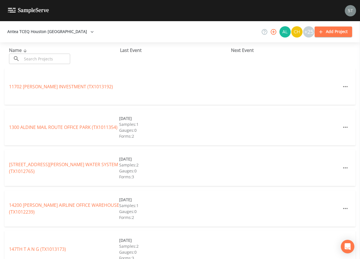
click at [44, 57] on input "text" at bounding box center [46, 59] width 48 height 10
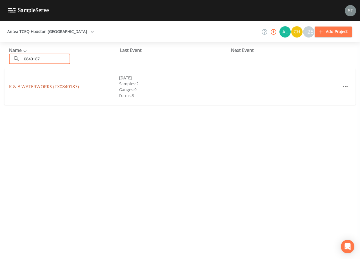
type input "0840187"
click at [32, 87] on link "K & B WATERWORKS (TX0840187)" at bounding box center [44, 86] width 70 height 6
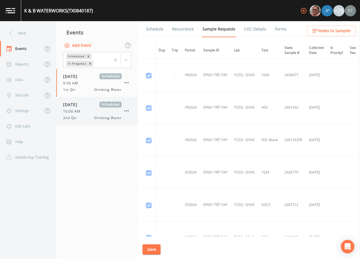
click at [82, 116] on div "2nd Qtr Drinking Water" at bounding box center [92, 117] width 59 height 5
click at [280, 29] on link "Forms" at bounding box center [280, 29] width 13 height 16
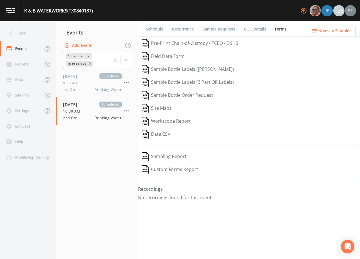
click at [151, 32] on link "Schedule" at bounding box center [154, 29] width 19 height 16
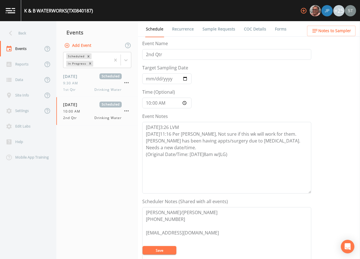
click at [85, 46] on button "Add Event" at bounding box center [78, 45] width 30 height 10
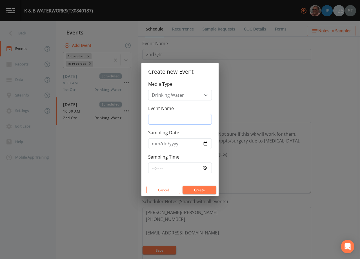
click at [176, 117] on input "Event Name" at bounding box center [180, 119] width 64 height 11
type input "3rd Qtr"
click at [156, 144] on input "Sampling Date" at bounding box center [180, 143] width 64 height 11
type input "[DATE]"
type input "09:30"
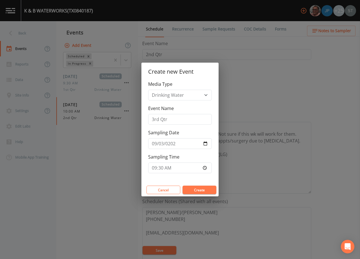
click at [202, 188] on button "Create" at bounding box center [200, 189] width 34 height 8
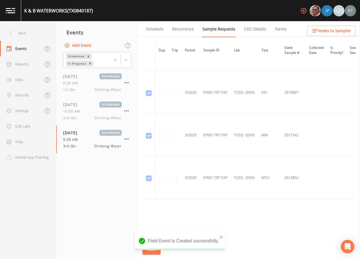
scroll to position [447, 0]
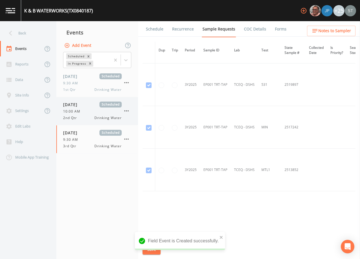
click at [82, 115] on div "[DATE] Scheduled 10:00 AM 2nd Qtr Drinking Water" at bounding box center [92, 110] width 59 height 19
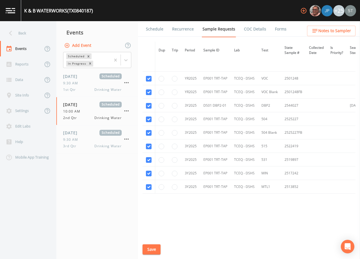
scroll to position [185, 0]
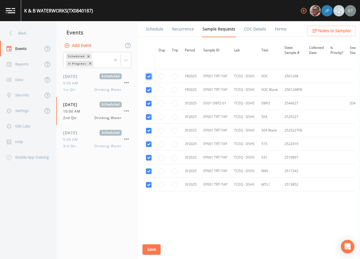
checkbox input "false"
click at [149, 103] on input "checkbox" at bounding box center [149, 104] width 6 height 6
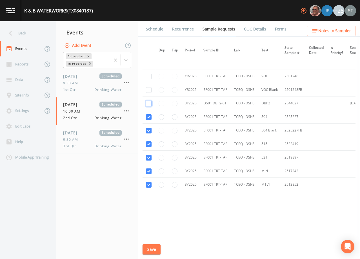
checkbox input "false"
click at [149, 115] on input "checkbox" at bounding box center [149, 117] width 6 height 6
checkbox input "false"
click at [150, 129] on input "checkbox" at bounding box center [149, 131] width 6 height 6
checkbox input "false"
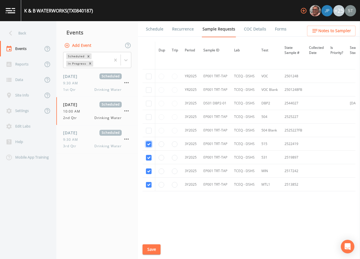
click at [150, 143] on input "checkbox" at bounding box center [149, 144] width 6 height 6
checkbox input "false"
click at [150, 155] on input "checkbox" at bounding box center [149, 158] width 6 height 6
checkbox input "false"
click at [150, 169] on input "checkbox" at bounding box center [149, 171] width 6 height 6
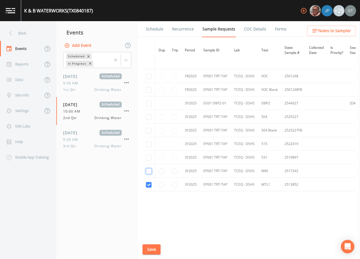
checkbox input "false"
click at [148, 185] on input "checkbox" at bounding box center [149, 185] width 6 height 6
checkbox input "false"
click at [154, 250] on button "Save" at bounding box center [152, 249] width 18 height 10
click at [76, 138] on span "9:30 AM" at bounding box center [72, 139] width 18 height 5
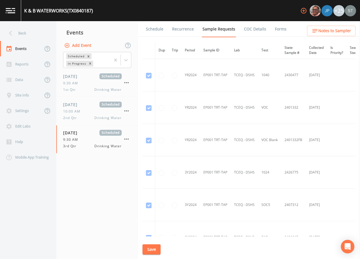
click at [152, 29] on link "Schedule" at bounding box center [154, 29] width 19 height 16
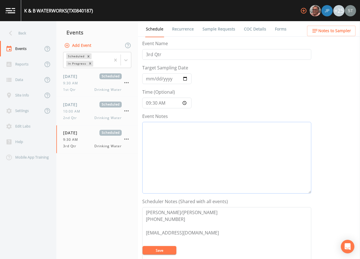
click at [187, 144] on textarea "Event Notes" at bounding box center [226, 158] width 169 height 72
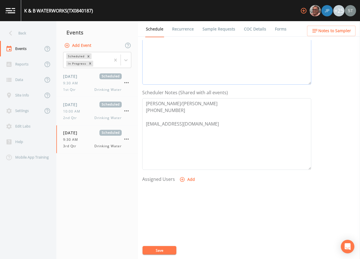
scroll to position [113, 0]
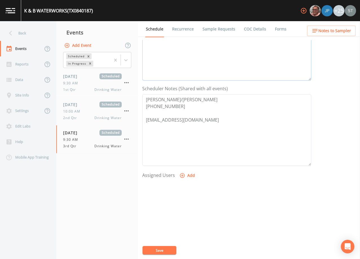
type textarea "[DATE]3:32 Email Sent [DATE]10:35 Confirmed Appt by [PERSON_NAME]"
click at [188, 177] on button "Add" at bounding box center [187, 175] width 19 height 10
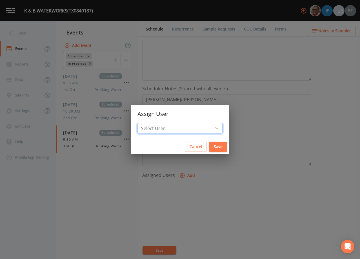
click at [188, 128] on select "Select User [PERSON_NAME] [PERSON_NAME] [PERSON_NAME] [PERSON_NAME] [PERSON_NAM…" at bounding box center [180, 128] width 85 height 11
select select "3585e269-5d1f-4d98-ab9d-4913da50343a"
click at [150, 123] on select "Select User [PERSON_NAME] [PERSON_NAME] [PERSON_NAME] [PERSON_NAME] [PERSON_NAM…" at bounding box center [180, 128] width 85 height 11
click at [209, 150] on button "Save" at bounding box center [218, 146] width 18 height 10
select select
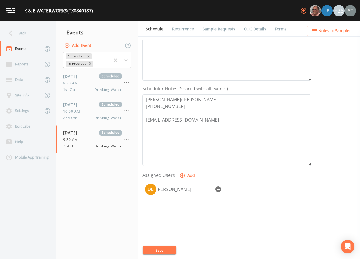
click at [161, 247] on button "Save" at bounding box center [160, 250] width 34 height 8
click at [332, 32] on span "Notes to Sampler" at bounding box center [334, 30] width 33 height 7
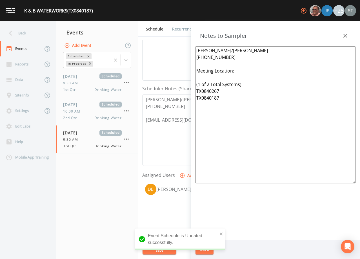
click at [250, 73] on textarea "[PERSON_NAME]/[PERSON_NAME] [PHONE_NUMBER] Meeting Location: (1 of 2 Total Syst…" at bounding box center [276, 114] width 160 height 137
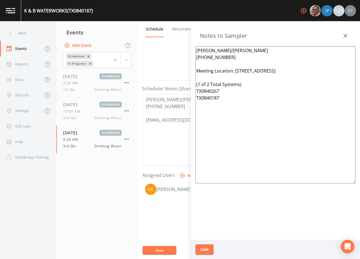
type textarea "[PERSON_NAME]/[PERSON_NAME] [PHONE_NUMBER] Meeting Location: [STREET_ADDRESS] (…"
click at [208, 247] on button "Save" at bounding box center [205, 249] width 18 height 10
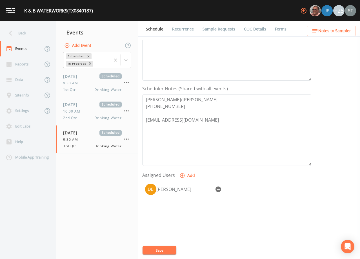
click at [201, 31] on li "Sample Requests" at bounding box center [215, 29] width 41 height 16
click at [219, 28] on link "Sample Requests" at bounding box center [219, 29] width 34 height 16
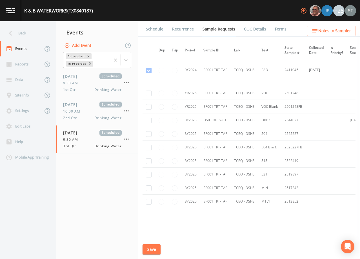
scroll to position [157, 0]
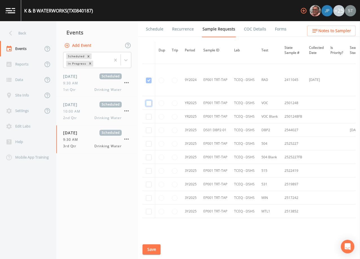
checkbox input "true"
click at [148, 129] on input "checkbox" at bounding box center [149, 130] width 6 height 6
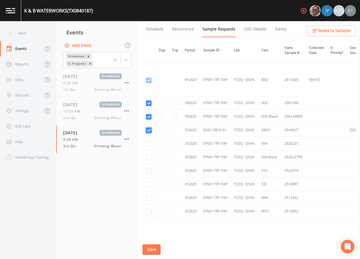
checkbox input "true"
click at [149, 143] on input "checkbox" at bounding box center [149, 144] width 6 height 6
checkbox input "true"
click at [149, 157] on input "checkbox" at bounding box center [149, 157] width 6 height 6
checkbox input "true"
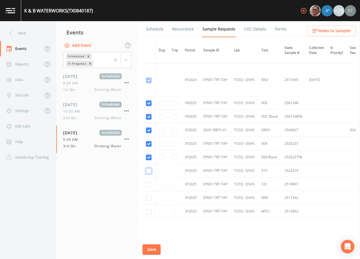
click at [149, 171] on input "checkbox" at bounding box center [149, 171] width 6 height 6
checkbox input "true"
click at [148, 185] on input "checkbox" at bounding box center [149, 184] width 6 height 6
checkbox input "true"
click at [148, 197] on input "checkbox" at bounding box center [149, 198] width 6 height 6
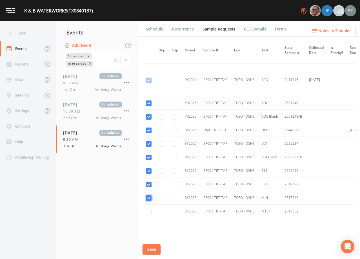
checkbox input "true"
click at [150, 211] on input "checkbox" at bounding box center [149, 212] width 6 height 6
checkbox input "true"
click at [155, 248] on button "Save" at bounding box center [152, 249] width 18 height 10
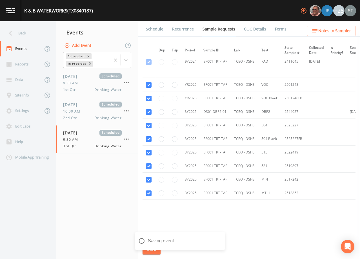
scroll to position [185, 0]
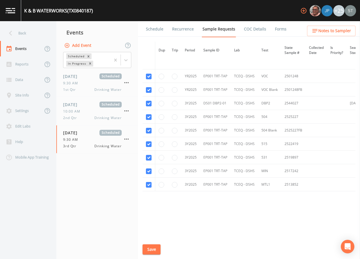
click at [152, 31] on link "Schedule" at bounding box center [154, 29] width 19 height 16
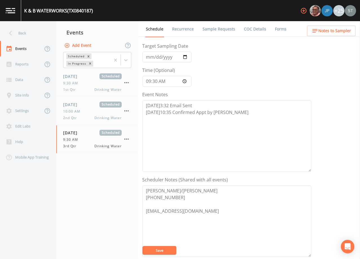
scroll to position [85, 0]
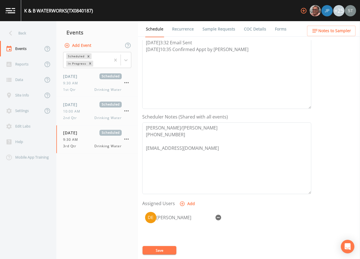
click at [217, 30] on link "Sample Requests" at bounding box center [219, 29] width 34 height 16
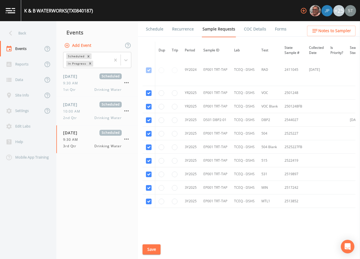
scroll to position [157, 0]
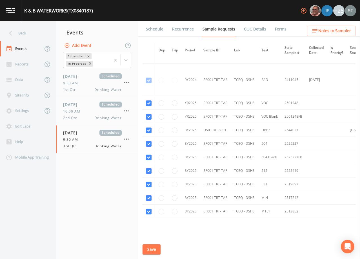
click at [342, 31] on span "Notes to Sampler" at bounding box center [334, 30] width 33 height 7
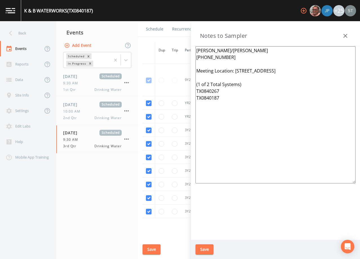
click at [348, 34] on icon "button" at bounding box center [345, 35] width 7 height 7
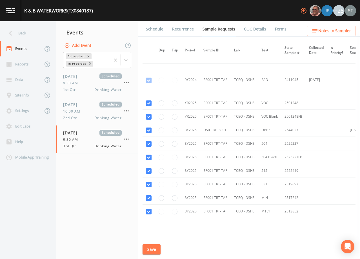
click at [156, 30] on link "Schedule" at bounding box center [154, 29] width 19 height 16
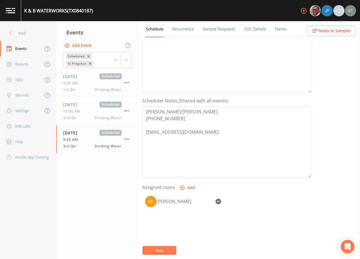
scroll to position [113, 0]
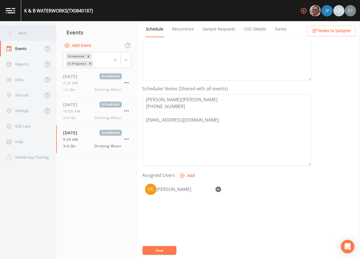
click at [27, 37] on div "Back" at bounding box center [25, 33] width 51 height 16
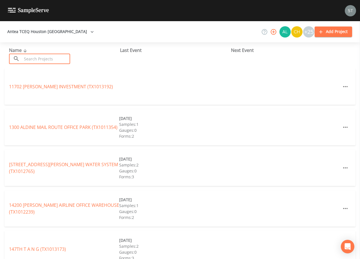
click at [41, 57] on input "text" at bounding box center [46, 59] width 48 height 10
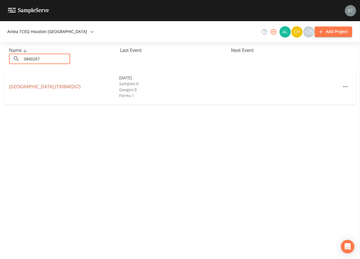
type input "0840267"
click at [59, 87] on link "[GEOGRAPHIC_DATA] (TX0840267)" at bounding box center [45, 86] width 72 height 6
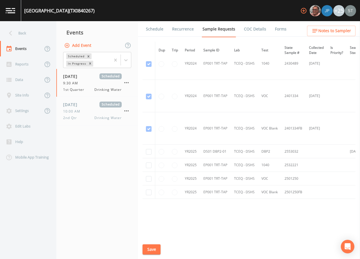
scroll to position [53, 0]
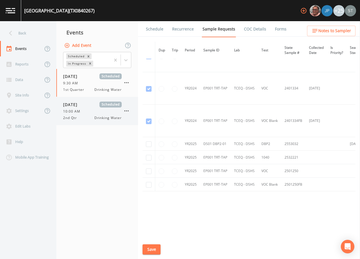
click at [92, 109] on div "10:00 AM" at bounding box center [92, 111] width 59 height 5
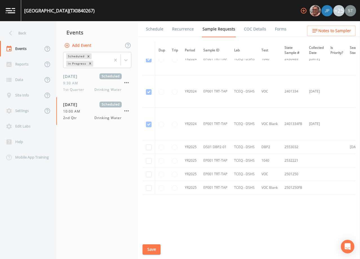
scroll to position [53, 0]
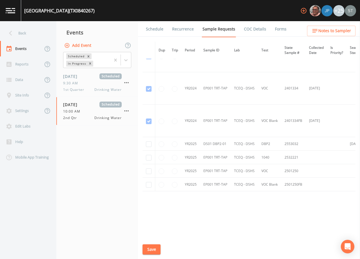
click at [156, 28] on link "Schedule" at bounding box center [154, 29] width 19 height 16
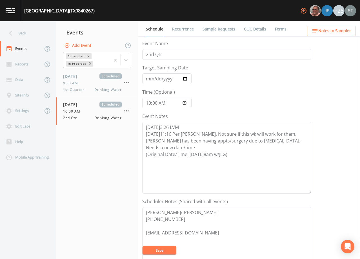
click at [77, 45] on button "Add Event" at bounding box center [78, 45] width 30 height 10
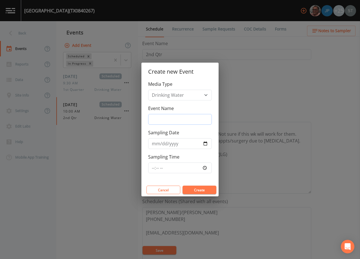
click at [165, 119] on input "Event Name" at bounding box center [180, 119] width 64 height 11
type input "3rd Qtr"
click at [157, 143] on input "Sampling Date" at bounding box center [180, 143] width 64 height 11
type input "[DATE]"
type input "09:30"
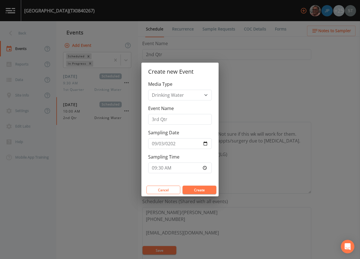
click at [195, 186] on button "Create" at bounding box center [200, 189] width 34 height 8
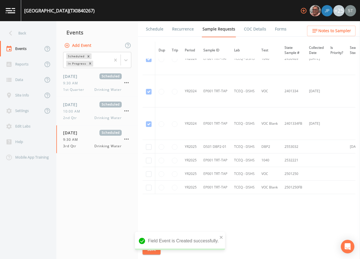
scroll to position [53, 0]
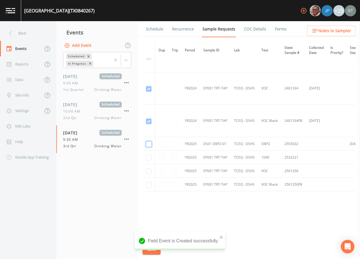
click at [148, 27] on input "checkbox" at bounding box center [149, 24] width 6 height 6
checkbox input "true"
click at [148, 59] on input "checkbox" at bounding box center [149, 57] width 6 height 6
checkbox input "true"
click at [149, 92] on input "checkbox" at bounding box center [149, 89] width 6 height 6
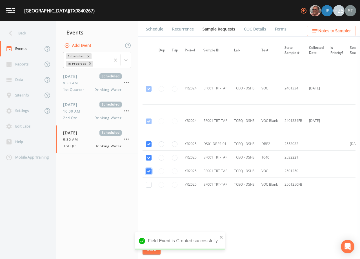
checkbox input "true"
click at [149, 124] on input "checkbox" at bounding box center [149, 121] width 6 height 6
checkbox input "true"
click at [152, 249] on button "Save" at bounding box center [152, 249] width 18 height 10
click at [152, 247] on button "Save" at bounding box center [152, 249] width 18 height 10
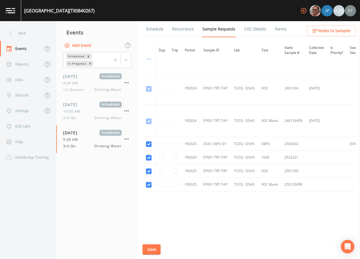
click at [156, 28] on link "Schedule" at bounding box center [154, 29] width 19 height 16
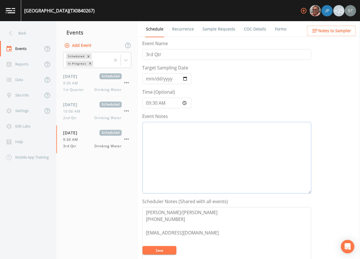
click at [205, 148] on textarea "Event Notes" at bounding box center [226, 158] width 169 height 72
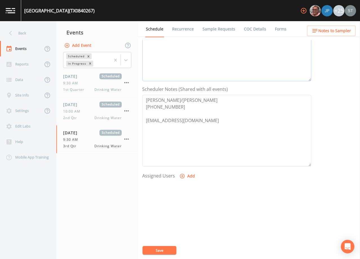
scroll to position [113, 0]
type textarea "[DATE]3:32 Email Sent [DATE]10:35 Confirmed Appt by [PERSON_NAME]"
click at [186, 175] on button "Add" at bounding box center [187, 175] width 19 height 10
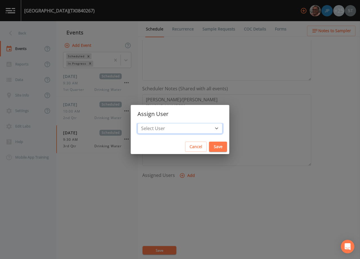
click at [187, 128] on select "Select User [PERSON_NAME] [PERSON_NAME] [PERSON_NAME] [PERSON_NAME] [PERSON_NAM…" at bounding box center [180, 128] width 85 height 11
select select "3585e269-5d1f-4d98-ab9d-4913da50343a"
click at [150, 123] on select "Select User [PERSON_NAME] [PERSON_NAME] [PERSON_NAME] [PERSON_NAME] [PERSON_NAM…" at bounding box center [180, 128] width 85 height 11
click at [209, 147] on button "Save" at bounding box center [218, 146] width 18 height 10
select select
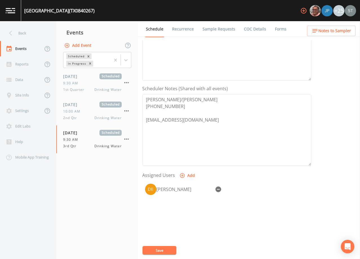
click at [163, 250] on button "Save" at bounding box center [160, 250] width 34 height 8
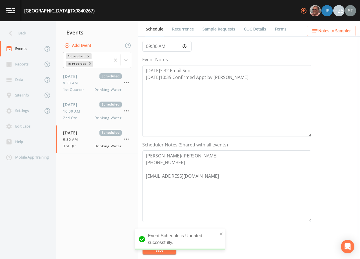
scroll to position [56, 0]
click at [338, 32] on span "Notes to Sampler" at bounding box center [334, 30] width 33 height 7
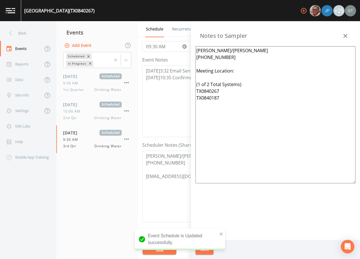
click at [263, 72] on textarea "[PERSON_NAME]/[PERSON_NAME] [PHONE_NUMBER] Meeting Location: (1 of 2 Total Syst…" at bounding box center [276, 114] width 160 height 137
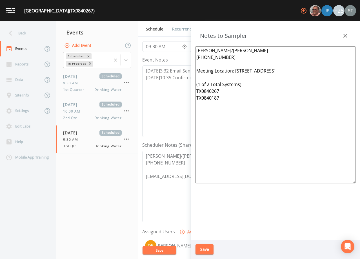
type textarea "[PERSON_NAME]/[PERSON_NAME] [PHONE_NUMBER] Meeting Location: [STREET_ADDRESS] (…"
click at [205, 250] on button "Save" at bounding box center [205, 249] width 18 height 10
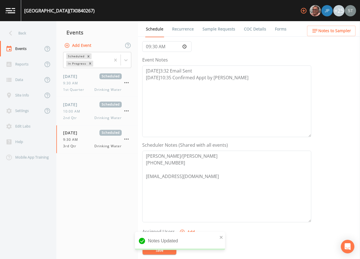
click at [221, 30] on link "Sample Requests" at bounding box center [219, 29] width 34 height 16
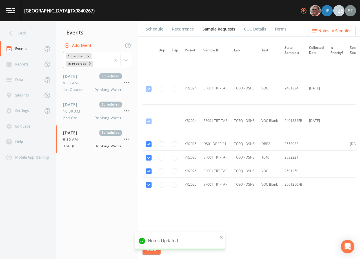
scroll to position [53, 0]
click at [149, 30] on link "Schedule" at bounding box center [154, 29] width 19 height 16
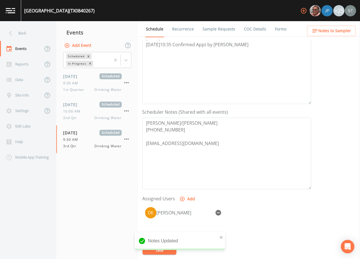
scroll to position [113, 0]
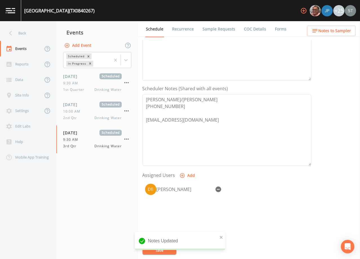
click at [346, 32] on span "Notes to Sampler" at bounding box center [334, 30] width 33 height 7
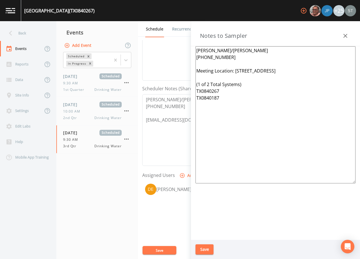
click at [347, 36] on icon "button" at bounding box center [345, 35] width 7 height 7
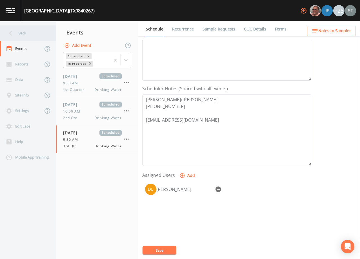
click at [32, 38] on div "Back" at bounding box center [25, 33] width 51 height 16
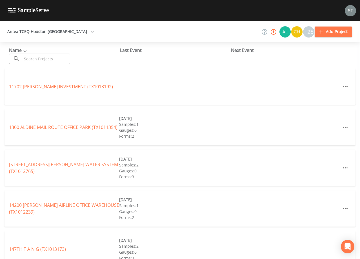
click at [61, 56] on input "text" at bounding box center [46, 59] width 48 height 10
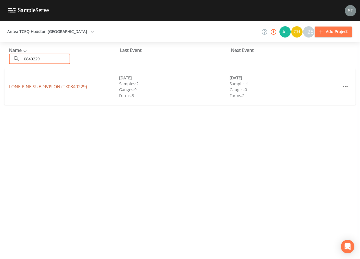
type input "0840229"
click at [61, 87] on link "[GEOGRAPHIC_DATA] (TX0840229)" at bounding box center [48, 86] width 78 height 6
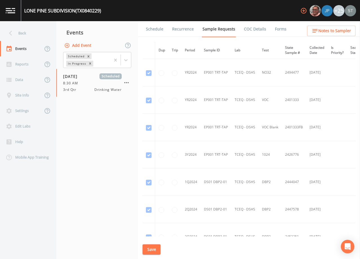
click at [156, 33] on link "Schedule" at bounding box center [154, 29] width 19 height 16
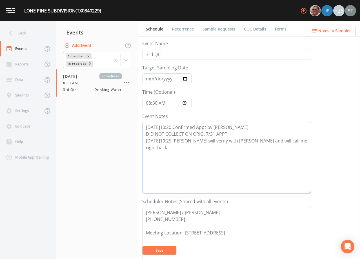
click at [194, 144] on textarea "[DATE]10:20 Confirmed Appt by [PERSON_NAME] DID NOT COLLECT ON ORIG. 7/31 APPT …" at bounding box center [226, 158] width 169 height 72
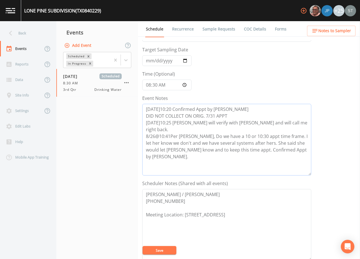
scroll to position [56, 0]
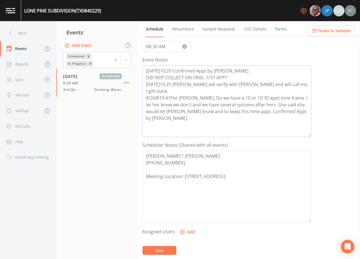
type textarea "[DATE]10:20 Confirmed Appt by [PERSON_NAME] DID NOT COLLECT ON ORIG. 7/31 APPT …"
click at [191, 232] on button "Add" at bounding box center [187, 232] width 19 height 10
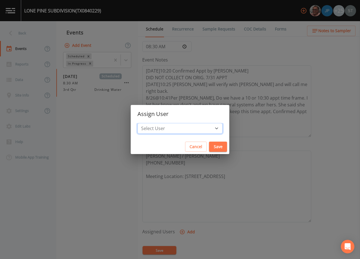
click at [185, 130] on select "Select User [PERSON_NAME] [PERSON_NAME] [PERSON_NAME] [PERSON_NAME] [PERSON_NAM…" at bounding box center [180, 128] width 85 height 11
select select "3585e269-5d1f-4d98-ab9d-4913da50343a"
click at [150, 123] on select "Select User [PERSON_NAME] [PERSON_NAME] [PERSON_NAME] [PERSON_NAME] [PERSON_NAM…" at bounding box center [180, 128] width 85 height 11
click at [209, 148] on button "Save" at bounding box center [218, 146] width 18 height 10
select select
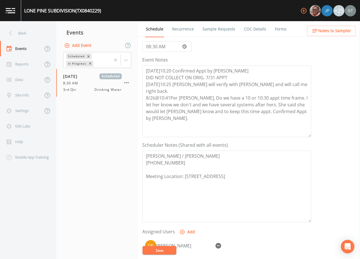
click at [163, 250] on button "Save" at bounding box center [160, 250] width 34 height 8
click at [168, 249] on button "Save" at bounding box center [160, 250] width 34 height 8
click at [343, 31] on span "Notes to Sampler" at bounding box center [334, 30] width 33 height 7
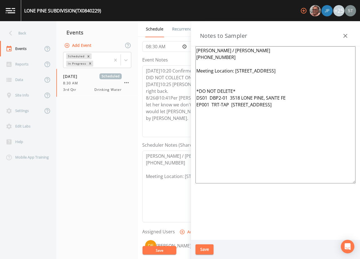
click at [346, 35] on icon "button" at bounding box center [345, 35] width 7 height 7
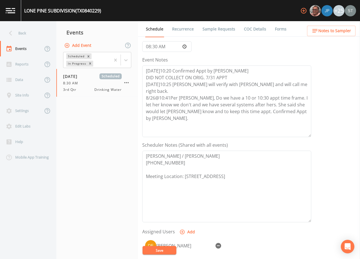
click at [164, 249] on button "Save" at bounding box center [160, 250] width 34 height 8
click at [218, 28] on link "Sample Requests" at bounding box center [219, 29] width 34 height 16
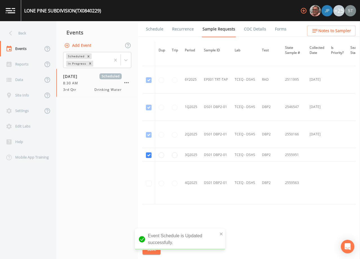
scroll to position [445, 0]
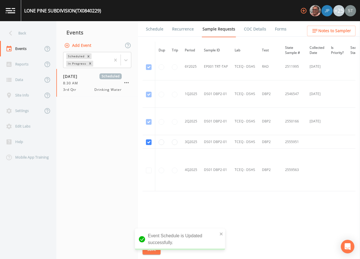
click at [155, 31] on link "Schedule" at bounding box center [154, 29] width 19 height 16
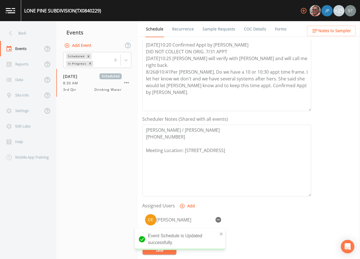
scroll to position [85, 0]
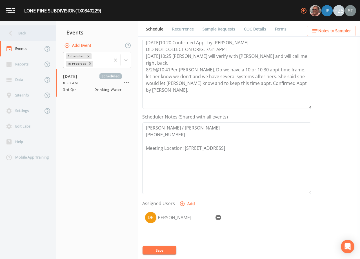
click at [26, 33] on div "Back" at bounding box center [25, 33] width 51 height 16
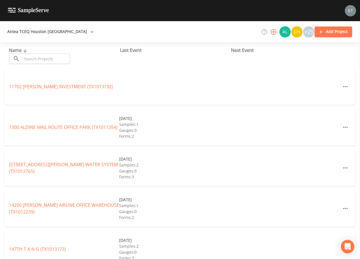
click at [43, 57] on input "text" at bounding box center [46, 59] width 48 height 10
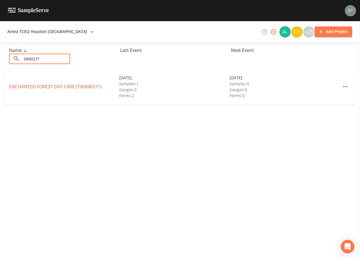
type input "0840271"
click at [55, 86] on link "ENCHANTED FOREST DAY CARE (TX0840271)" at bounding box center [55, 86] width 93 height 6
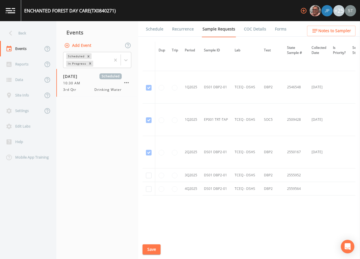
scroll to position [512, 0]
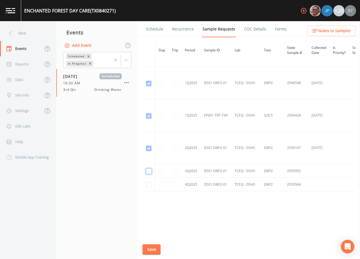
checkbox input "true"
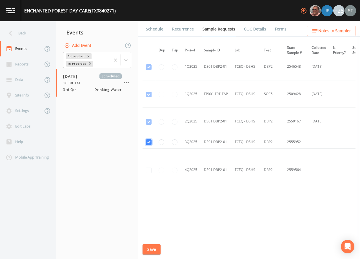
scroll to position [433, 0]
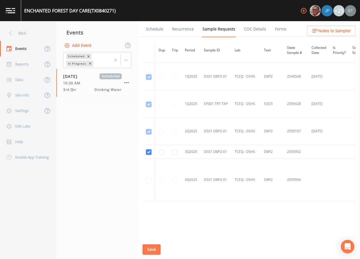
click at [155, 250] on button "Save" at bounding box center [152, 249] width 18 height 10
click at [156, 29] on link "Schedule" at bounding box center [154, 29] width 19 height 16
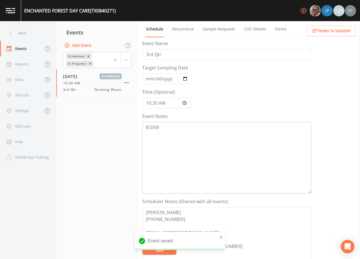
click at [196, 133] on textarea "8/26@" at bounding box center [226, 158] width 169 height 72
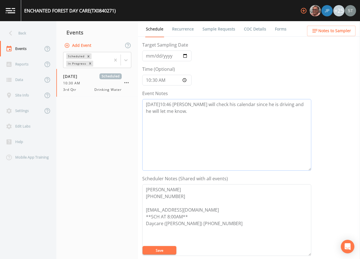
scroll to position [56, 0]
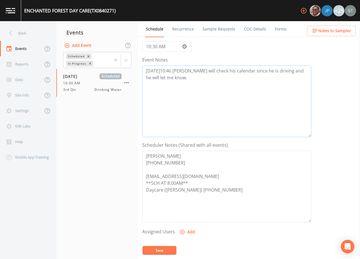
type textarea "[DATE]10:46 [PERSON_NAME] will check his calendar since he is driving and he wi…"
drag, startPoint x: 167, startPoint y: 249, endPoint x: 227, endPoint y: 207, distance: 73.5
click at [167, 248] on button "Save" at bounding box center [160, 250] width 34 height 8
click at [166, 247] on button "Save" at bounding box center [160, 250] width 34 height 8
click at [181, 28] on link "Recurrence" at bounding box center [182, 29] width 23 height 16
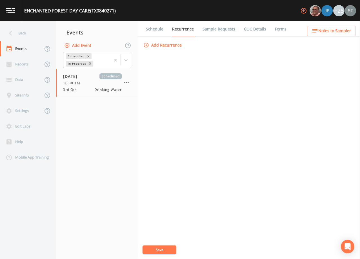
click at [155, 28] on link "Schedule" at bounding box center [154, 29] width 19 height 16
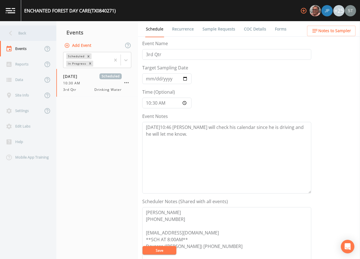
click at [27, 33] on div "Back" at bounding box center [25, 33] width 51 height 16
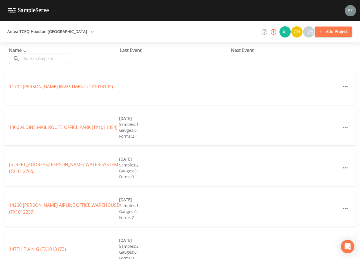
click at [38, 57] on input "text" at bounding box center [46, 59] width 48 height 10
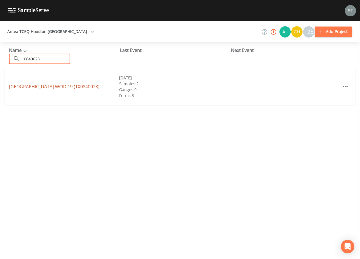
type input "0840028"
click at [73, 86] on link "[GEOGRAPHIC_DATA] 19 (TX0840028)" at bounding box center [54, 86] width 90 height 6
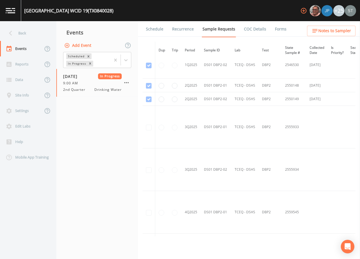
scroll to position [733, 0]
click at [89, 46] on button "Add Event" at bounding box center [78, 45] width 30 height 10
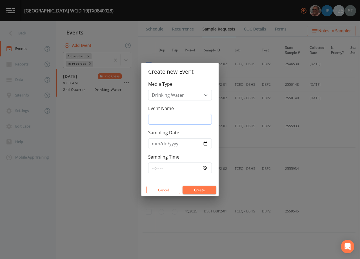
click at [172, 120] on input "Event Name" at bounding box center [180, 119] width 64 height 11
type input "3rd Qtr"
click at [156, 145] on input "Sampling Date" at bounding box center [180, 143] width 64 height 11
type input "[DATE]"
type input "11:30"
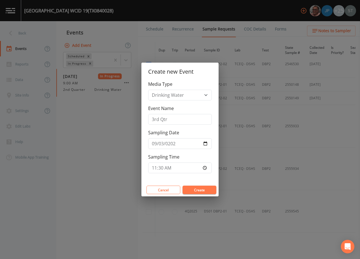
click at [205, 188] on button "Create" at bounding box center [200, 189] width 34 height 8
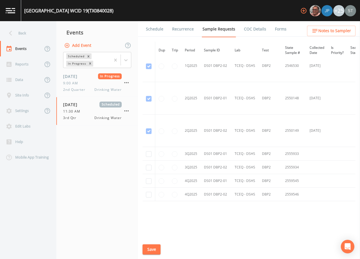
scroll to position [877, 0]
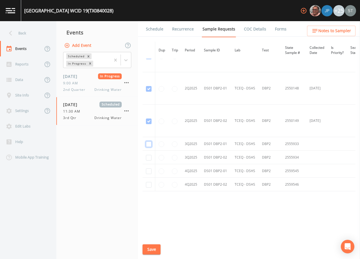
checkbox input "true"
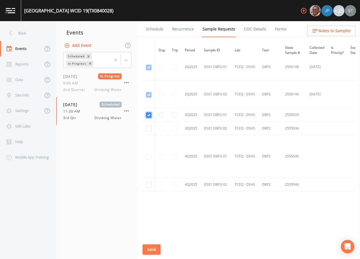
scroll to position [742, 0]
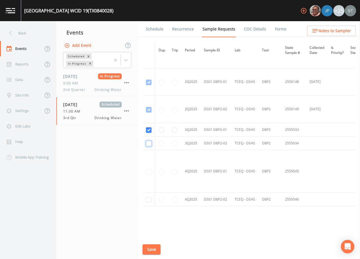
checkbox input "true"
click at [154, 248] on button "Save" at bounding box center [152, 249] width 18 height 10
click at [150, 249] on button "Save" at bounding box center [152, 249] width 18 height 10
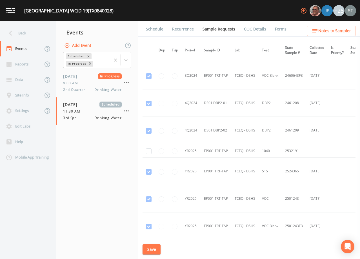
scroll to position [489, 0]
click at [149, 152] on input "checkbox" at bounding box center [149, 152] width 6 height 6
checkbox input "true"
click at [154, 249] on button "Save" at bounding box center [152, 249] width 18 height 10
click at [154, 30] on link "Schedule" at bounding box center [154, 29] width 19 height 16
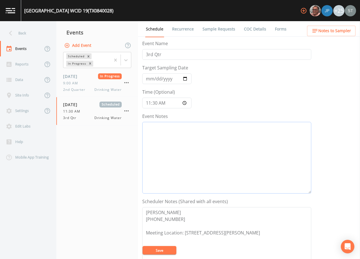
click at [209, 141] on textarea "Event Notes" at bounding box center [226, 158] width 169 height 72
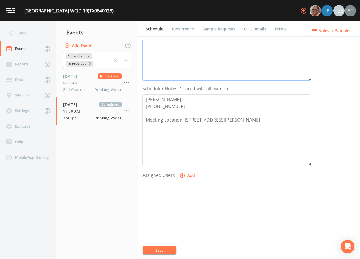
type textarea "[DATE]10:53 Confirmed Appt"
click at [187, 178] on button "Add" at bounding box center [187, 175] width 19 height 10
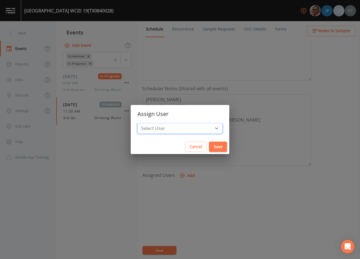
click at [185, 128] on select "Select User [PERSON_NAME] [PERSON_NAME] [PERSON_NAME] [PERSON_NAME] [PERSON_NAM…" at bounding box center [180, 128] width 85 height 11
select select "3585e269-5d1f-4d98-ab9d-4913da50343a"
click at [150, 123] on select "Select User [PERSON_NAME] [PERSON_NAME] [PERSON_NAME] [PERSON_NAME] [PERSON_NAM…" at bounding box center [180, 128] width 85 height 11
click at [209, 145] on button "Save" at bounding box center [218, 146] width 18 height 10
select select
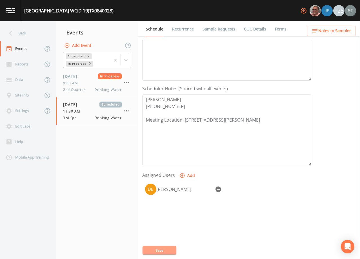
drag, startPoint x: 159, startPoint y: 250, endPoint x: 181, endPoint y: 227, distance: 31.5
click at [159, 250] on button "Save" at bounding box center [160, 250] width 34 height 8
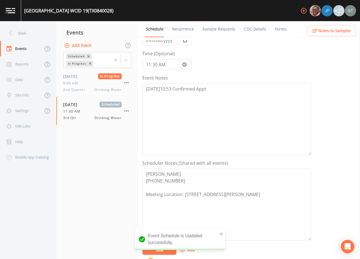
scroll to position [28, 0]
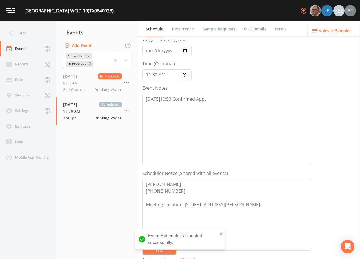
click at [349, 30] on span "Notes to Sampler" at bounding box center [334, 30] width 33 height 7
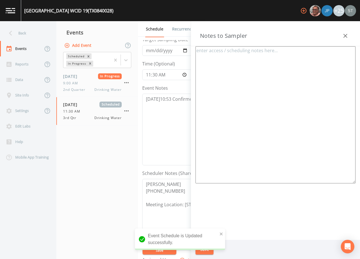
type textarea "[PERSON_NAME] [PHONE_NUMBER] Meeting Location: [STREET_ADDRESS][PERSON_NAME]"
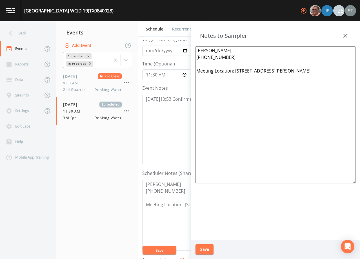
click at [346, 34] on icon "button" at bounding box center [345, 35] width 7 height 7
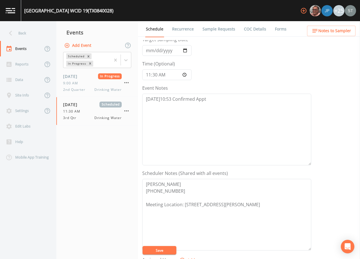
click at [221, 30] on link "Sample Requests" at bounding box center [219, 29] width 34 height 16
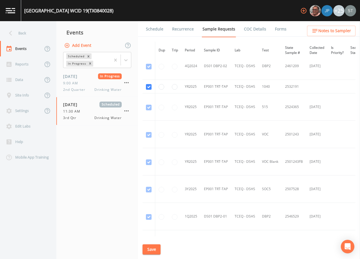
scroll to position [535, 0]
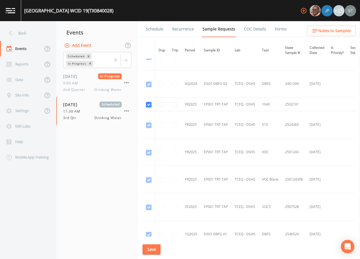
click at [150, 31] on link "Schedule" at bounding box center [154, 29] width 19 height 16
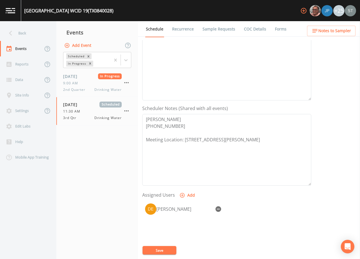
scroll to position [85, 0]
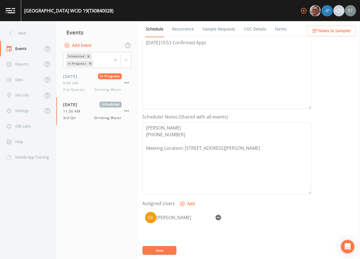
click at [189, 29] on link "Recurrence" at bounding box center [182, 29] width 23 height 16
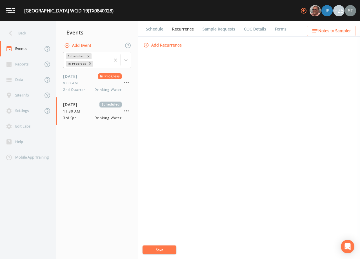
click at [156, 30] on link "Schedule" at bounding box center [154, 29] width 19 height 16
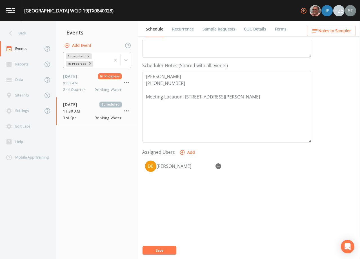
scroll to position [139, 0]
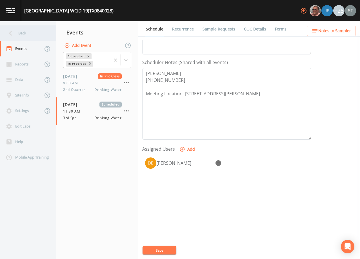
click at [25, 38] on div "Back" at bounding box center [25, 33] width 51 height 16
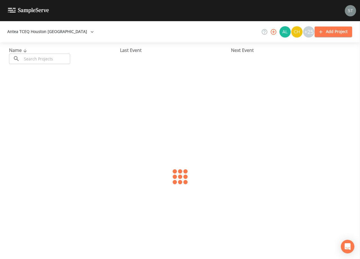
click at [48, 59] on input "text" at bounding box center [46, 59] width 48 height 10
type input "0840153"
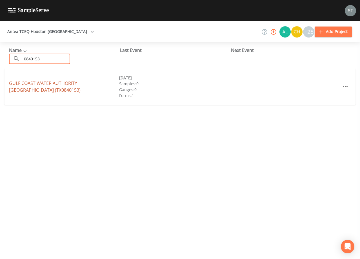
click at [67, 85] on link "GULF COAST WATER AUTHORITY [GEOGRAPHIC_DATA] (TX0840153)" at bounding box center [45, 86] width 72 height 13
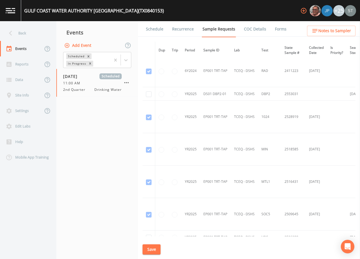
scroll to position [203, 0]
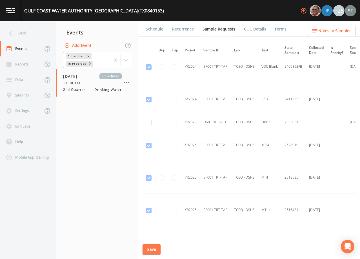
click at [87, 44] on button "Add Event" at bounding box center [78, 45] width 30 height 10
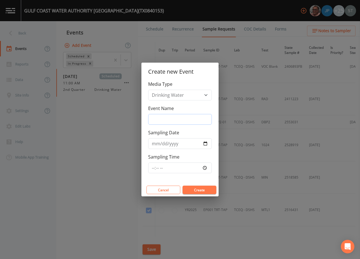
click at [182, 120] on input "Event Name" at bounding box center [180, 119] width 64 height 11
type input "3rd Qtr"
click at [155, 145] on input "Sampling Date" at bounding box center [180, 143] width 64 height 11
type input "[DATE]"
type input "12:00"
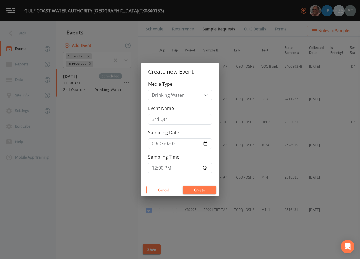
click at [206, 191] on button "Create" at bounding box center [200, 189] width 34 height 8
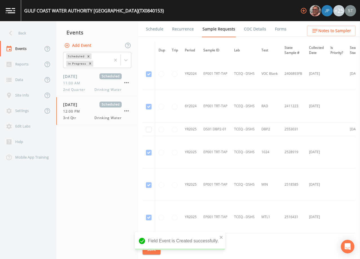
scroll to position [225, 0]
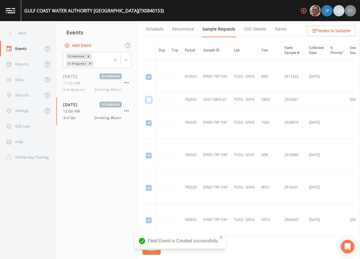
checkbox input "true"
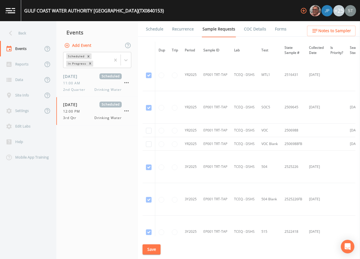
scroll to position [338, 0]
checkbox input "true"
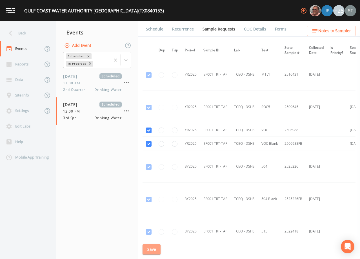
click at [154, 248] on button "Save" at bounding box center [152, 249] width 18 height 10
click at [153, 30] on link "Schedule" at bounding box center [154, 29] width 19 height 16
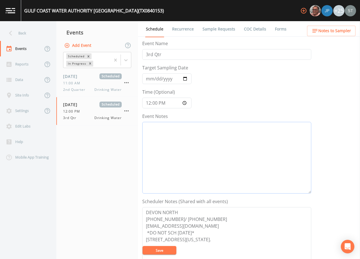
click at [203, 154] on textarea "Event Notes" at bounding box center [226, 158] width 169 height 72
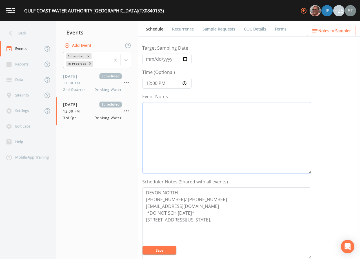
scroll to position [28, 0]
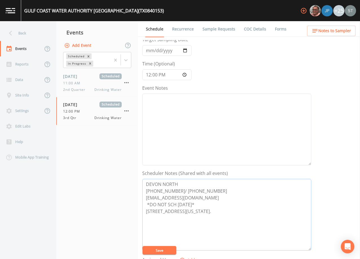
click at [215, 191] on textarea "DEVON NORTH [PHONE_NUMBER]/ [PHONE_NUMBER] [EMAIL_ADDRESS][DOMAIN_NAME] *DO NOT…" at bounding box center [226, 215] width 169 height 72
click at [178, 190] on textarea "DEVON NORTH [PHONE_NUMBER]/ [PHONE_NUMBER] [EMAIL_ADDRESS][DOMAIN_NAME] *DO NOT…" at bounding box center [226, 215] width 169 height 72
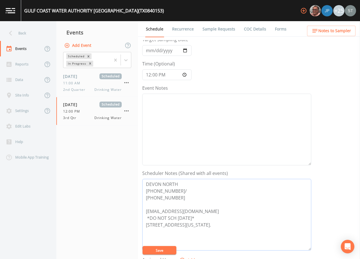
click at [176, 190] on textarea "DEVON NORTH [PHONE_NUMBER]/ [PHONE_NUMBER] [EMAIL_ADDRESS][DOMAIN_NAME] *DO NOT…" at bounding box center [226, 215] width 169 height 72
click at [224, 225] on textarea "DEVON NORTH [PHONE_NUMBER] [PHONE_NUMBER] [EMAIL_ADDRESS][DOMAIN_NAME] *DO NOT …" at bounding box center [226, 215] width 169 height 72
click at [146, 224] on textarea "DEVON NORTH [PHONE_NUMBER] [PHONE_NUMBER] [EMAIL_ADDRESS][DOMAIN_NAME] *DO NOT …" at bounding box center [226, 215] width 169 height 72
type textarea "DEVON NORTH [PHONE_NUMBER] [PHONE_NUMBER] [EMAIL_ADDRESS][DOMAIN_NAME] *DO NOT …"
click at [168, 118] on textarea "Event Notes" at bounding box center [226, 130] width 169 height 72
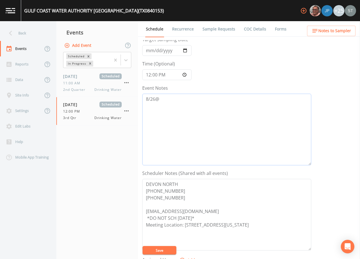
type textarea "8/26@"
click at [168, 249] on button "Save" at bounding box center [160, 250] width 34 height 8
click at [342, 36] on button "Notes to Sampler" at bounding box center [331, 31] width 48 height 10
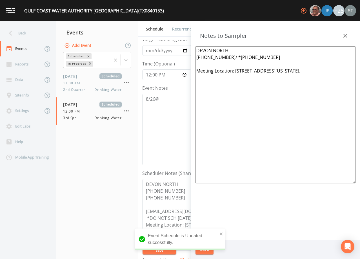
click at [230, 58] on textarea "DEVON NORTH [PHONE_NUMBER]/ *[PHONE_NUMBER] Meeting Location: [STREET_ADDRESS][…" at bounding box center [276, 114] width 160 height 137
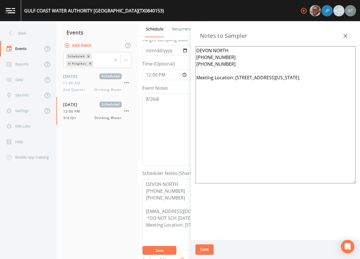
click at [311, 78] on textarea "DEVON NORTH [PHONE_NUMBER] [PHONE_NUMBER] Meeting Location: [STREET_ADDRESS][US…" at bounding box center [276, 114] width 160 height 137
type textarea "DEVON NORTH [PHONE_NUMBER] [PHONE_NUMBER] Meeting Location: [STREET_ADDRESS][US…"
click at [205, 247] on button "Save" at bounding box center [205, 249] width 18 height 10
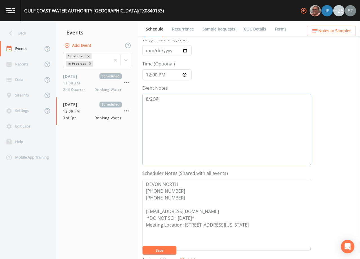
click at [235, 122] on textarea "8/26@" at bounding box center [226, 130] width 169 height 72
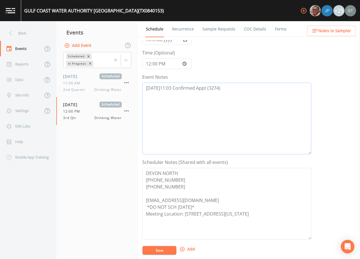
scroll to position [56, 0]
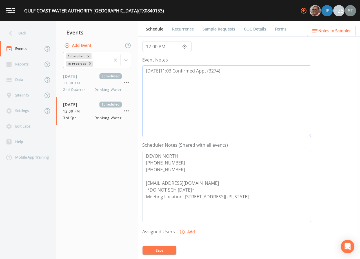
type textarea "[DATE]11:03 Confirmed Appt (3274)"
click at [188, 231] on button "Add" at bounding box center [187, 232] width 19 height 10
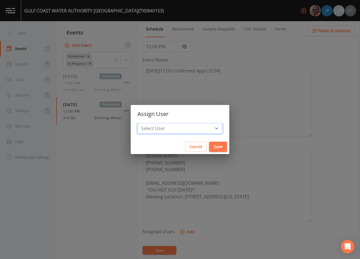
click at [187, 129] on select "Select User [PERSON_NAME] [PERSON_NAME] [PERSON_NAME] [PERSON_NAME] [PERSON_NAM…" at bounding box center [180, 128] width 85 height 11
select select "3585e269-5d1f-4d98-ab9d-4913da50343a"
click at [150, 123] on select "Select User [PERSON_NAME] [PERSON_NAME] [PERSON_NAME] [PERSON_NAME] [PERSON_NAM…" at bounding box center [180, 128] width 85 height 11
click at [209, 147] on button "Save" at bounding box center [218, 146] width 18 height 10
select select
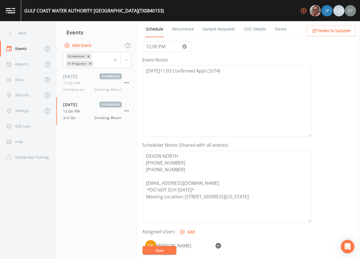
click at [167, 249] on button "Save" at bounding box center [160, 250] width 34 height 8
click at [25, 96] on div "Site Info" at bounding box center [21, 95] width 43 height 16
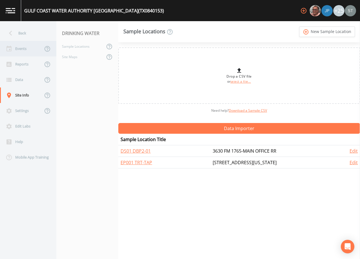
click at [22, 50] on div "Events" at bounding box center [21, 49] width 43 height 16
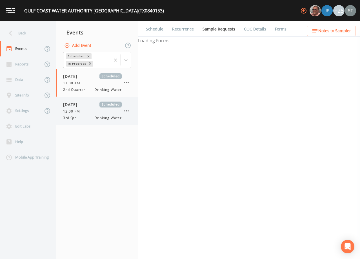
click at [95, 110] on div "12:00 PM" at bounding box center [92, 111] width 59 height 5
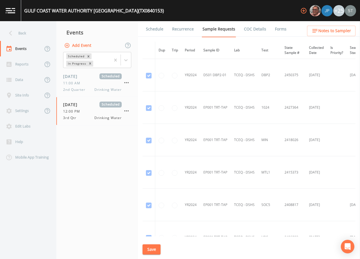
click at [154, 32] on link "Schedule" at bounding box center [154, 29] width 19 height 16
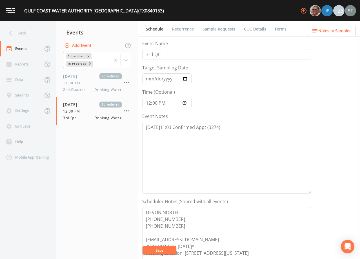
click at [342, 36] on button "Notes to Sampler" at bounding box center [331, 31] width 48 height 10
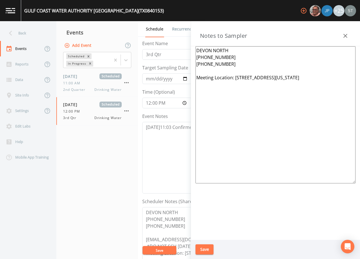
click at [348, 36] on icon "button" at bounding box center [345, 35] width 7 height 7
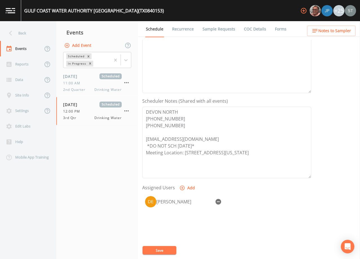
scroll to position [113, 0]
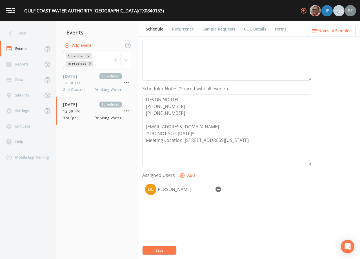
click at [163, 251] on button "Save" at bounding box center [160, 250] width 34 height 8
click at [212, 32] on link "Sample Requests" at bounding box center [219, 29] width 34 height 16
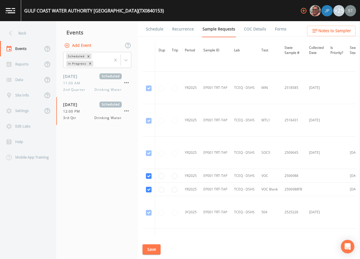
scroll to position [310, 0]
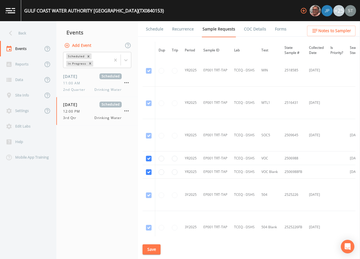
click at [154, 30] on link "Schedule" at bounding box center [154, 29] width 19 height 16
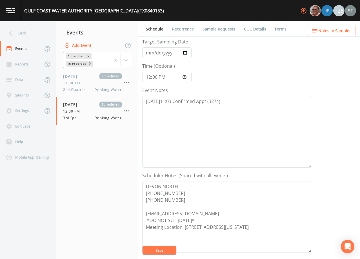
scroll to position [85, 0]
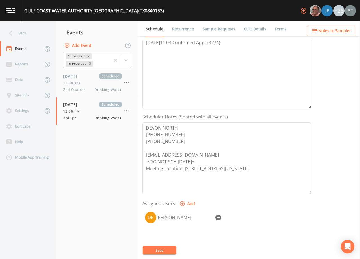
click at [329, 32] on span "Notes to Sampler" at bounding box center [334, 30] width 33 height 7
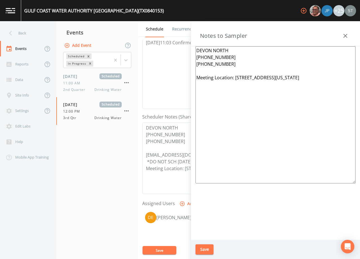
click at [345, 34] on icon "button" at bounding box center [345, 35] width 7 height 7
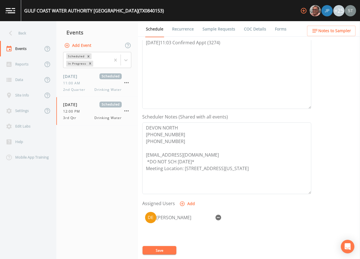
click at [157, 251] on button "Save" at bounding box center [160, 250] width 34 height 8
click at [179, 33] on link "Recurrence" at bounding box center [182, 29] width 23 height 16
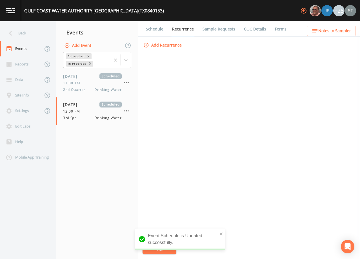
click at [151, 31] on link "Schedule" at bounding box center [154, 29] width 19 height 16
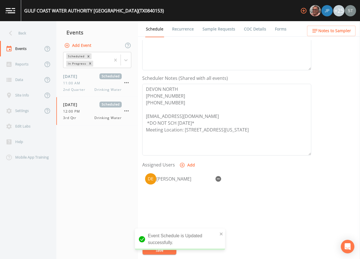
scroll to position [139, 0]
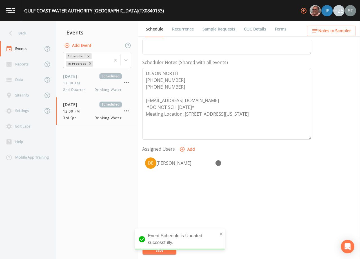
click at [226, 31] on link "Sample Requests" at bounding box center [219, 29] width 34 height 16
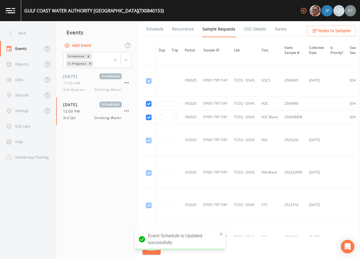
scroll to position [395, 0]
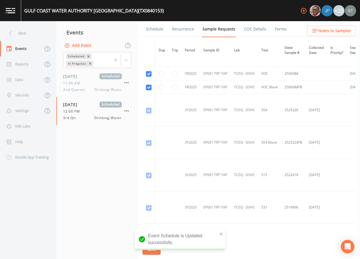
click at [153, 28] on link "Schedule" at bounding box center [154, 29] width 19 height 16
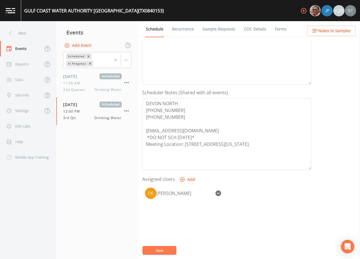
scroll to position [113, 0]
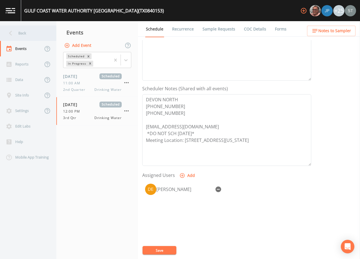
click at [25, 34] on div "Back" at bounding box center [25, 33] width 51 height 16
